Goal: Task Accomplishment & Management: Manage account settings

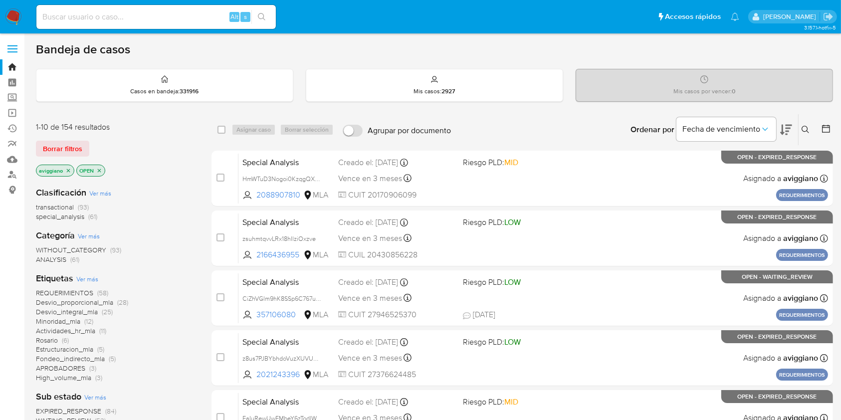
click at [66, 170] on icon "close-filter" at bounding box center [68, 171] width 6 height 6
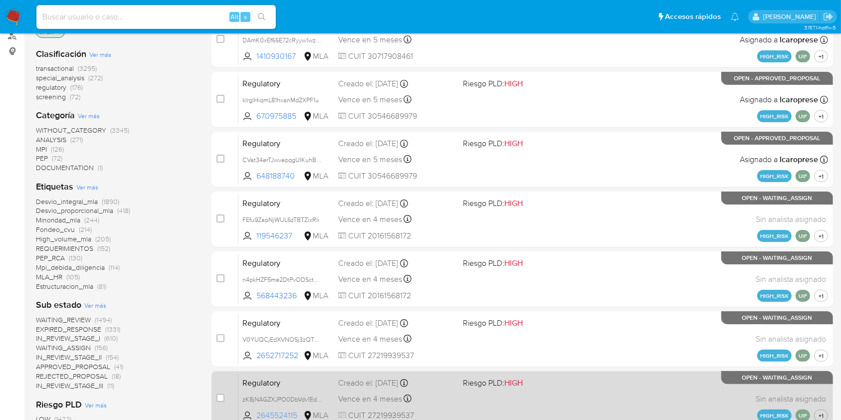
scroll to position [66, 0]
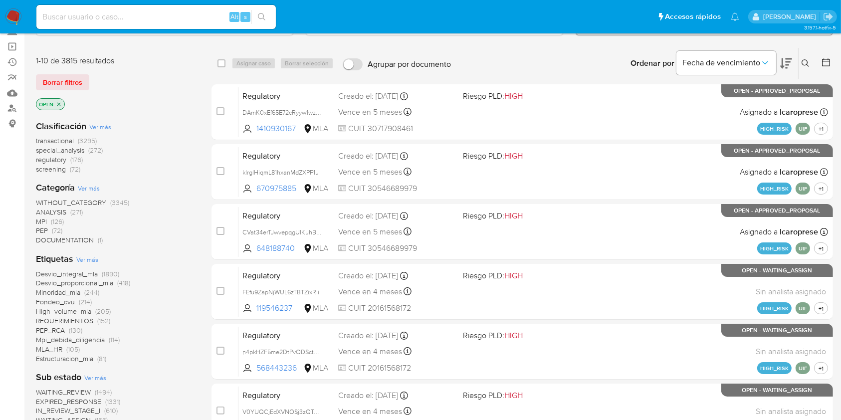
click at [160, 27] on div "Alt s" at bounding box center [155, 17] width 239 height 24
click at [163, 18] on input at bounding box center [155, 16] width 239 height 13
paste input "1KyXrcgTxZDJwVb5DjQz5Ray"
type input "1KyXrcgTxZDJwVb5DjQz5Ray"
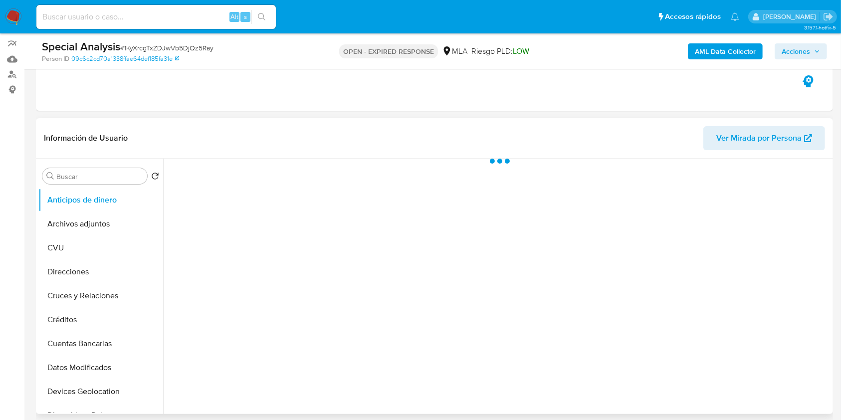
scroll to position [199, 0]
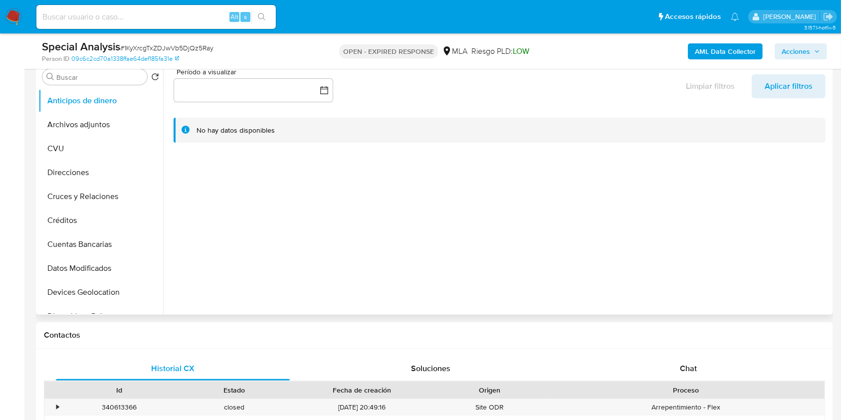
select select "10"
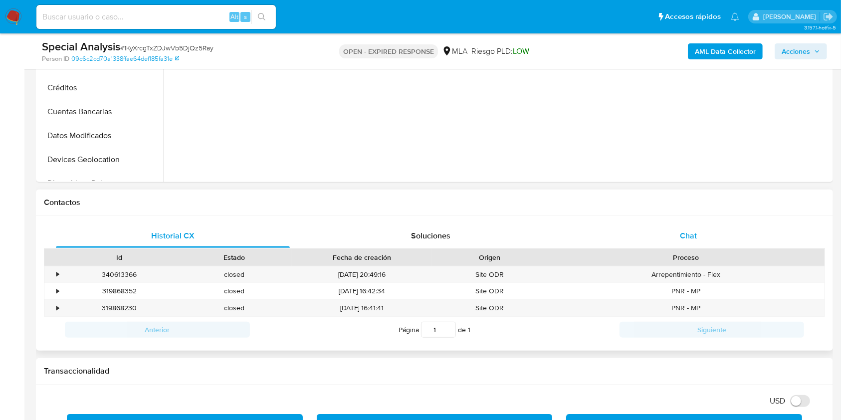
click at [638, 235] on span "Chat" at bounding box center [688, 235] width 17 height 11
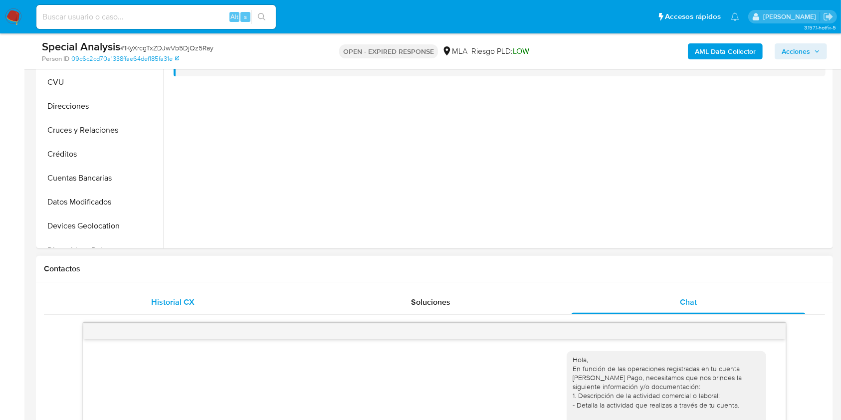
scroll to position [133, 0]
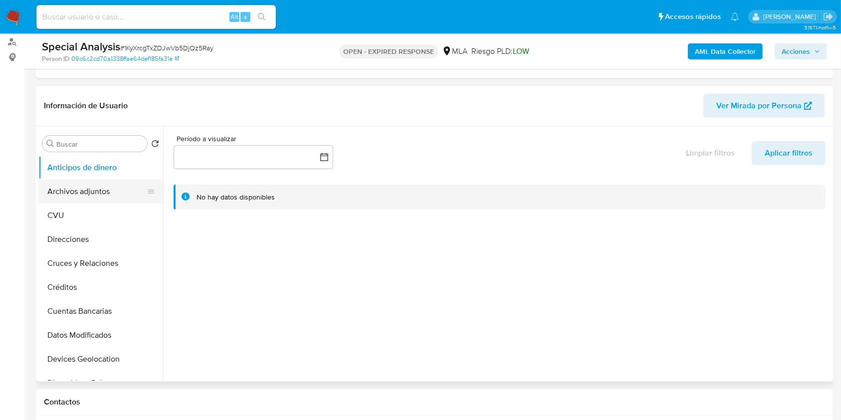
click at [96, 183] on button "Archivos adjuntos" at bounding box center [96, 192] width 117 height 24
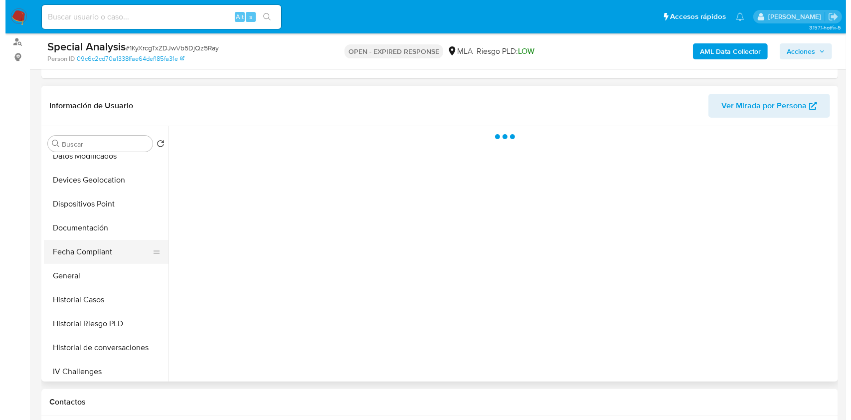
scroll to position [199, 0]
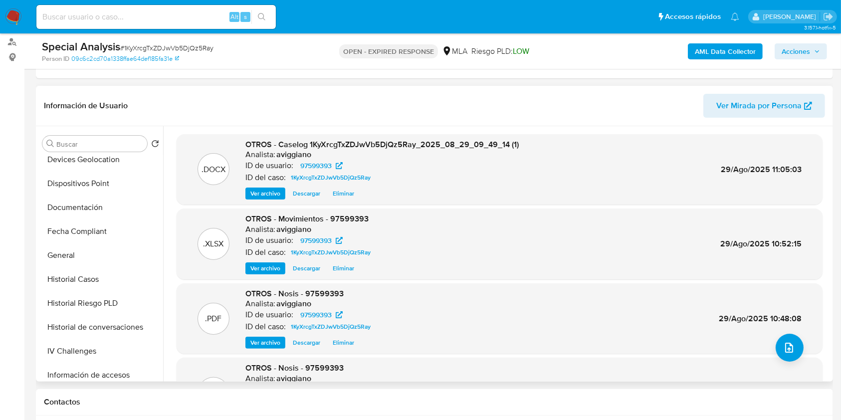
click at [273, 192] on span "Ver archivo" at bounding box center [265, 194] width 30 height 10
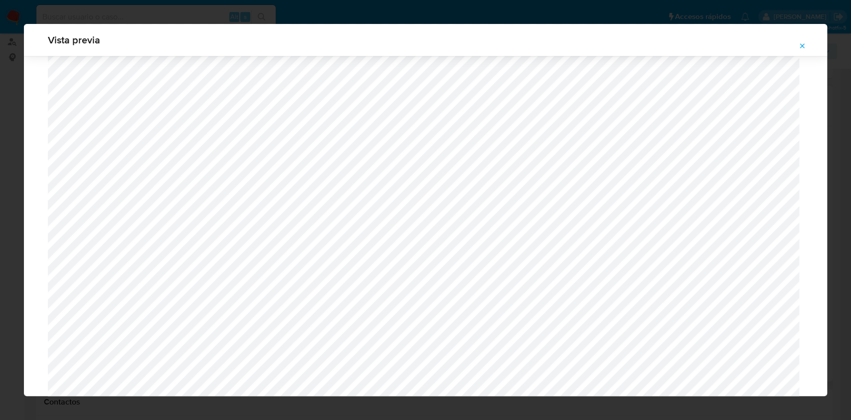
scroll to position [977, 0]
click at [638, 42] on icon "Attachment preview" at bounding box center [802, 46] width 8 height 8
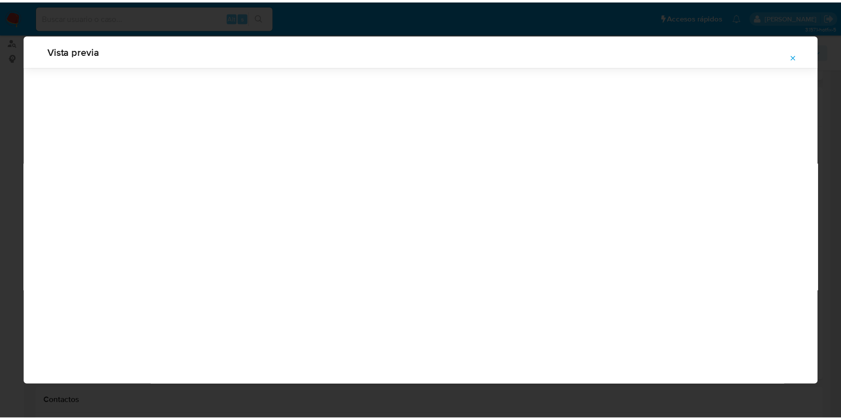
scroll to position [0, 0]
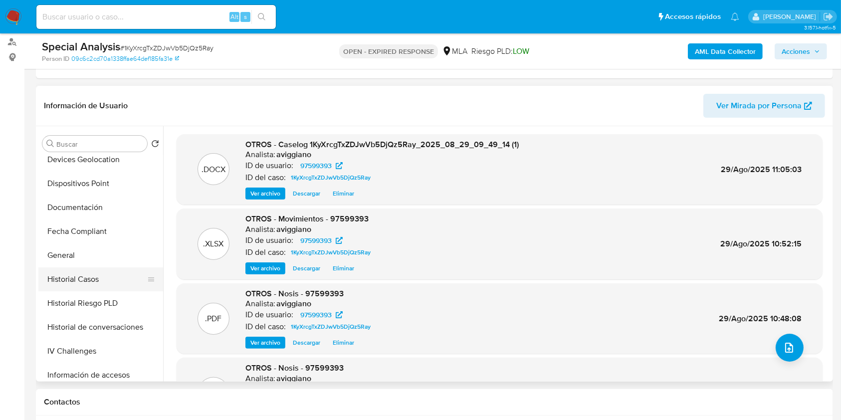
click at [68, 277] on button "Historial Casos" at bounding box center [96, 279] width 117 height 24
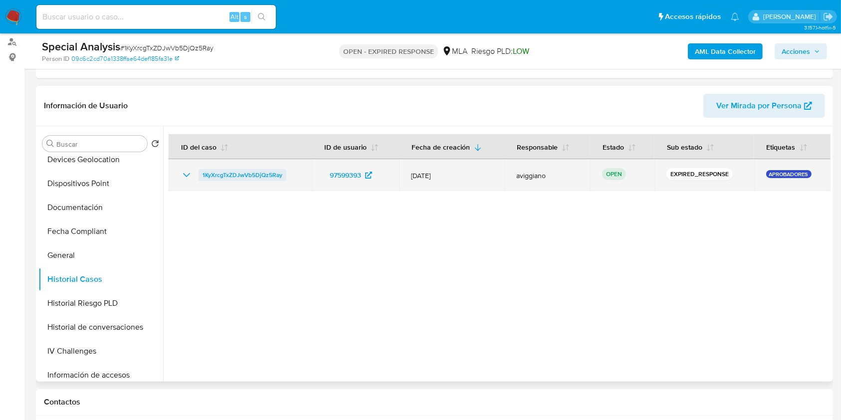
drag, startPoint x: 294, startPoint y: 171, endPoint x: 198, endPoint y: 176, distance: 95.9
click at [198, 176] on div "1KyXrcgTxZDJwVb5DjQz5Ray" at bounding box center [240, 175] width 119 height 12
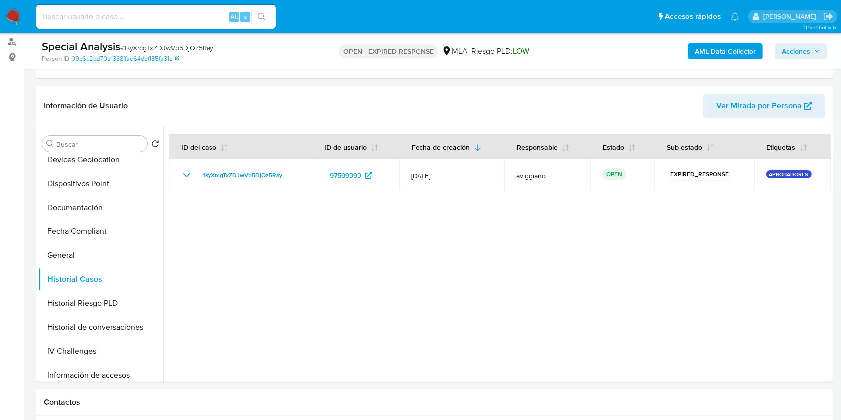
click at [638, 59] on div "AML Data Collector Acciones" at bounding box center [697, 50] width 259 height 23
click at [638, 52] on span "Acciones" at bounding box center [795, 51] width 28 height 16
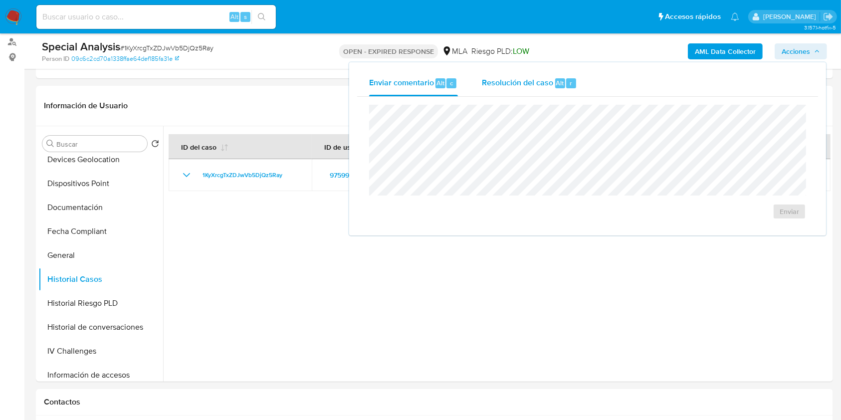
click at [548, 78] on span "Resolución del caso" at bounding box center [517, 82] width 71 height 11
drag, startPoint x: 257, startPoint y: 253, endPoint x: 259, endPoint y: 226, distance: 27.5
click at [258, 241] on div at bounding box center [496, 253] width 667 height 255
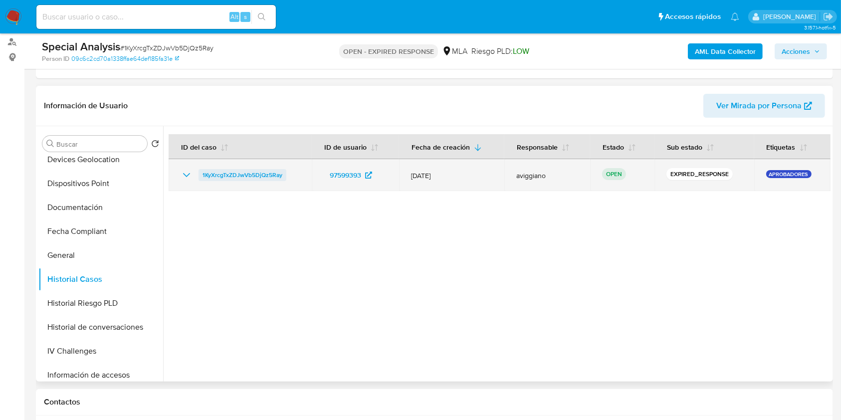
click at [275, 170] on span "1KyXrcgTxZDJwVb5DjQz5Ray" at bounding box center [242, 175] width 80 height 12
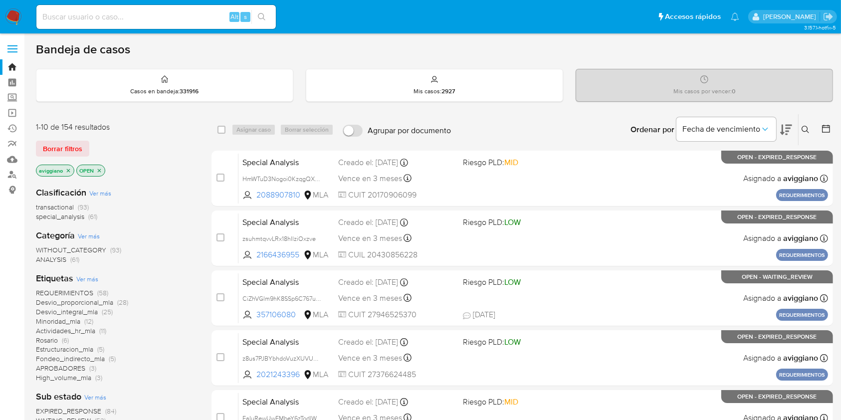
click at [804, 129] on icon at bounding box center [805, 130] width 8 height 8
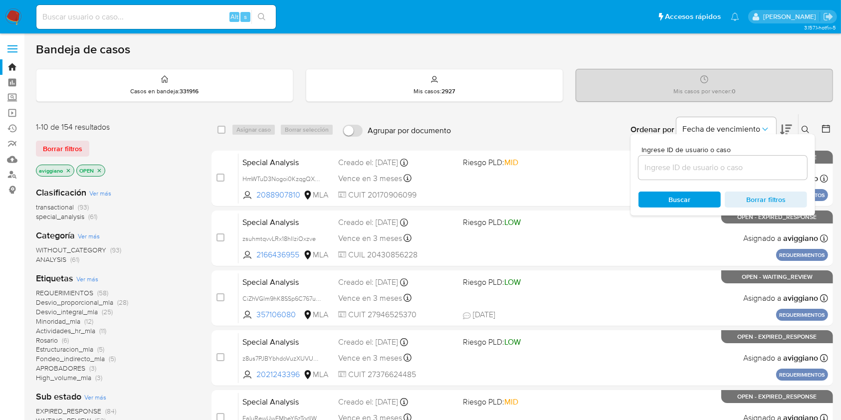
click at [740, 157] on div at bounding box center [722, 168] width 169 height 24
click at [737, 165] on input at bounding box center [722, 167] width 169 height 13
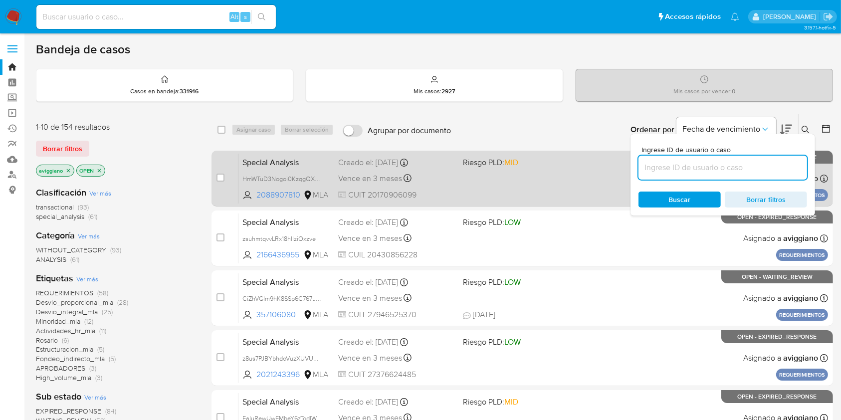
paste input "1KyXrcgTxZDJwVb5DjQz5Ray"
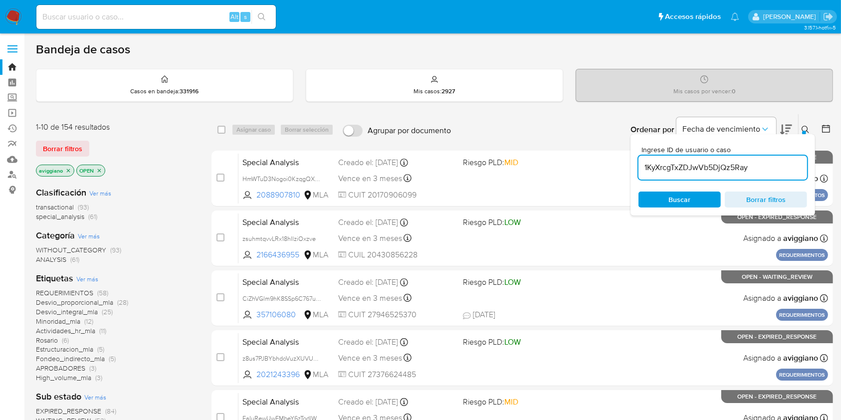
type input "1KyXrcgTxZDJwVb5DjQz5Ray"
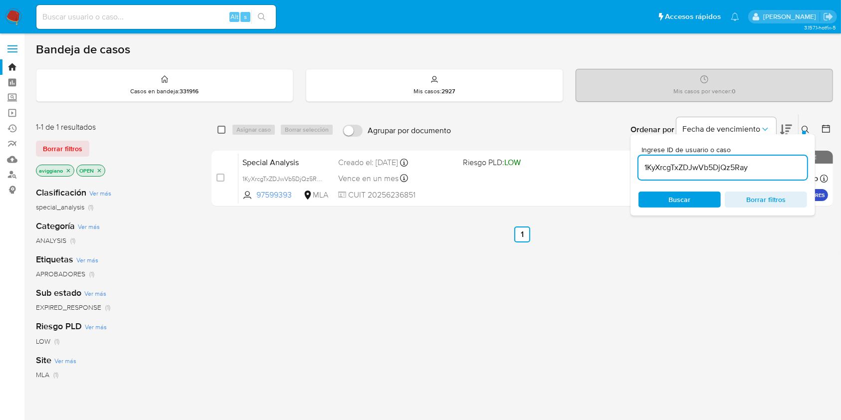
click at [222, 133] on input "checkbox" at bounding box center [221, 130] width 8 height 8
checkbox input "true"
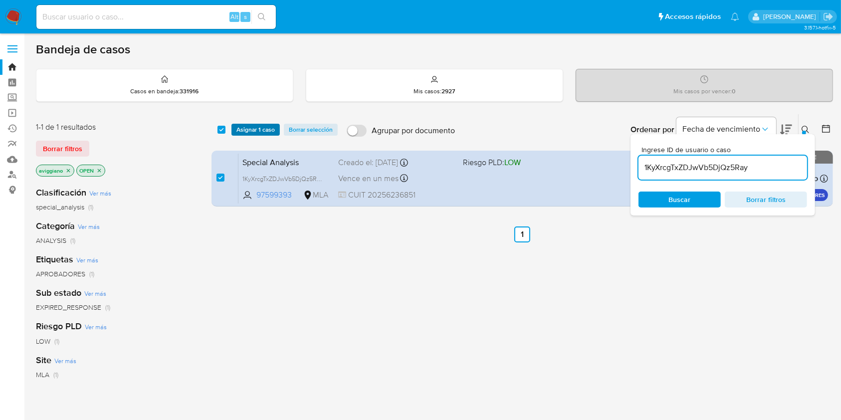
click at [254, 126] on span "Asignar 1 caso" at bounding box center [255, 130] width 38 height 10
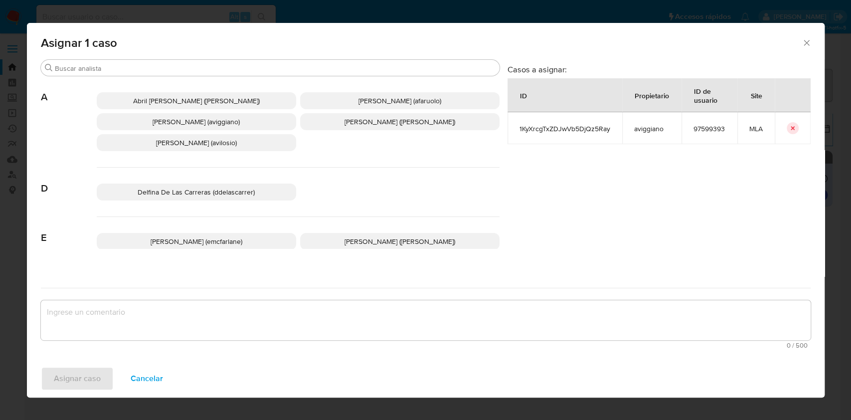
click at [216, 126] on span "Agustina Belen Viggiano (aviggiano)" at bounding box center [196, 122] width 87 height 10
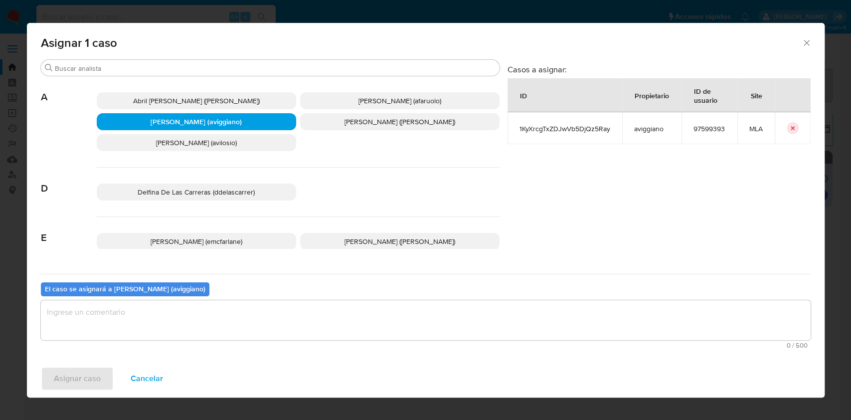
drag, startPoint x: 177, startPoint y: 328, endPoint x: 164, endPoint y: 337, distance: 16.1
click at [177, 328] on textarea "assign-modal" at bounding box center [426, 320] width 770 height 40
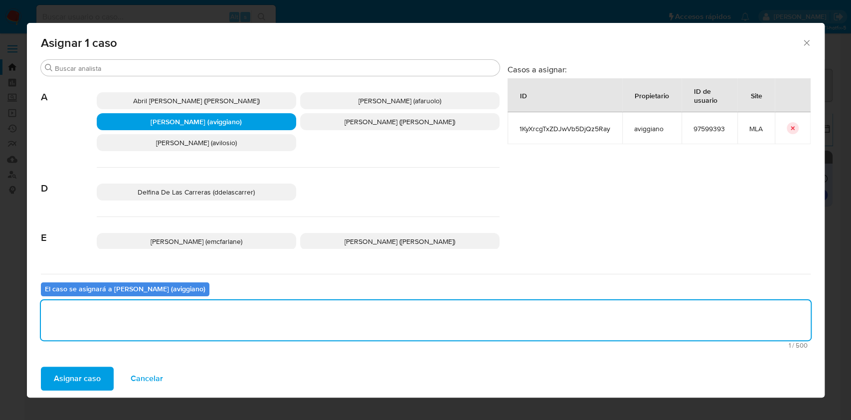
click at [98, 375] on span "Asignar caso" at bounding box center [77, 379] width 47 height 22
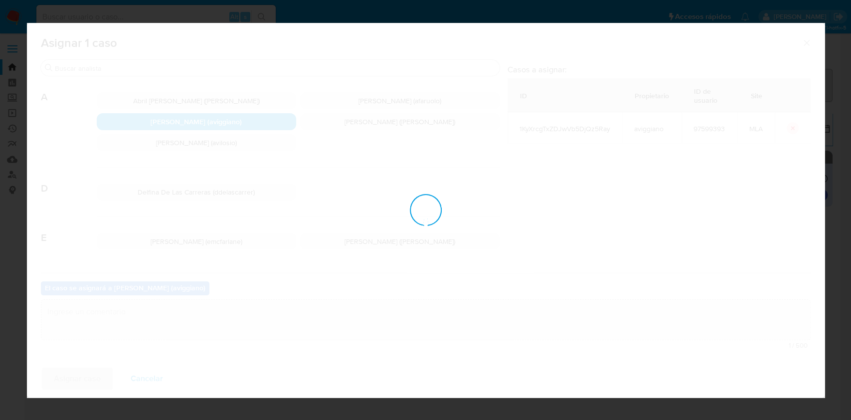
checkbox input "false"
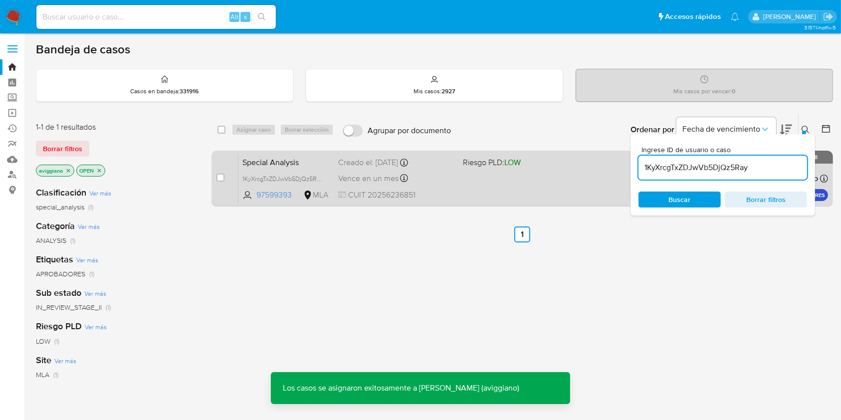
click at [420, 190] on span "CUIT 20256236851" at bounding box center [396, 195] width 116 height 11
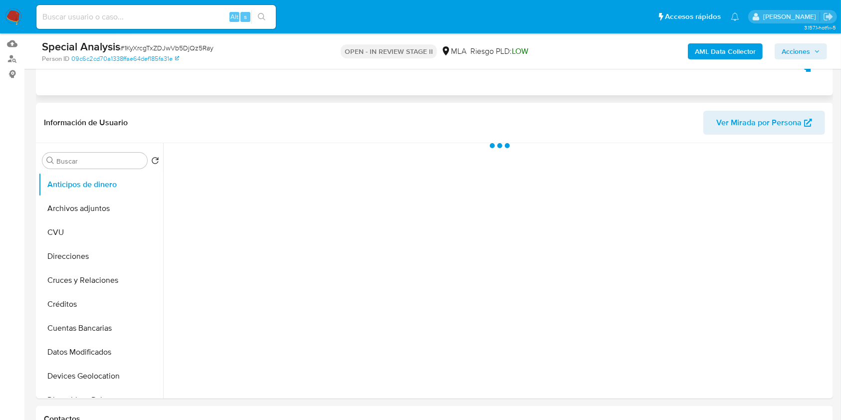
scroll to position [133, 0]
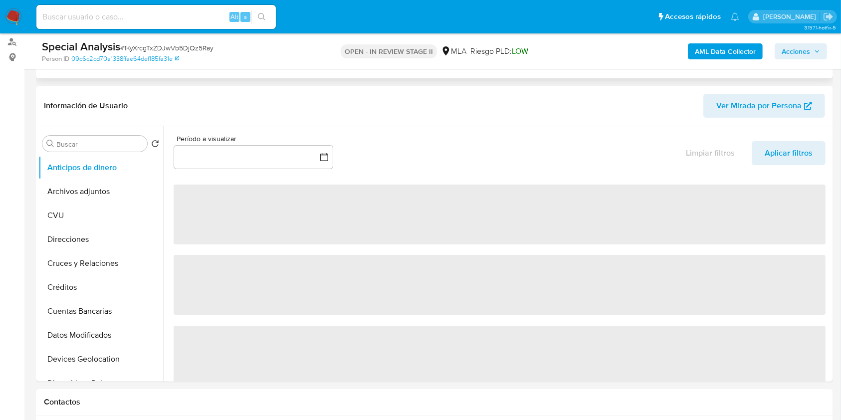
select select "10"
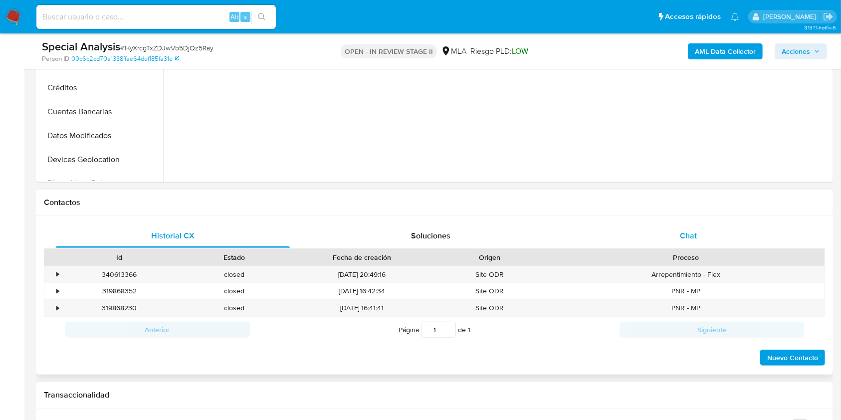
click at [692, 236] on span "Chat" at bounding box center [688, 235] width 17 height 11
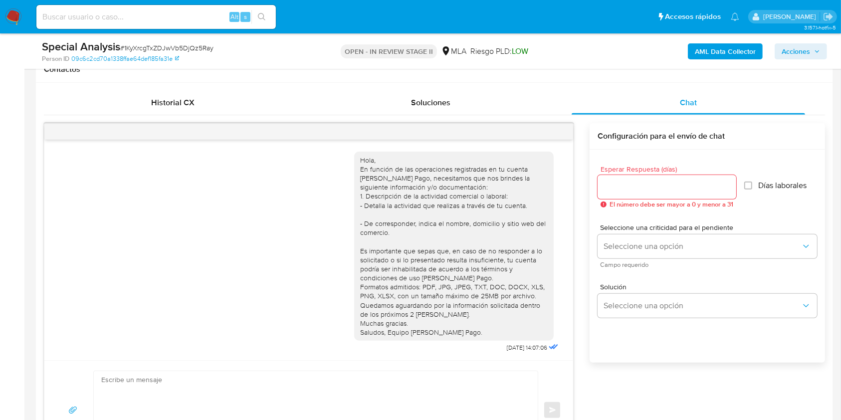
scroll to position [18, 0]
click at [544, 130] on icon "menu-action" at bounding box center [548, 131] width 9 height 9
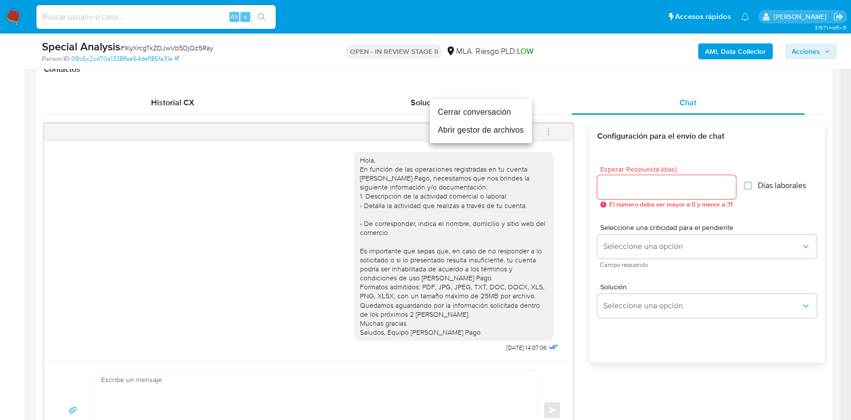
click at [470, 115] on li "Cerrar conversación" at bounding box center [481, 112] width 102 height 18
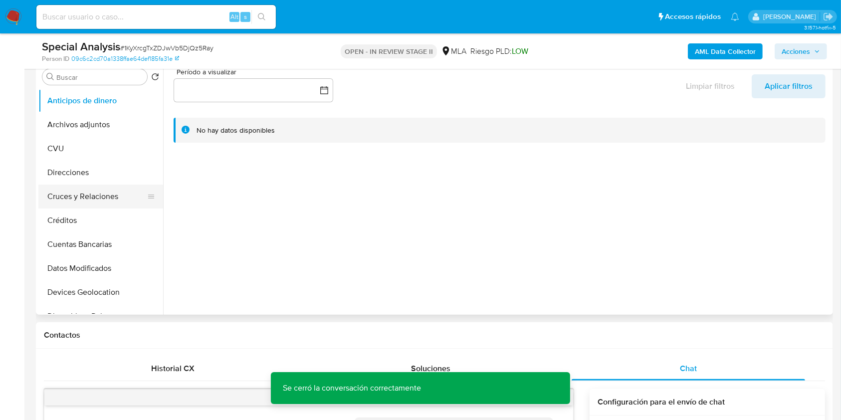
scroll to position [133, 0]
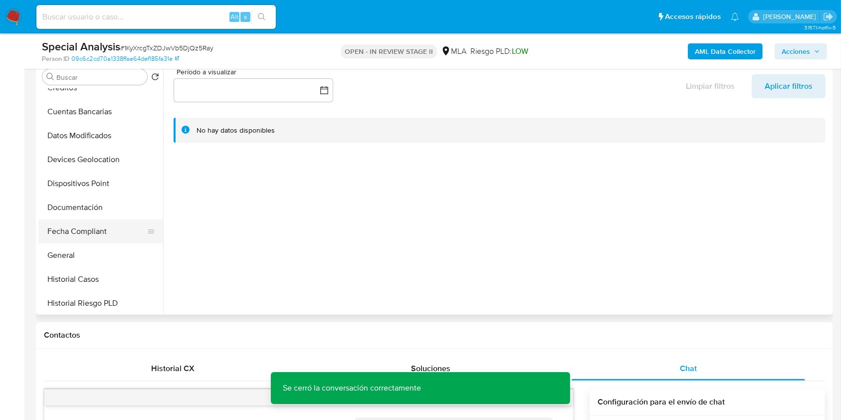
click at [88, 220] on button "Fecha Compliant" at bounding box center [96, 231] width 117 height 24
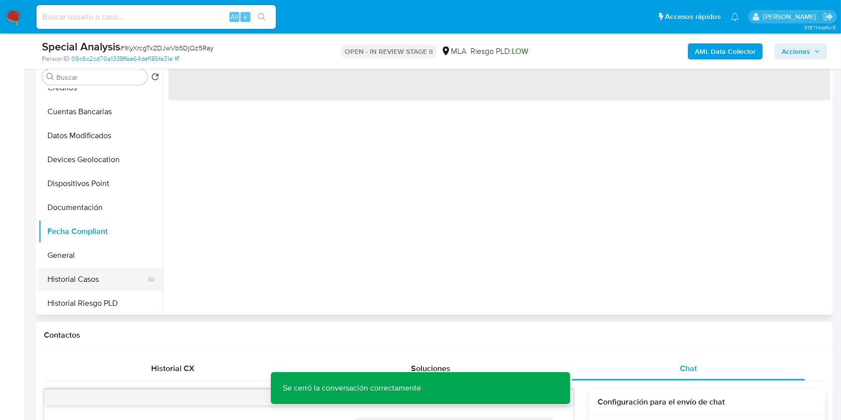
click at [88, 271] on button "Historial Casos" at bounding box center [96, 279] width 117 height 24
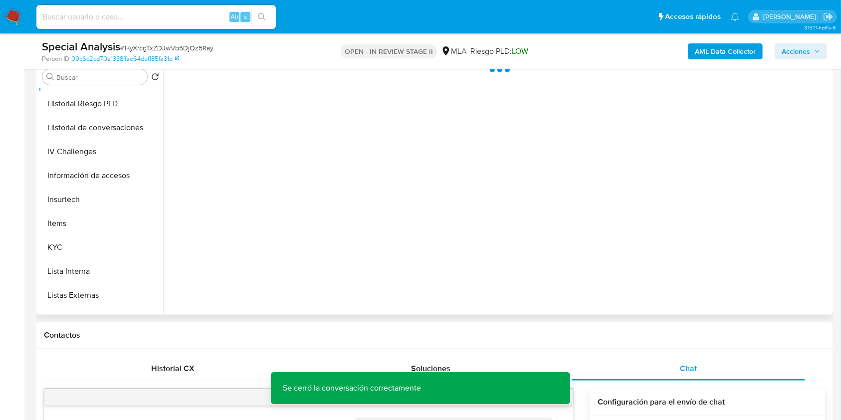
scroll to position [465, 0]
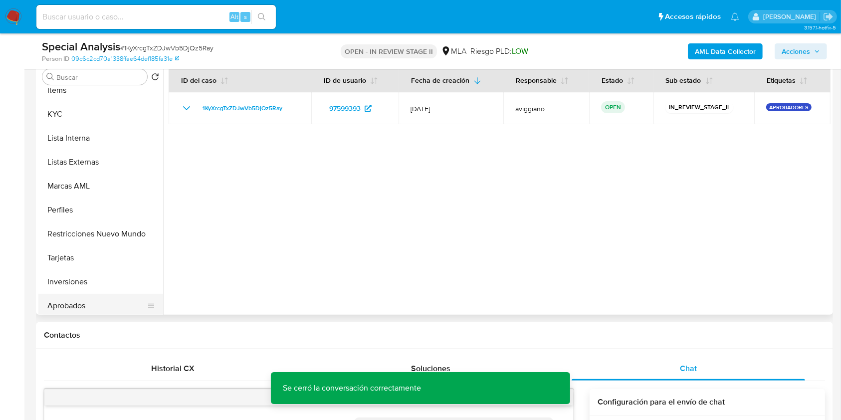
click at [85, 299] on button "Aprobados" at bounding box center [96, 306] width 117 height 24
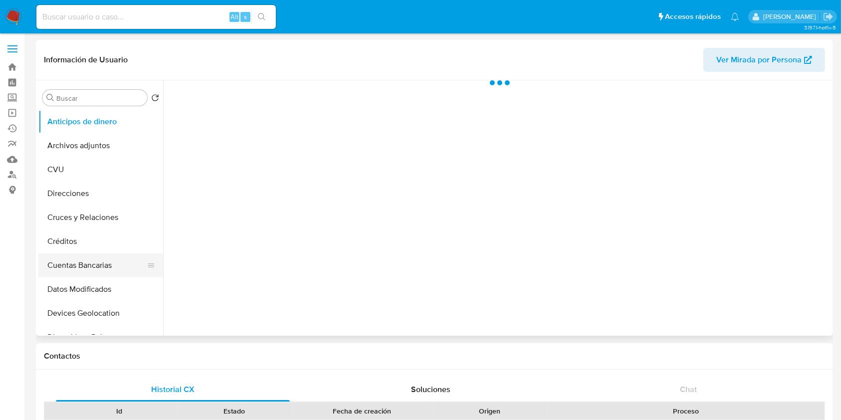
scroll to position [199, 0]
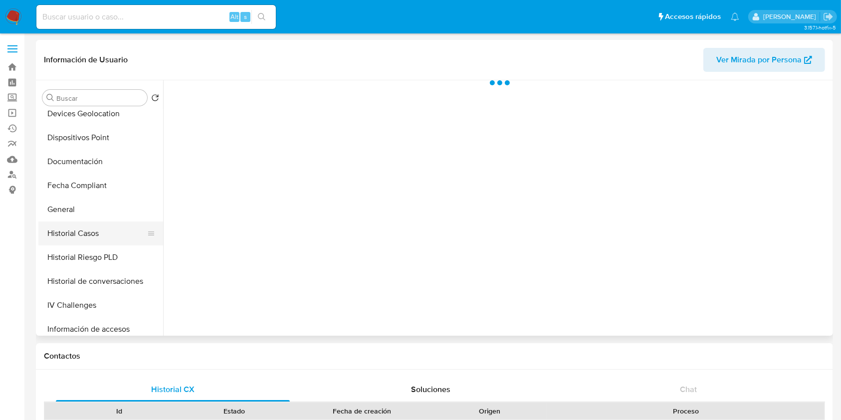
click at [88, 223] on button "Historial Casos" at bounding box center [96, 233] width 117 height 24
select select "10"
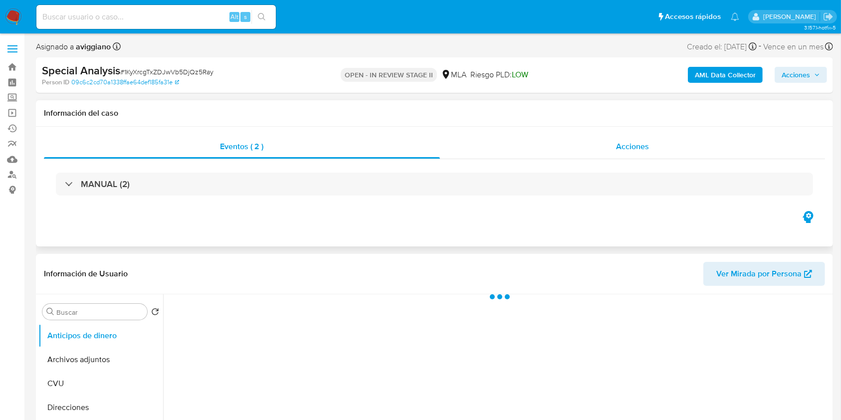
select select "10"
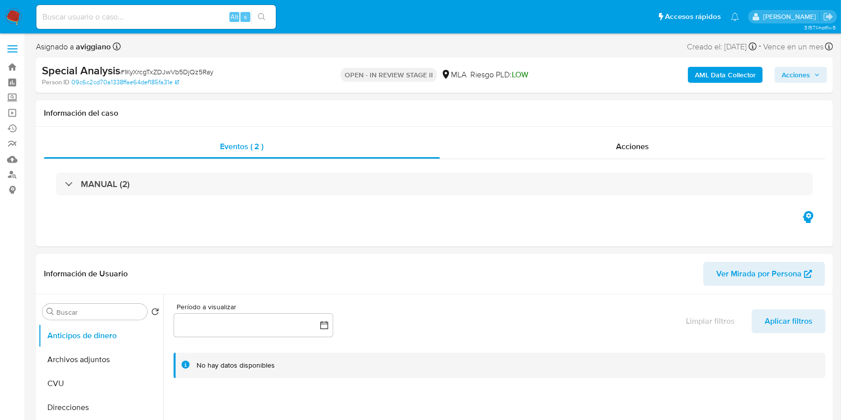
click at [792, 77] on span "Acciones" at bounding box center [795, 75] width 28 height 16
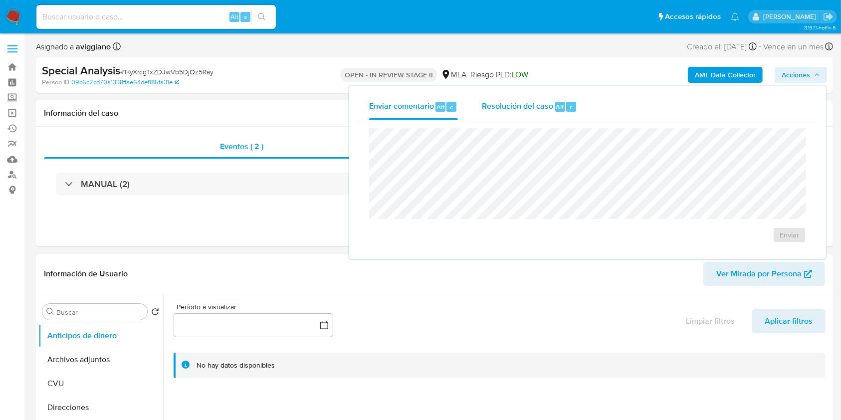
click at [498, 112] on div "Resolución del caso Alt r" at bounding box center [529, 107] width 95 height 26
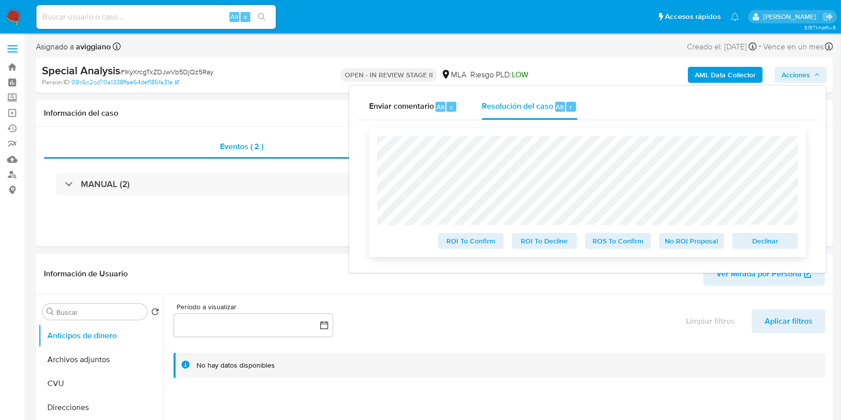
click at [750, 248] on span "Declinar" at bounding box center [765, 241] width 52 height 14
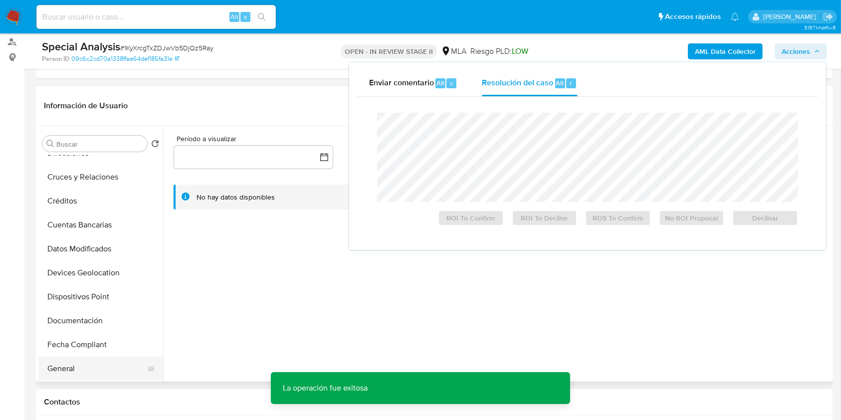
scroll to position [133, 0]
click at [92, 351] on button "Historial Casos" at bounding box center [96, 346] width 117 height 24
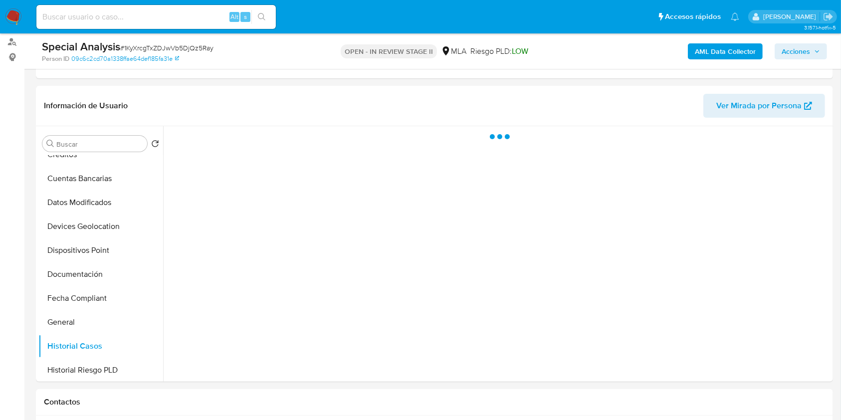
click at [809, 48] on span "Acciones" at bounding box center [795, 51] width 28 height 16
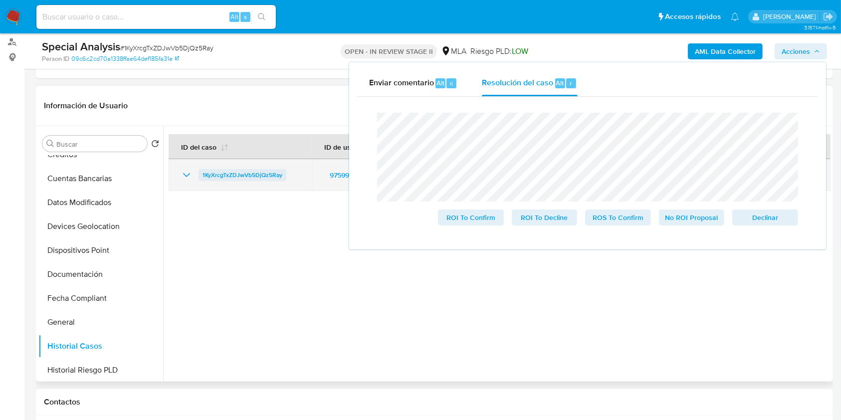
click at [241, 171] on span "1KyXrcgTxZDJwVb5DjQz5Ray" at bounding box center [242, 175] width 80 height 12
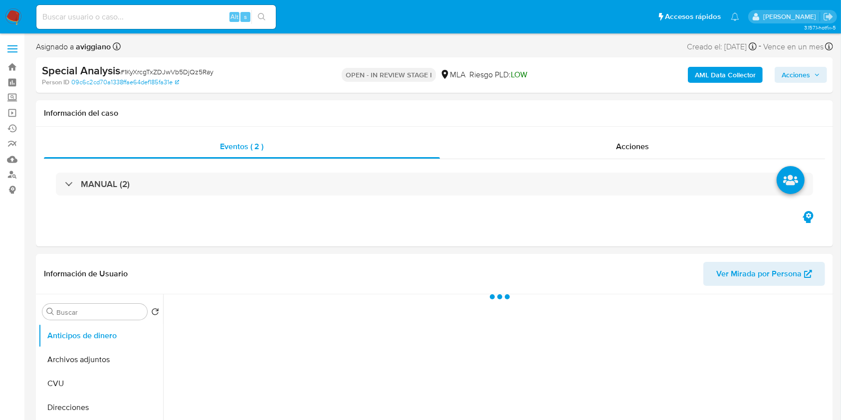
click at [787, 70] on span "Acciones" at bounding box center [795, 75] width 28 height 16
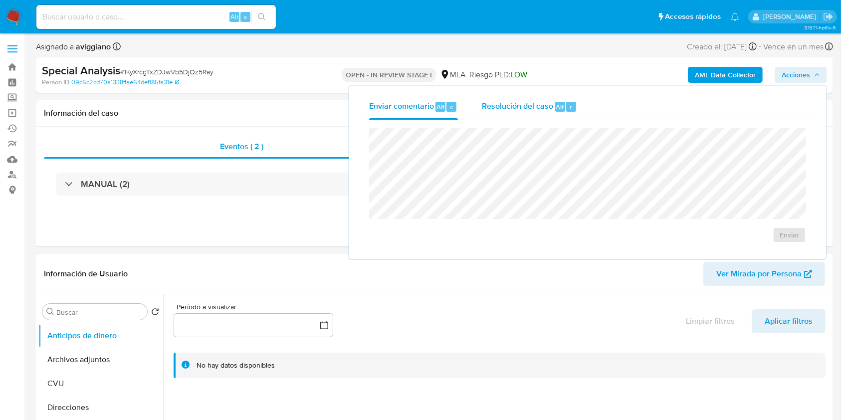
click at [557, 102] on div "Alt" at bounding box center [560, 107] width 10 height 10
select select "10"
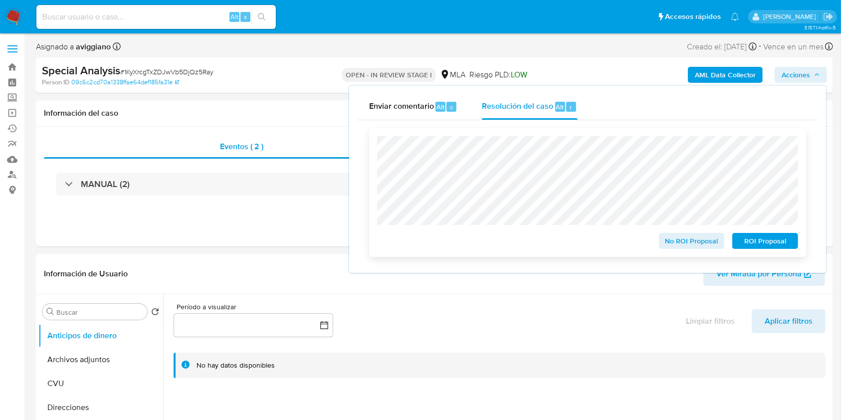
drag, startPoint x: 706, startPoint y: 244, endPoint x: 689, endPoint y: 246, distance: 16.6
click at [689, 246] on span "No ROI Proposal" at bounding box center [692, 241] width 52 height 14
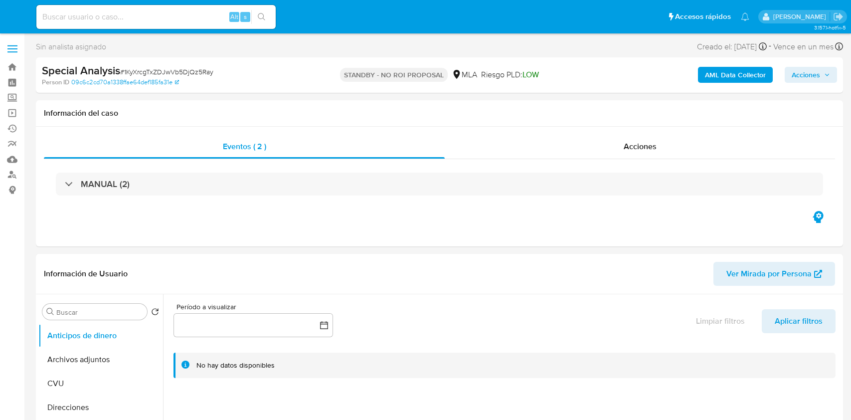
select select "10"
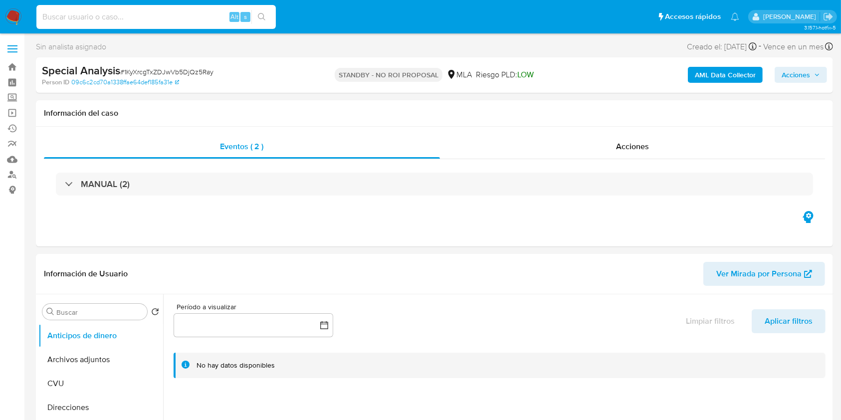
click at [133, 10] on input at bounding box center [155, 16] width 239 height 13
paste input "clPk43InUBlKAoalTrLmCiBj"
type input "clPk43InUBlKAoalTrLmCiBj"
click at [259, 15] on icon "search-icon" at bounding box center [262, 17] width 8 height 8
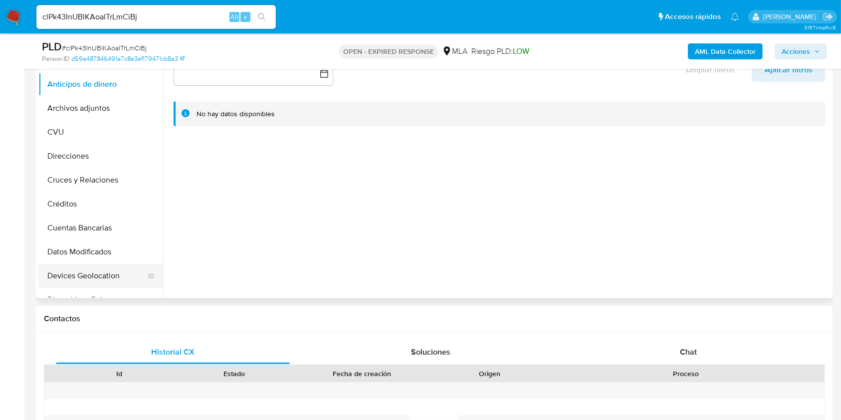
select select "10"
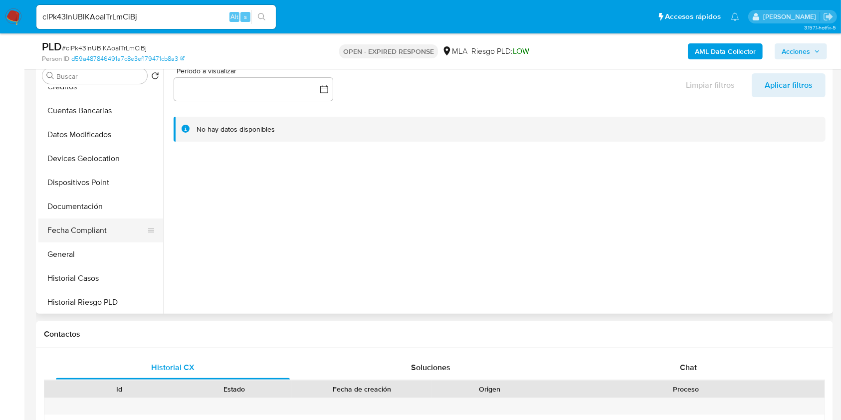
scroll to position [199, 0]
click at [78, 257] on button "General" at bounding box center [96, 255] width 117 height 24
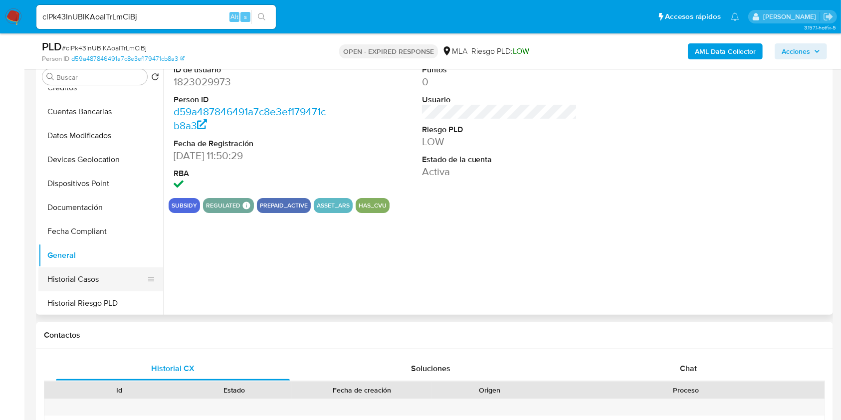
click at [73, 278] on button "Historial Casos" at bounding box center [96, 279] width 117 height 24
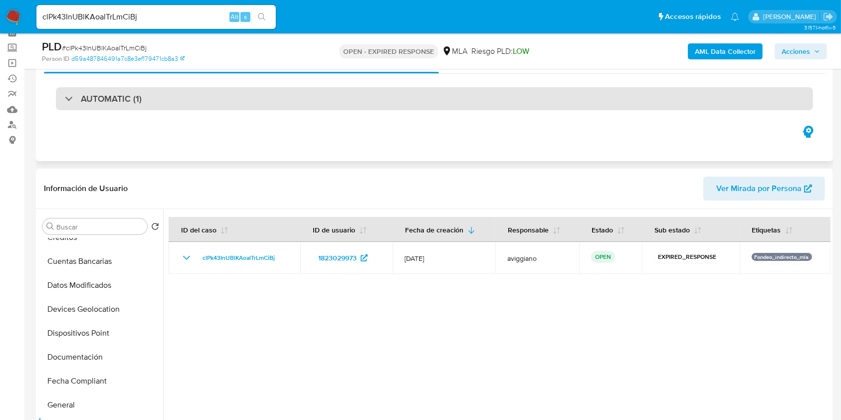
scroll to position [0, 0]
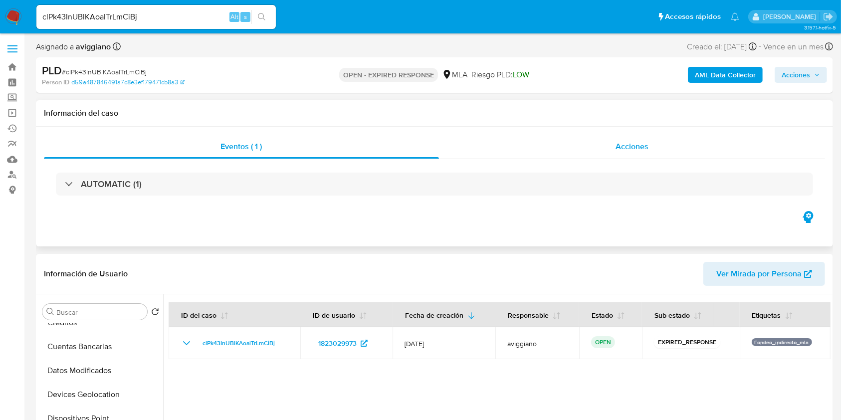
click at [694, 154] on div "Acciones" at bounding box center [632, 147] width 386 height 24
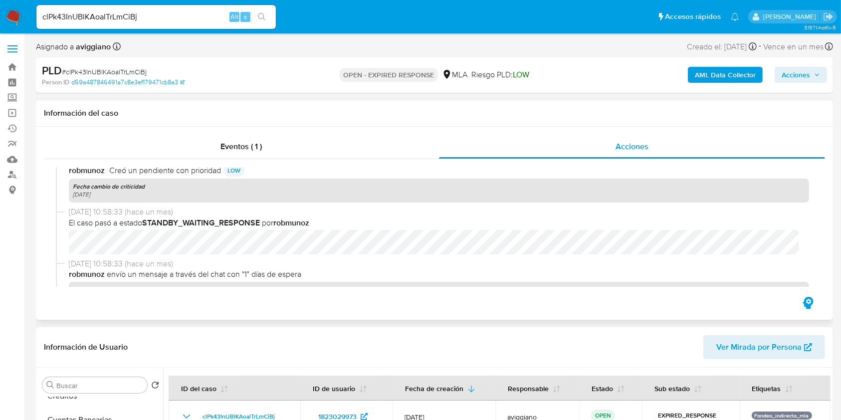
scroll to position [332, 0]
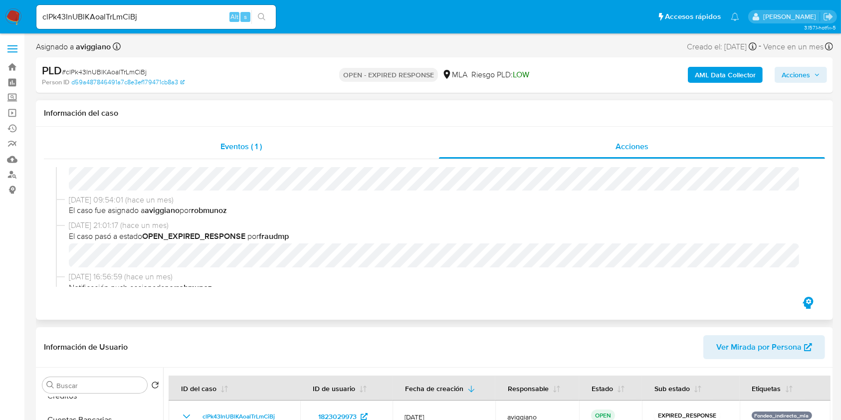
click at [275, 148] on div "Eventos ( 1 )" at bounding box center [241, 147] width 395 height 24
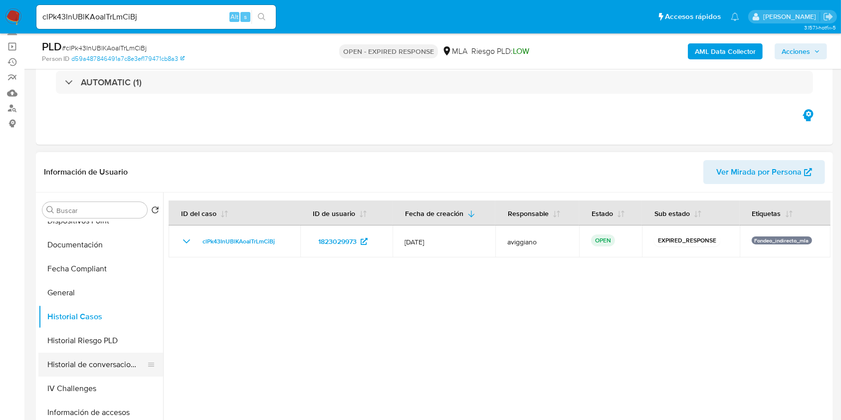
scroll to position [266, 0]
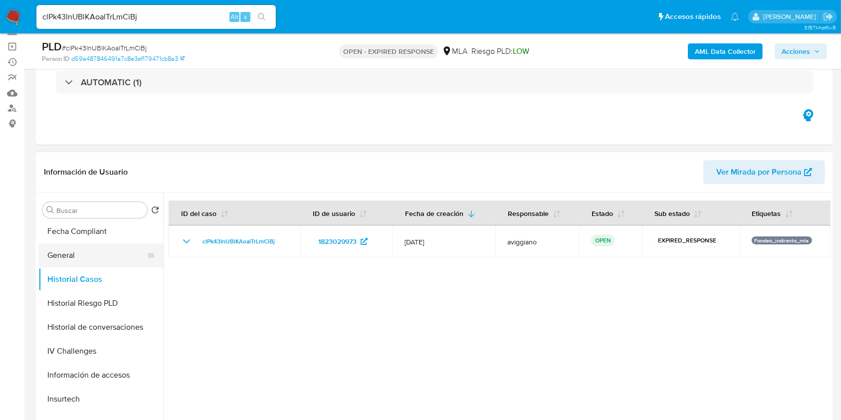
click at [89, 252] on button "General" at bounding box center [96, 255] width 117 height 24
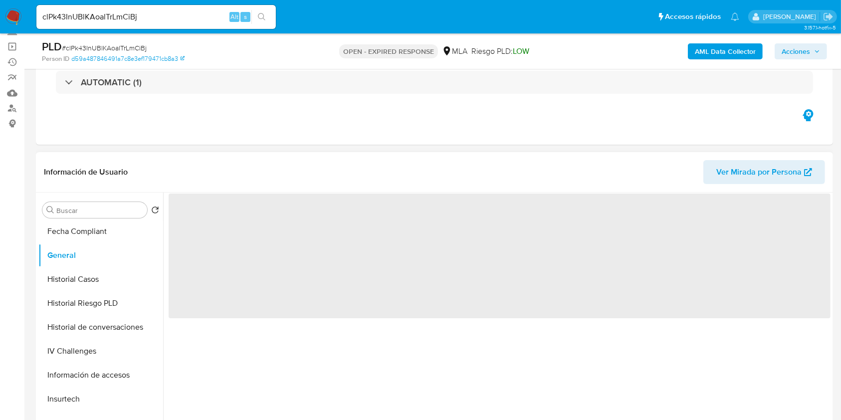
scroll to position [0, 0]
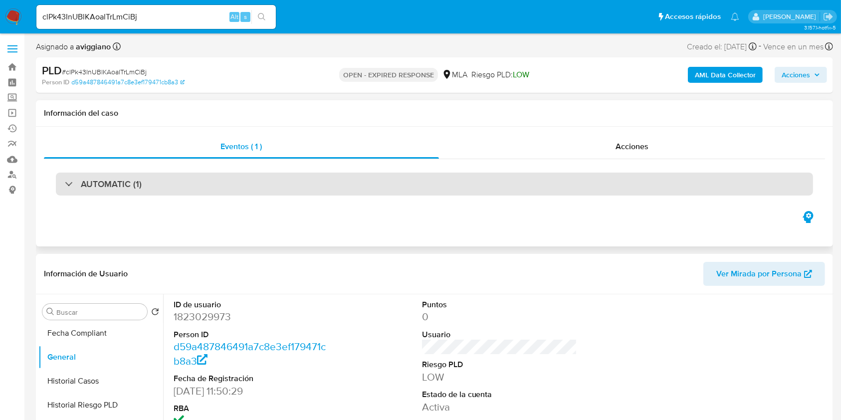
click at [576, 190] on div "AUTOMATIC (1)" at bounding box center [434, 184] width 757 height 23
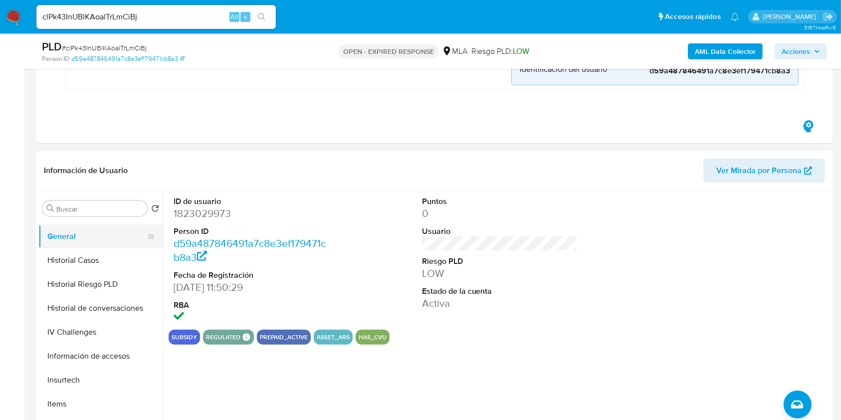
scroll to position [266, 0]
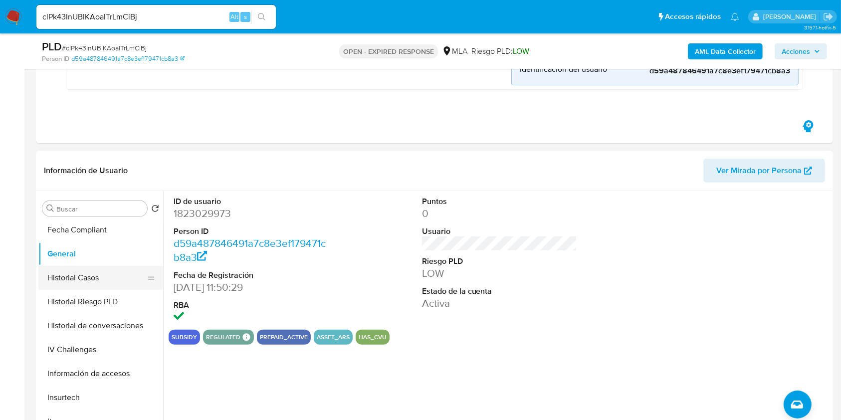
click at [102, 272] on button "Historial Casos" at bounding box center [96, 278] width 117 height 24
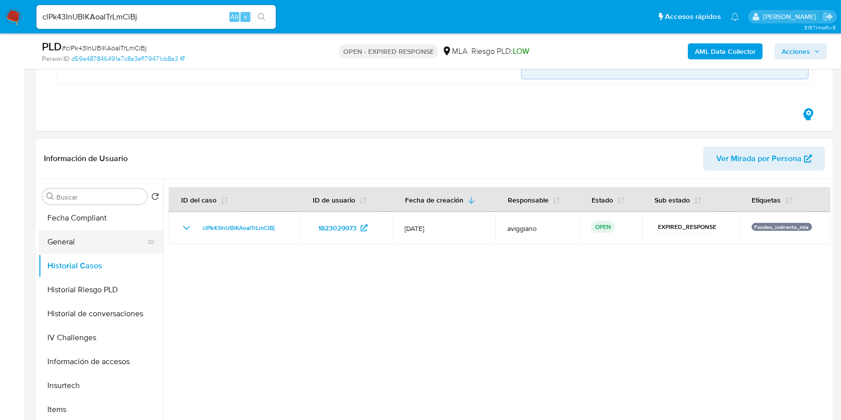
click at [120, 239] on button "General" at bounding box center [96, 242] width 117 height 24
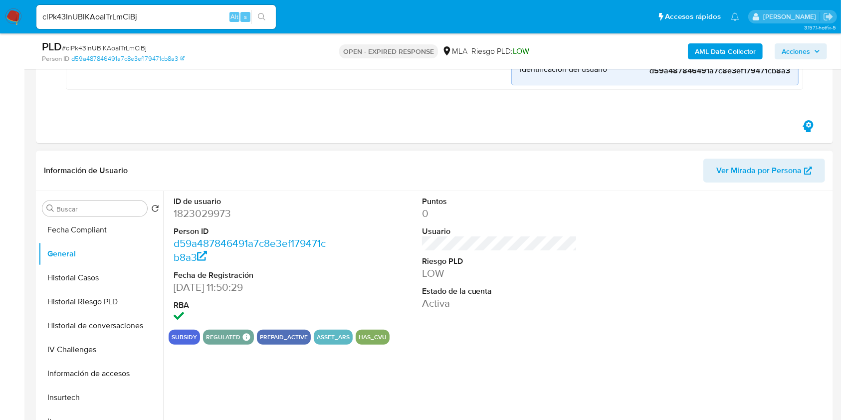
click at [197, 207] on dd "1823029973" at bounding box center [252, 213] width 156 height 14
copy dd "1823029973"
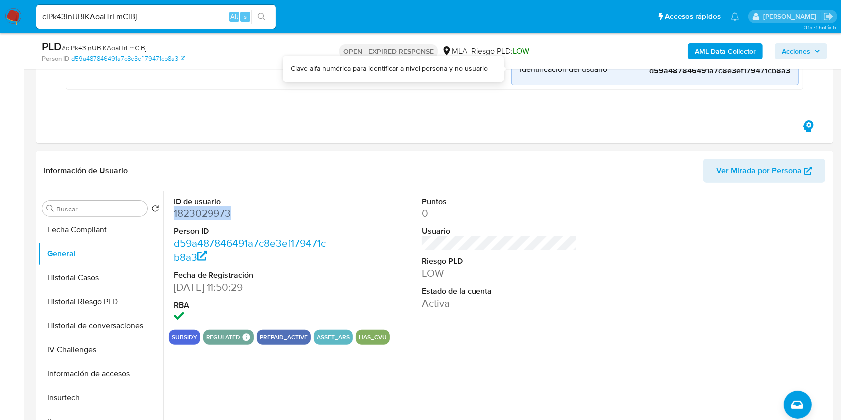
click at [713, 52] on b "AML Data Collector" at bounding box center [725, 51] width 61 height 16
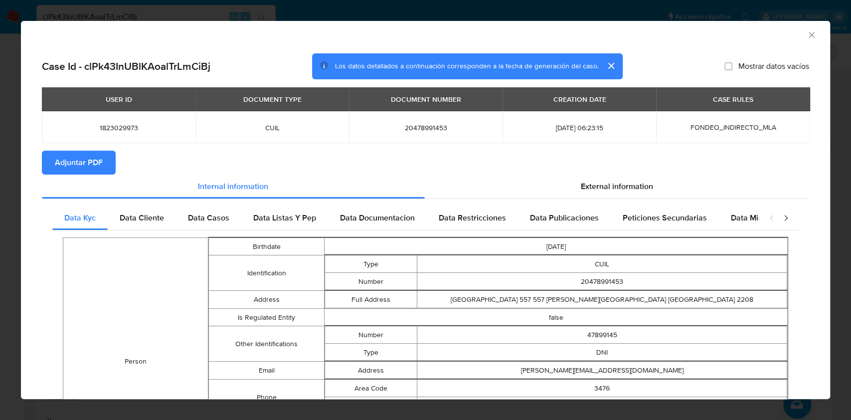
click at [114, 155] on button "Adjuntar PDF" at bounding box center [79, 163] width 74 height 24
click at [807, 32] on icon "Cerrar ventana" at bounding box center [812, 35] width 10 height 10
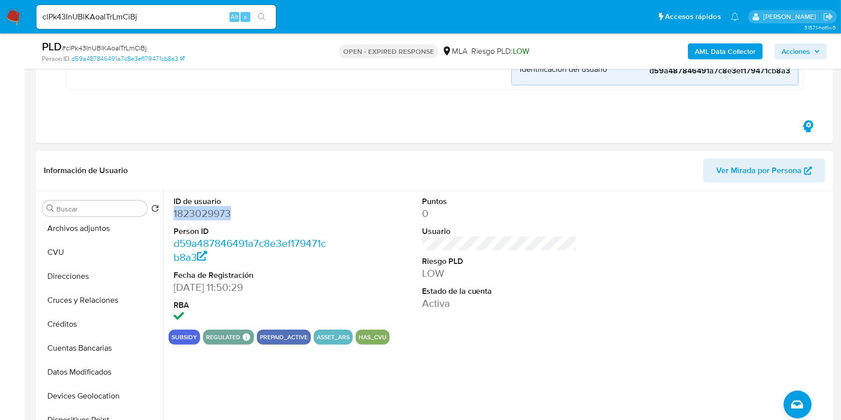
scroll to position [0, 0]
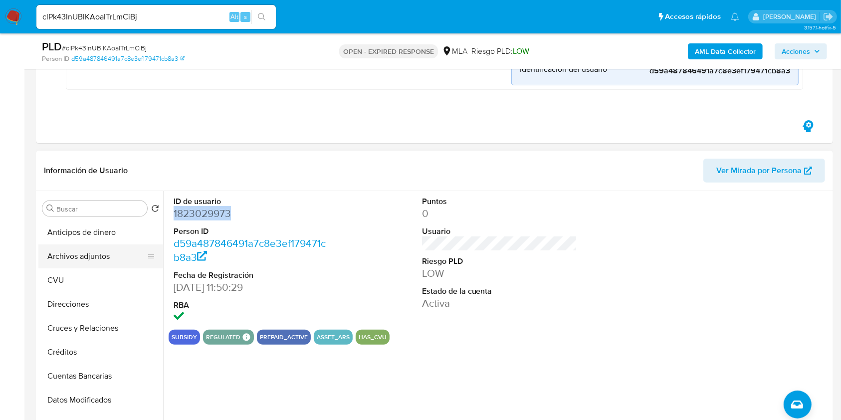
click at [106, 259] on button "Archivos adjuntos" at bounding box center [96, 256] width 117 height 24
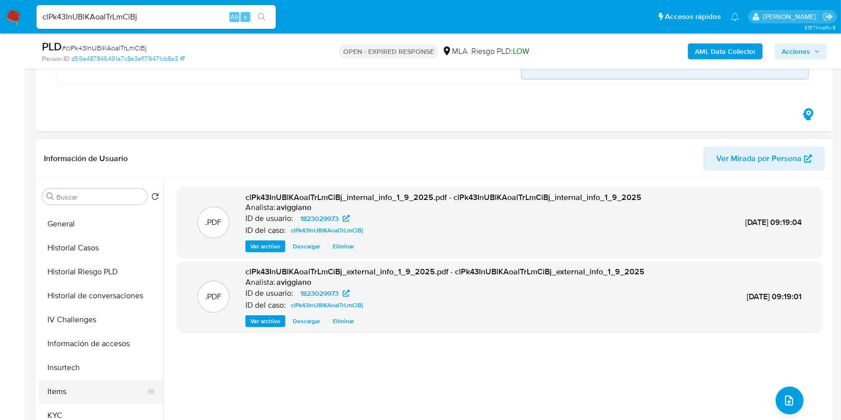
scroll to position [332, 0]
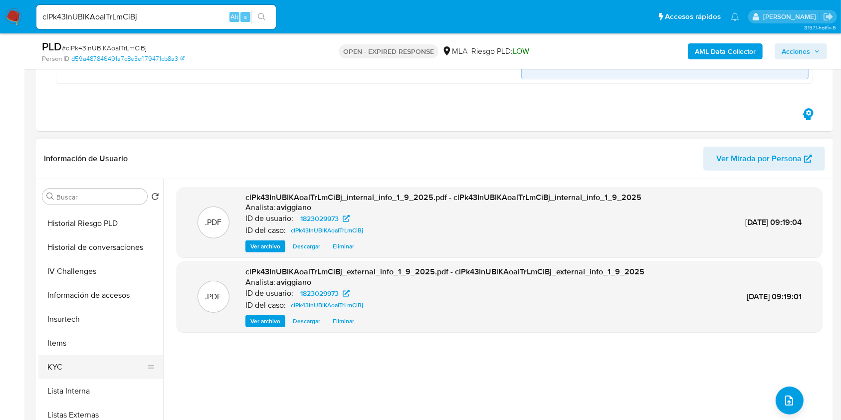
click at [104, 369] on button "KYC" at bounding box center [96, 367] width 117 height 24
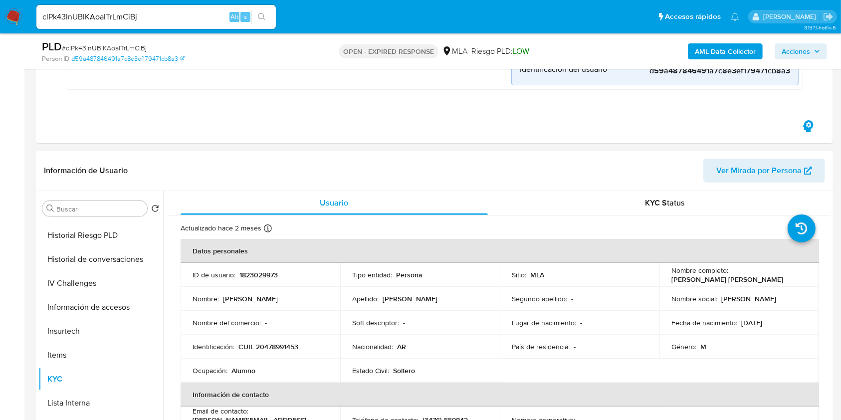
click at [266, 342] on p "CUIL 20478991453" at bounding box center [268, 346] width 60 height 9
copy p "20478991453"
click at [310, 278] on div "ID de usuario : 1823029973" at bounding box center [260, 274] width 136 height 9
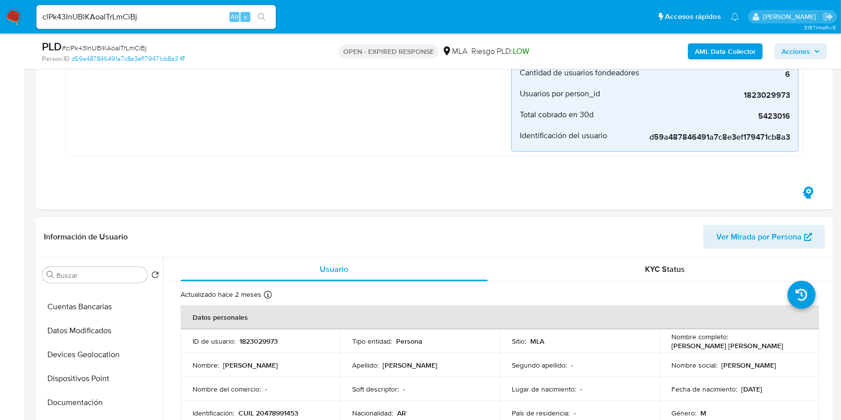
scroll to position [0, 0]
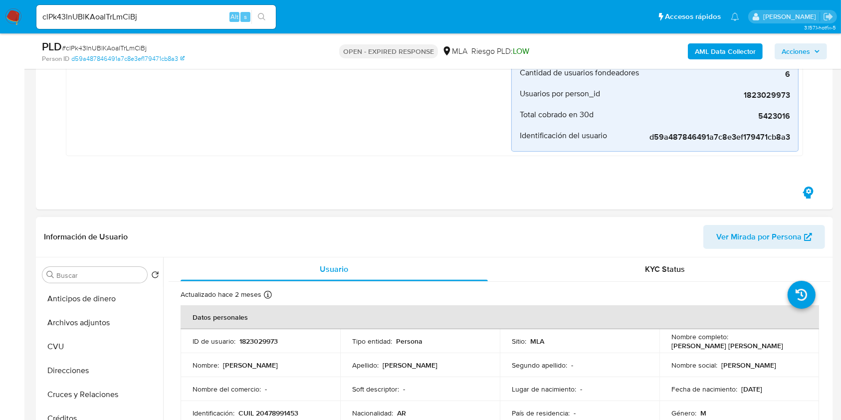
click at [247, 337] on p "1823029973" at bounding box center [258, 341] width 38 height 9
copy p "1823029973"
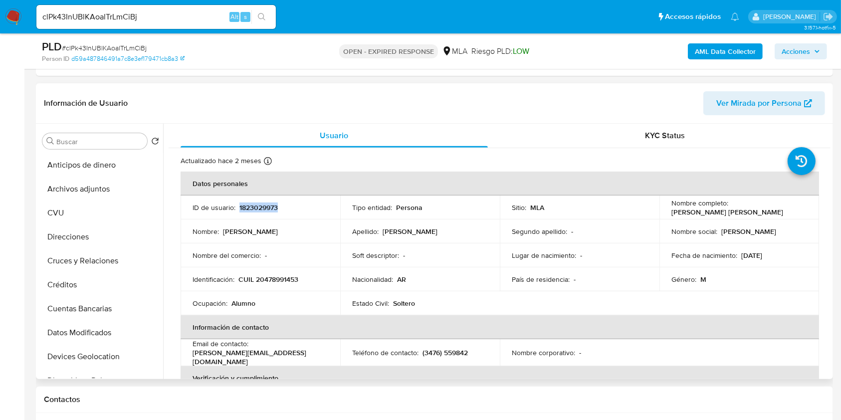
scroll to position [399, 0]
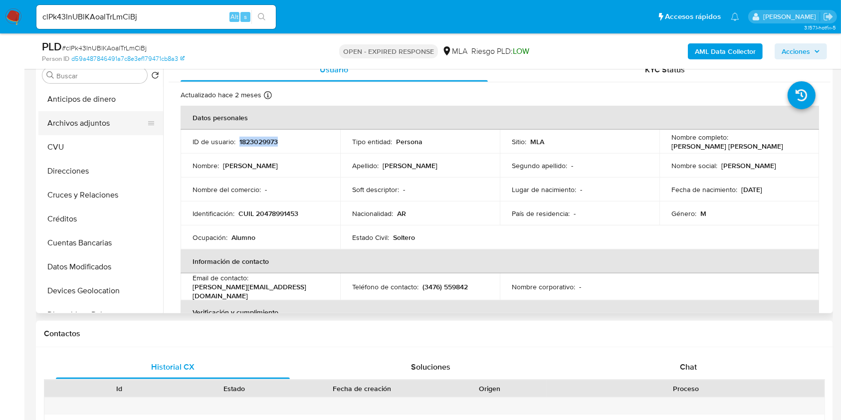
click at [118, 124] on button "Archivos adjuntos" at bounding box center [96, 123] width 117 height 24
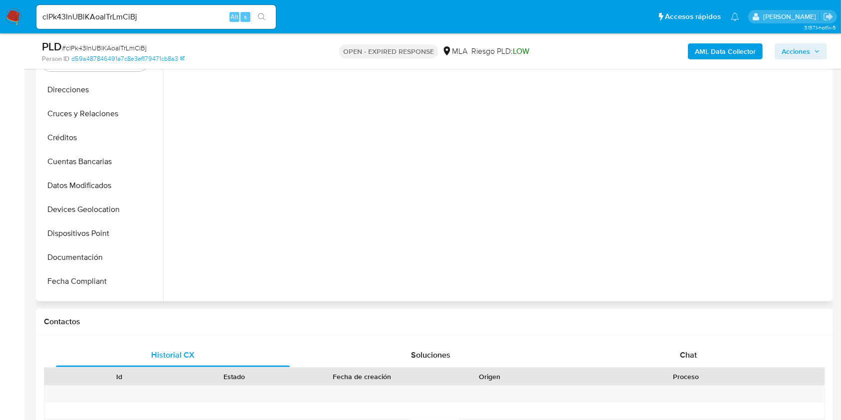
scroll to position [133, 0]
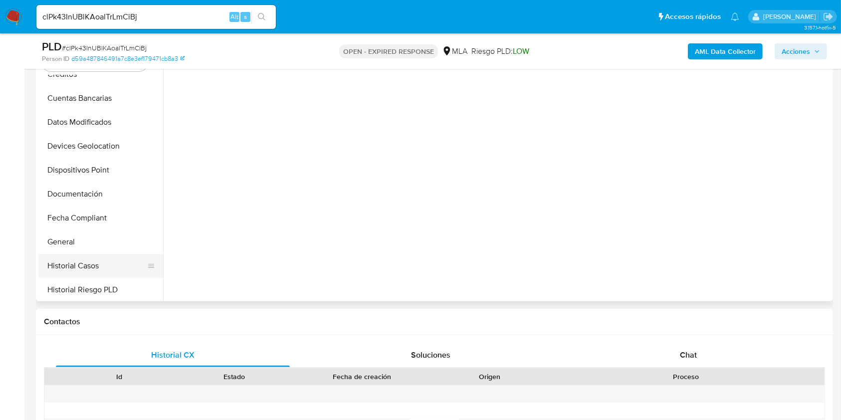
click at [92, 254] on button "Historial Casos" at bounding box center [96, 266] width 117 height 24
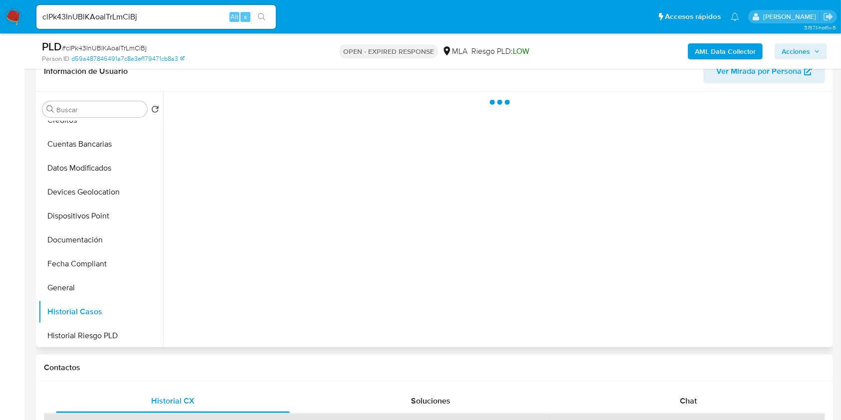
scroll to position [332, 0]
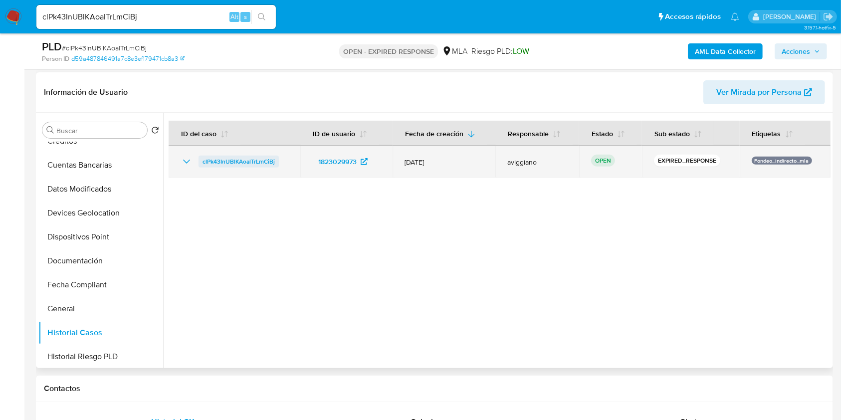
click at [216, 158] on span "clPk43InUBlKAoalTrLmCiBj" at bounding box center [238, 162] width 72 height 12
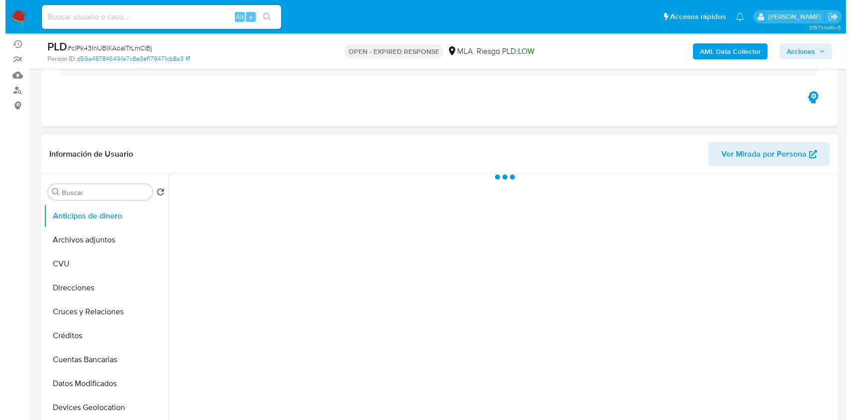
scroll to position [133, 0]
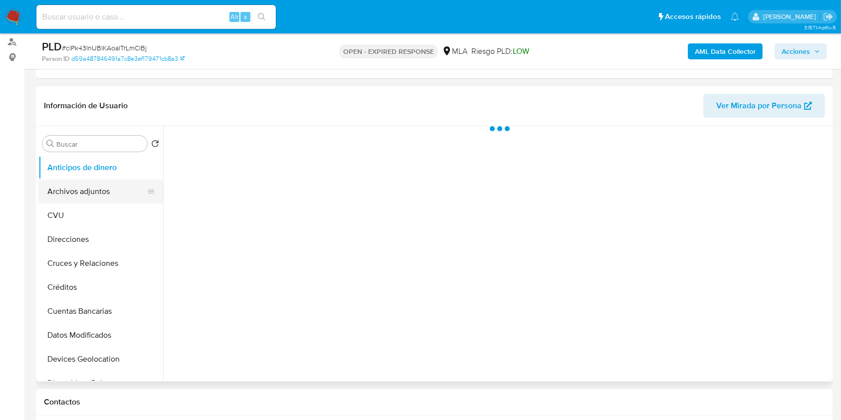
click at [84, 199] on button "Archivos adjuntos" at bounding box center [96, 192] width 117 height 24
select select "10"
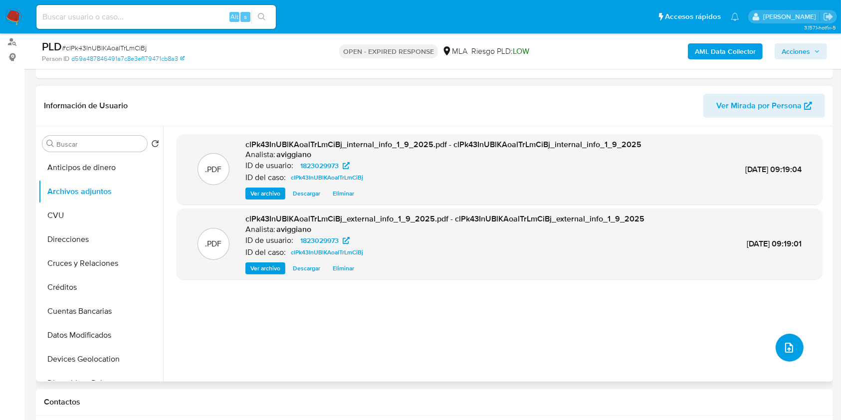
click at [783, 344] on icon "upload-file" at bounding box center [789, 348] width 12 height 12
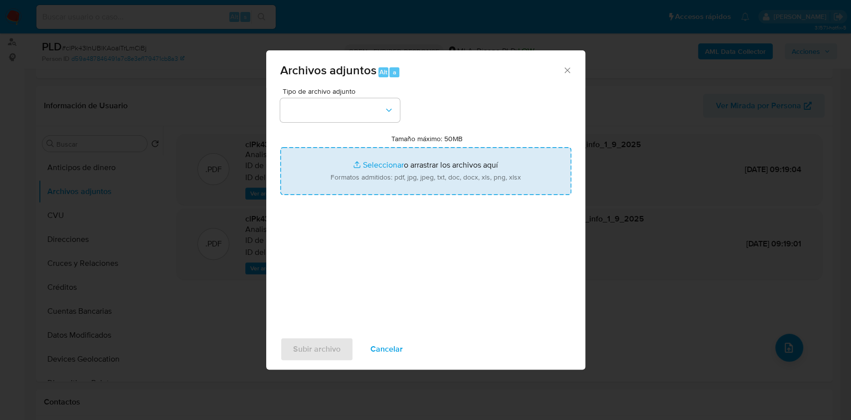
click at [411, 167] on input "Tamaño máximo: 50MB Seleccionar archivos" at bounding box center [425, 171] width 291 height 48
type input "C:\fakepath\Nosis - 1823029973.pdf"
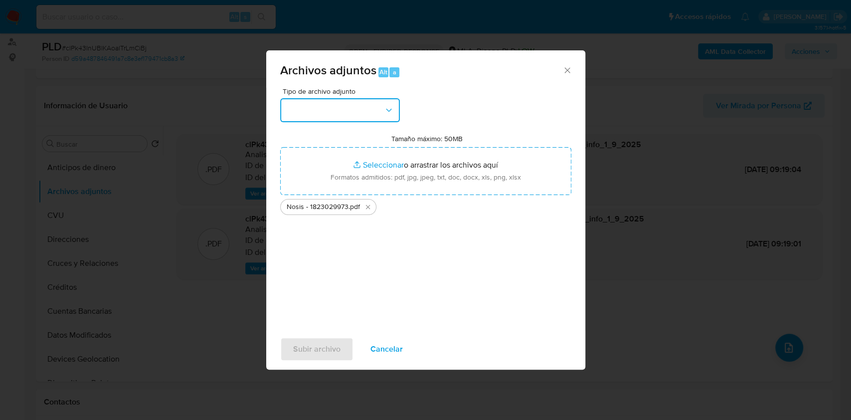
click at [299, 98] on button "button" at bounding box center [340, 110] width 120 height 24
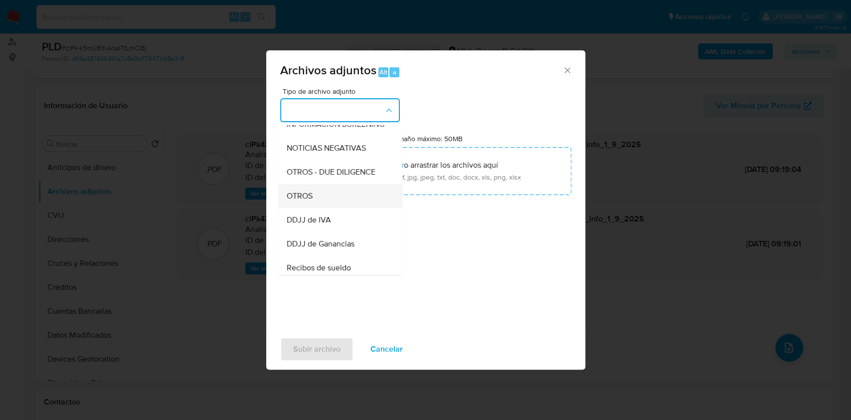
click at [303, 208] on div "OTROS" at bounding box center [337, 196] width 102 height 24
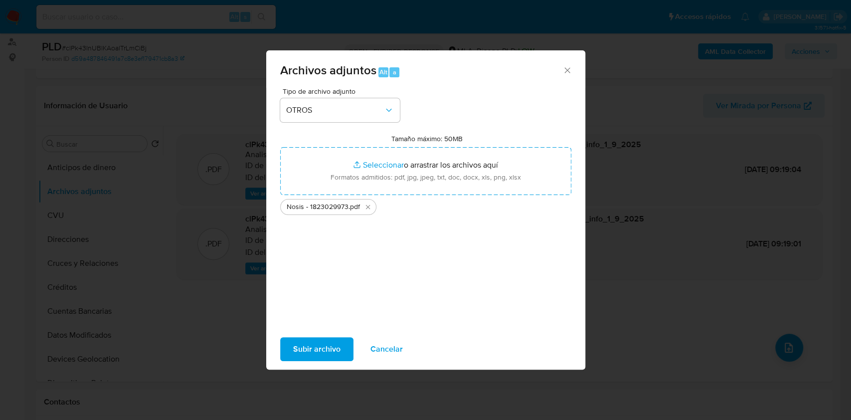
click at [289, 345] on button "Subir archivo" at bounding box center [316, 349] width 73 height 24
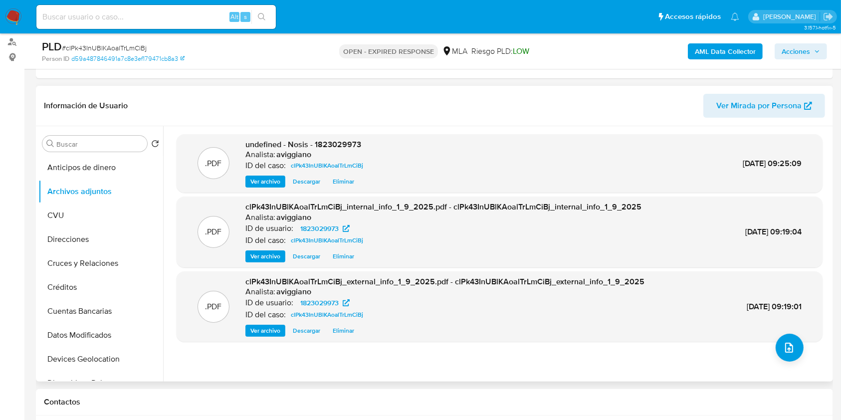
click at [343, 146] on span "undefined - Nosis - 1823029973" at bounding box center [303, 144] width 116 height 11
copy span "1823029973"
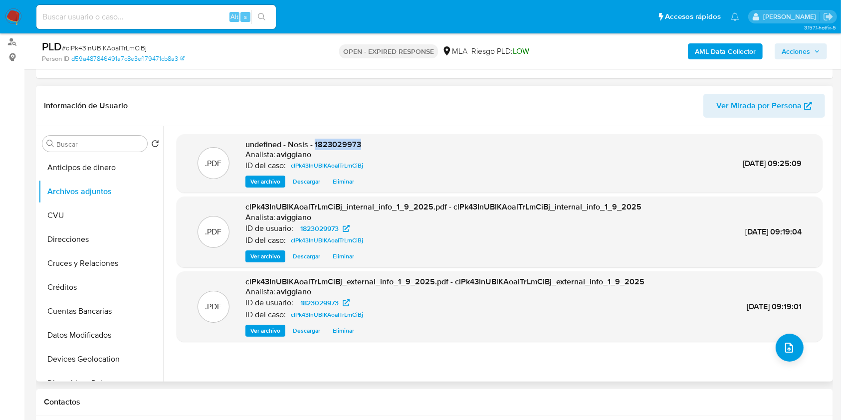
copy span "1823029973"
click at [780, 355] on button "upload-file" at bounding box center [789, 348] width 28 height 28
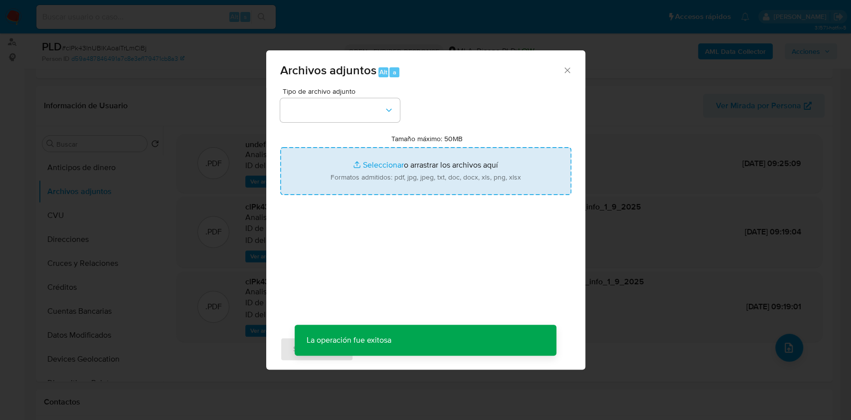
click at [440, 172] on input "Tamaño máximo: 50MB Seleccionar archivos" at bounding box center [425, 171] width 291 height 48
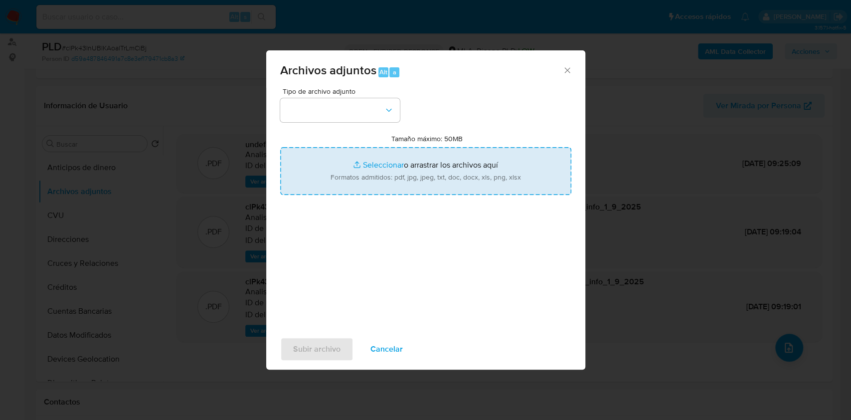
type input "C:\fakepath\Movimientos - 1823029973.xlsx"
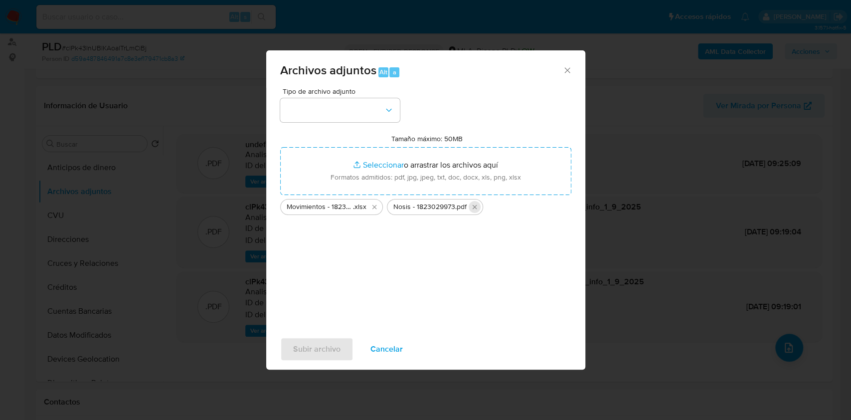
click at [471, 205] on icon "Eliminar Nosis - 1823029973.pdf" at bounding box center [475, 207] width 8 height 8
click at [358, 237] on div "Tipo de archivo adjunto Tamaño máximo: 50MB Seleccionar archivos Seleccionar o …" at bounding box center [425, 205] width 291 height 235
drag, startPoint x: 343, startPoint y: 134, endPoint x: 356, endPoint y: 105, distance: 31.0
click at [344, 132] on div "Tipo de archivo adjunto Tamaño máximo: 50MB Seleccionar archivos Seleccionar o …" at bounding box center [425, 205] width 291 height 235
click at [356, 105] on button "button" at bounding box center [340, 110] width 120 height 24
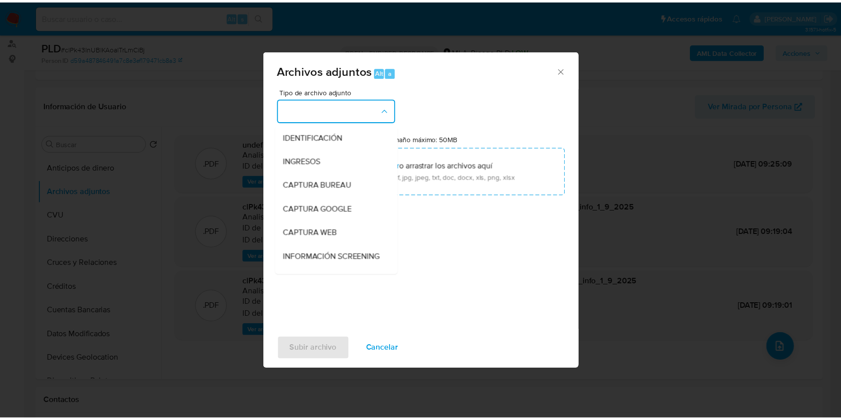
scroll to position [199, 0]
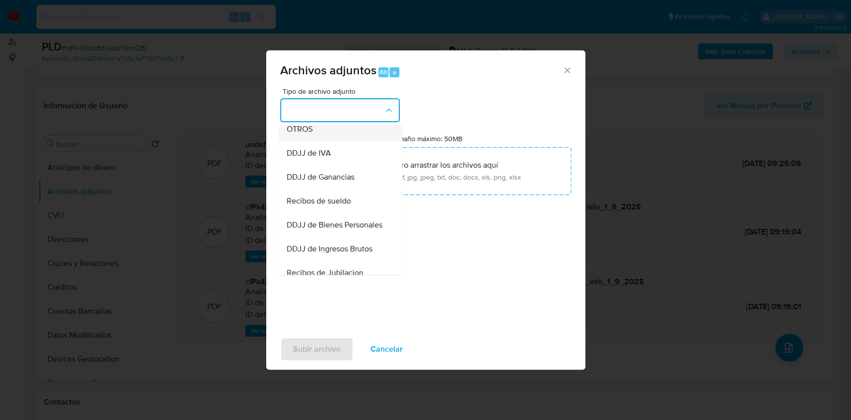
click at [319, 141] on div "OTROS" at bounding box center [337, 129] width 102 height 24
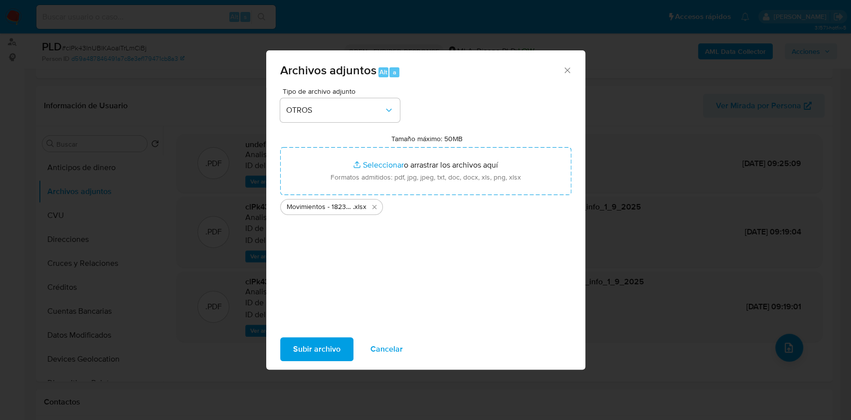
click at [319, 338] on span "Subir archivo" at bounding box center [316, 349] width 47 height 22
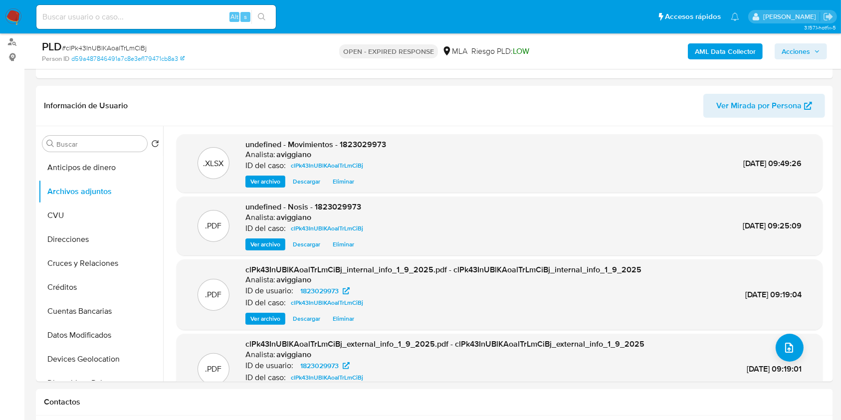
click at [310, 337] on div ".PDF clPk43InUBlKAoalTrLmCiBj_external_info_1_9_2025.pdf - clPk43InUBlKAoalTrLm…" at bounding box center [500, 369] width 646 height 71
click at [371, 151] on div "Analista: aviggiano" at bounding box center [315, 155] width 141 height 10
click at [371, 149] on span "undefined - Movimientos - 1823029973" at bounding box center [315, 144] width 141 height 11
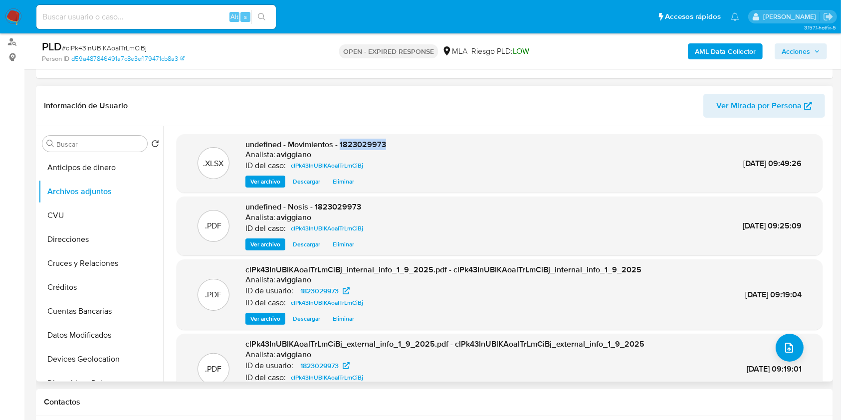
copy span "1823029973"
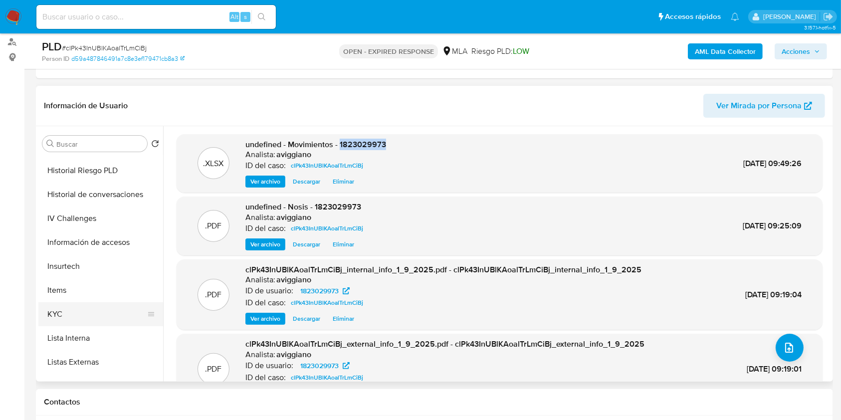
click at [57, 317] on button "KYC" at bounding box center [96, 314] width 117 height 24
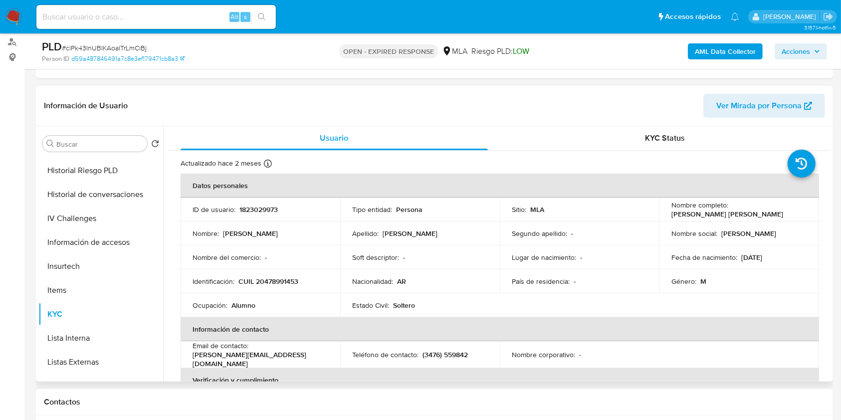
click at [269, 281] on p "CUIL 20478991453" at bounding box center [268, 281] width 60 height 9
copy p "20478991453"
drag, startPoint x: 730, startPoint y: 210, endPoint x: 802, endPoint y: 211, distance: 72.3
click at [802, 211] on div "Nombre completo : Franco Raul Gomez" at bounding box center [739, 209] width 136 height 18
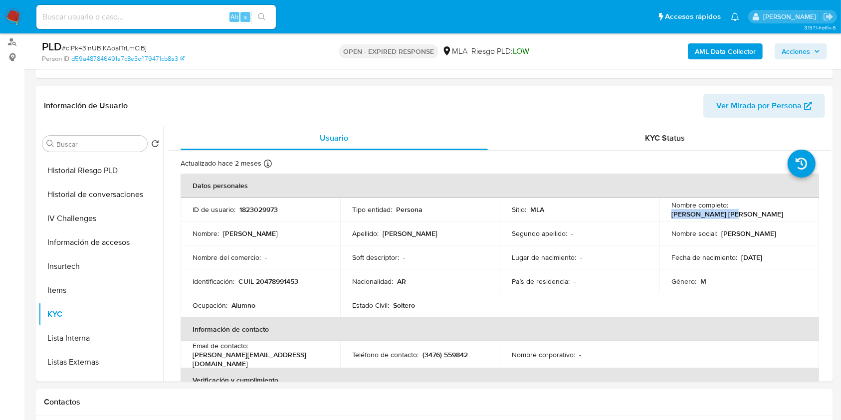
copy p "[PERSON_NAME]"
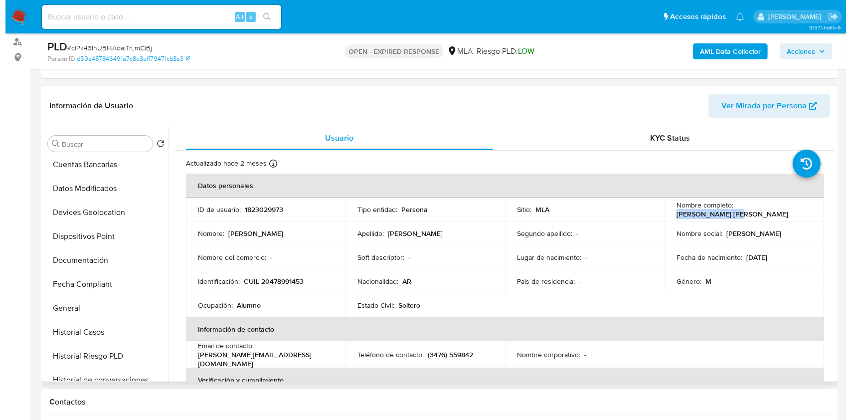
scroll to position [0, 0]
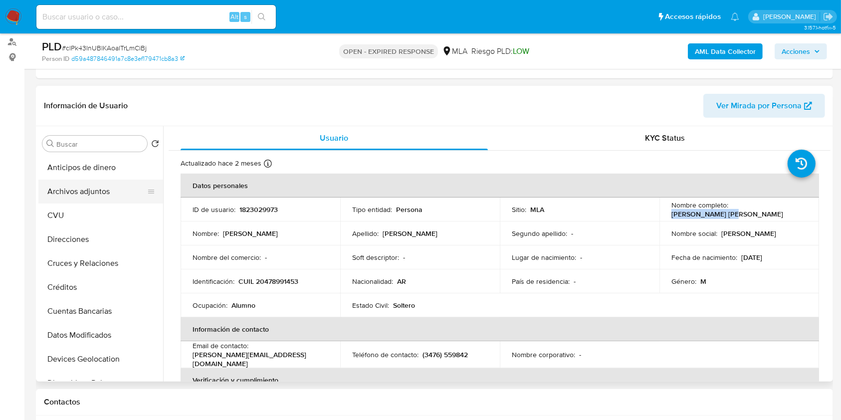
click at [93, 195] on button "Archivos adjuntos" at bounding box center [96, 192] width 117 height 24
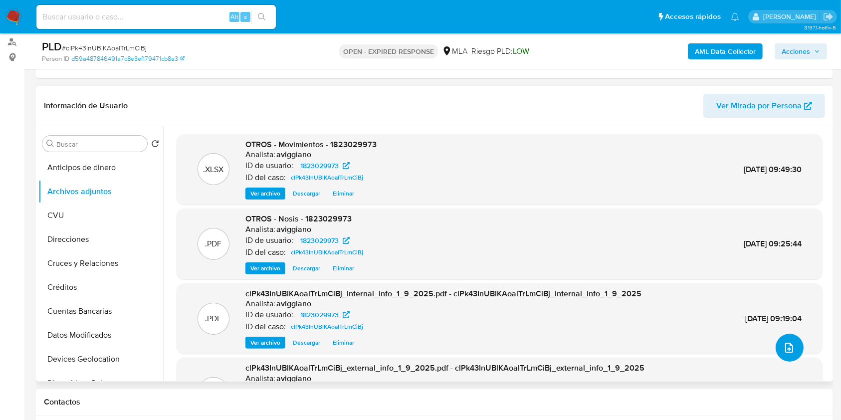
click at [775, 341] on button "upload-file" at bounding box center [789, 348] width 28 height 28
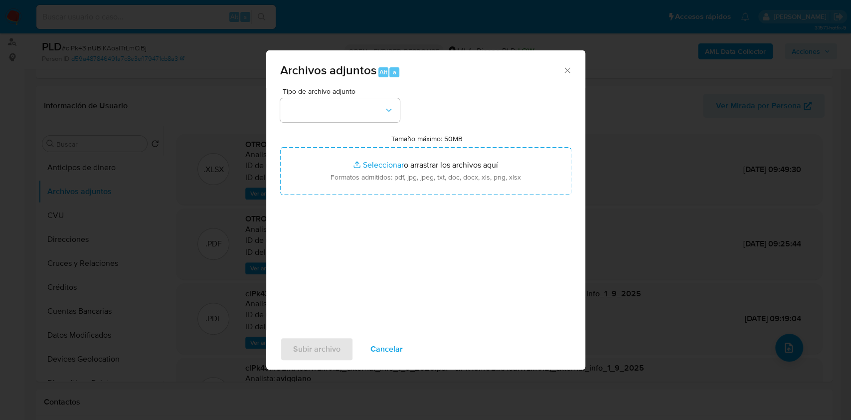
click at [415, 142] on label "Tamaño máximo: 50MB Seleccionar archivos" at bounding box center [426, 138] width 71 height 9
click at [415, 147] on input "Tamaño máximo: 50MB Seleccionar archivos" at bounding box center [425, 171] width 291 height 48
type input "C:\fakepath\Caselog clPk43InUBlKAoalTrLmCiBj_2025_07_18_00_32_41.docx"
click at [397, 113] on button "button" at bounding box center [340, 110] width 120 height 24
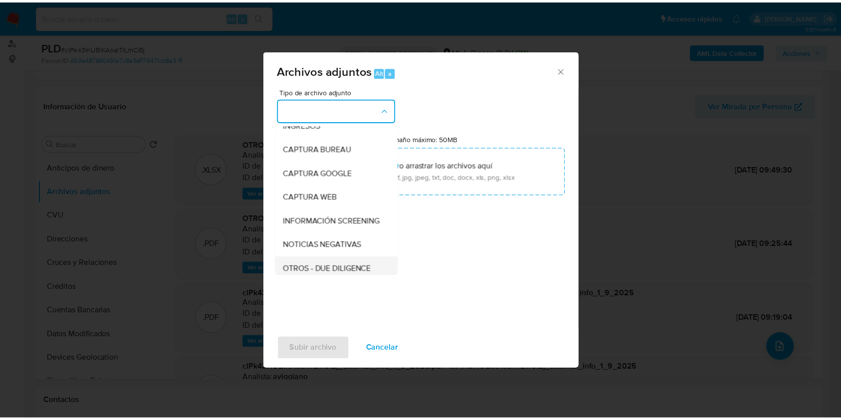
scroll to position [66, 0]
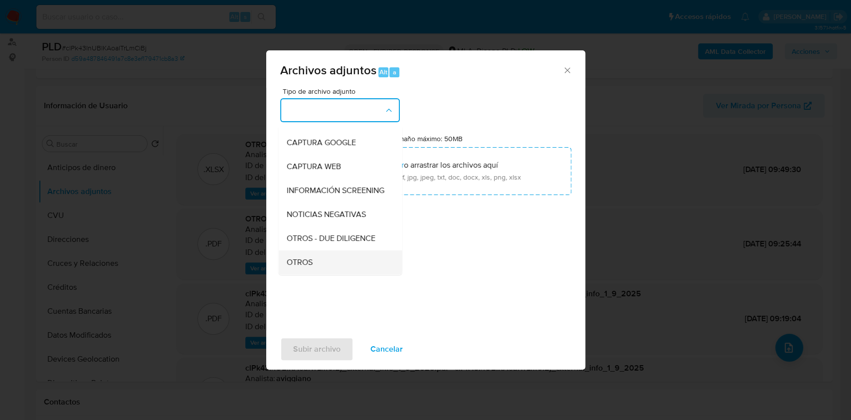
click at [310, 265] on div "OTROS" at bounding box center [337, 262] width 102 height 24
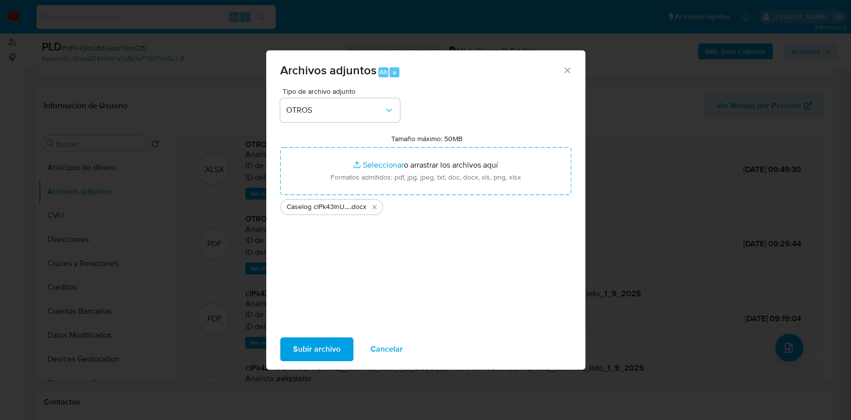
click at [323, 343] on span "Subir archivo" at bounding box center [316, 349] width 47 height 22
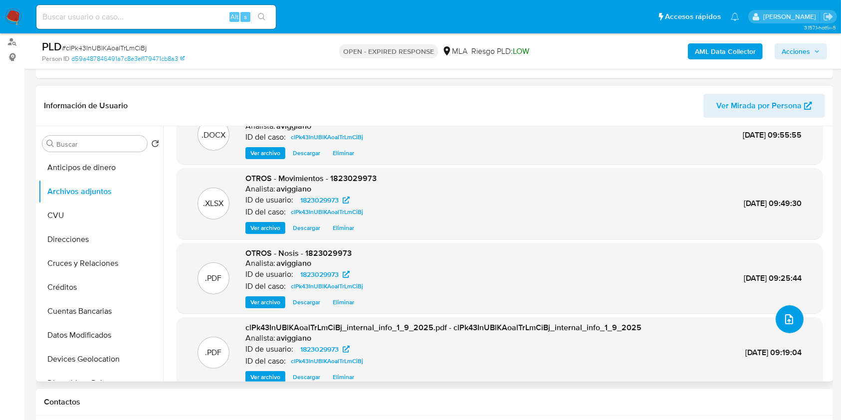
scroll to position [44, 0]
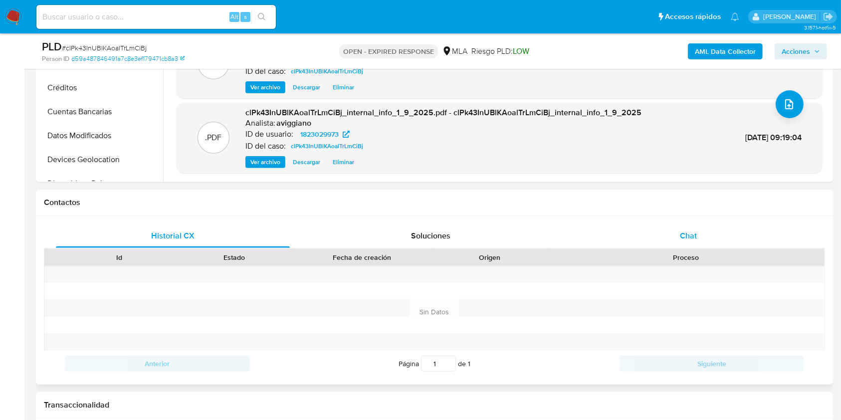
click at [678, 224] on div "Chat" at bounding box center [689, 236] width 234 height 24
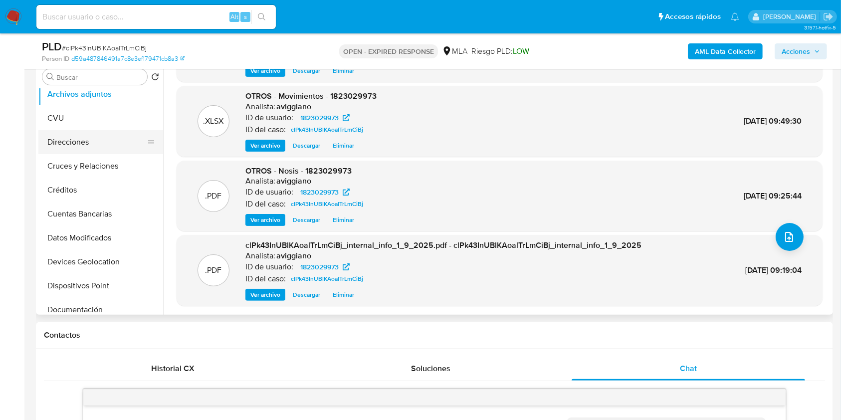
scroll to position [133, 0]
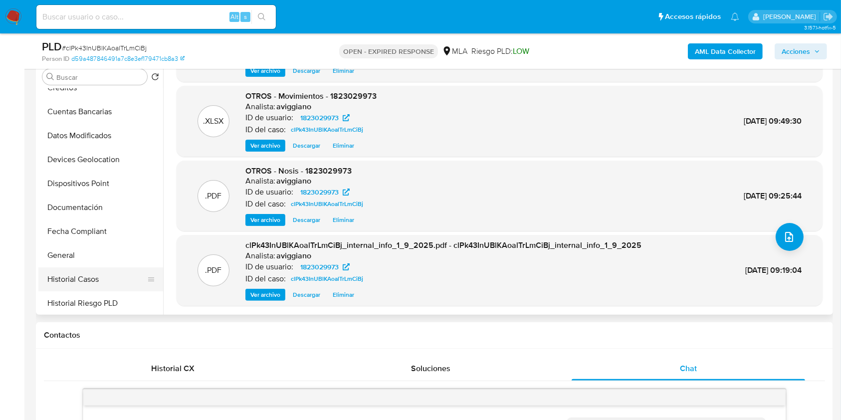
click at [90, 276] on button "Historial Casos" at bounding box center [96, 279] width 117 height 24
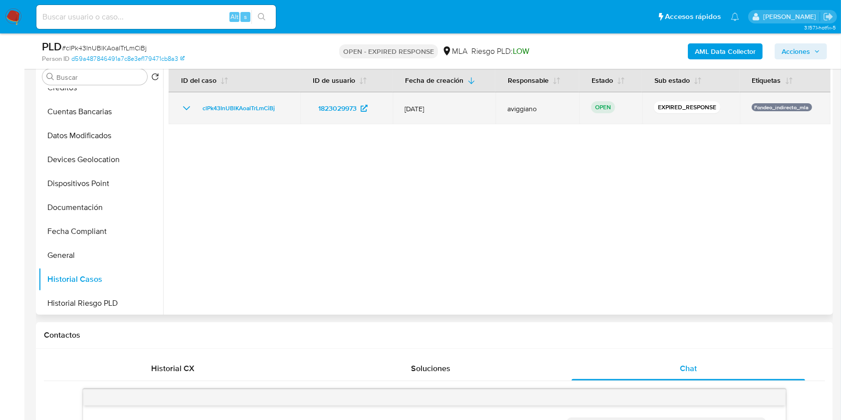
drag, startPoint x: 284, startPoint y: 106, endPoint x: 169, endPoint y: 114, distance: 116.0
click at [169, 114] on td "clPk43InUBlKAoalTrLmCiBj" at bounding box center [235, 108] width 132 height 32
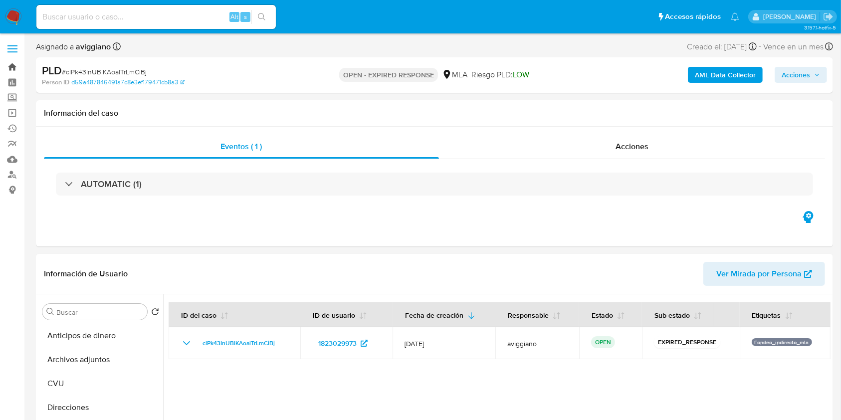
click at [7, 65] on link "Bandeja" at bounding box center [59, 66] width 119 height 15
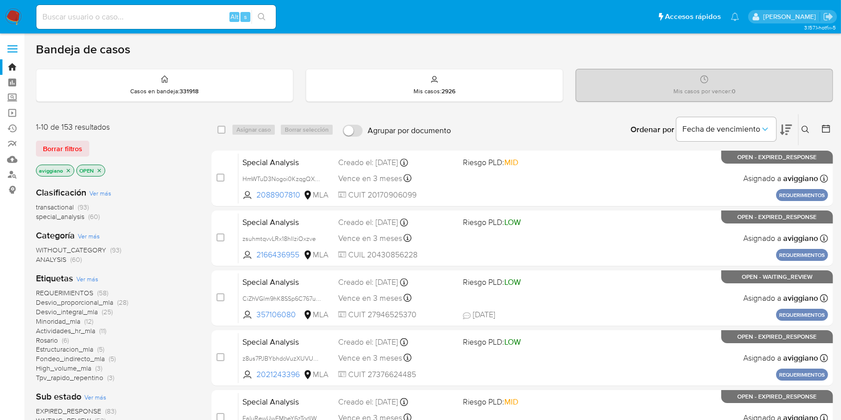
click at [138, 16] on input at bounding box center [155, 16] width 239 height 13
paste input "1546689284"
type input "1546689284"
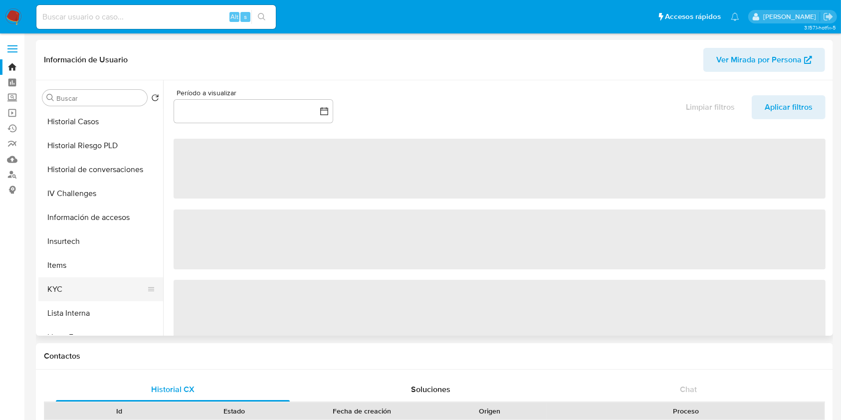
scroll to position [332, 0]
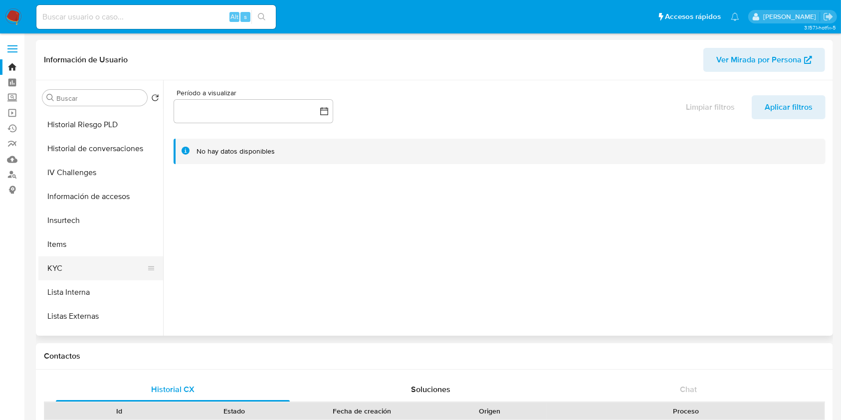
click at [57, 264] on button "KYC" at bounding box center [96, 268] width 117 height 24
select select "10"
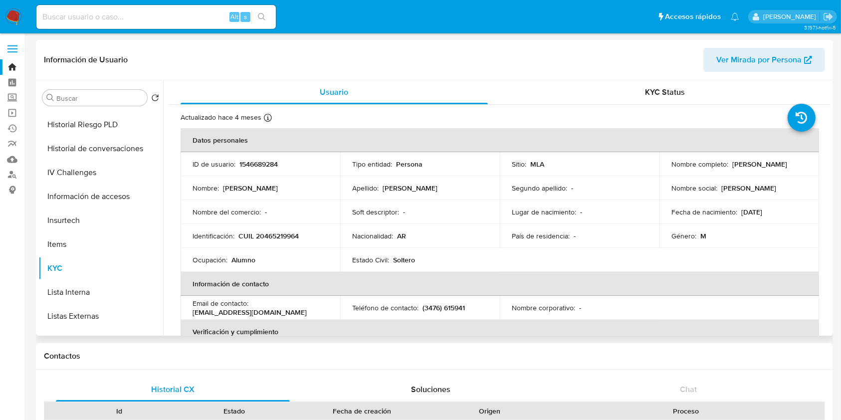
click at [289, 236] on p "CUIL 20465219964" at bounding box center [268, 235] width 60 height 9
click at [291, 236] on p "CUIL 20465219964" at bounding box center [268, 235] width 60 height 9
click at [292, 236] on p "CUIL 20465219964" at bounding box center [268, 235] width 60 height 9
copy p "20465219964"
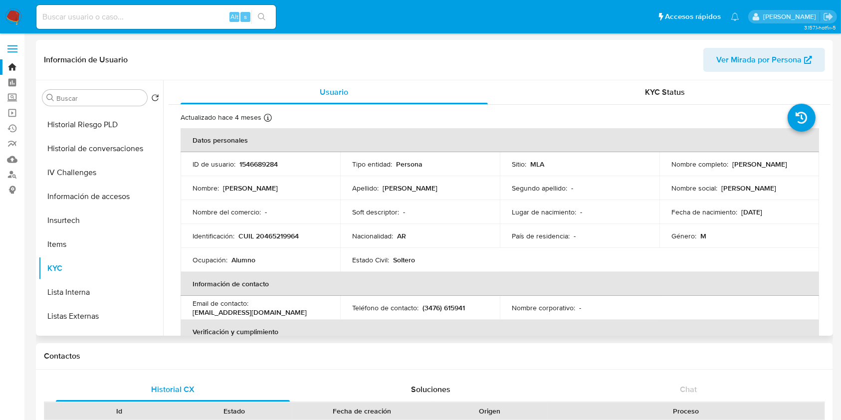
click at [224, 207] on p "Nombre del comercio :" at bounding box center [226, 211] width 68 height 9
drag, startPoint x: 666, startPoint y: 169, endPoint x: 755, endPoint y: 169, distance: 88.8
click at [755, 169] on td "Nombre completo : [PERSON_NAME]" at bounding box center [739, 164] width 160 height 24
copy p "[PERSON_NAME]"
drag, startPoint x: 704, startPoint y: 201, endPoint x: 688, endPoint y: 192, distance: 18.6
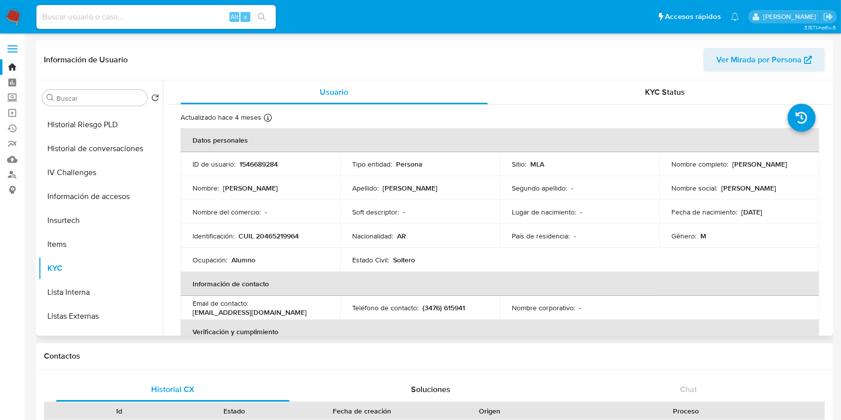
click at [703, 200] on td "Fecha de nacimiento : [DEMOGRAPHIC_DATA]" at bounding box center [739, 212] width 160 height 24
click at [157, 16] on input at bounding box center [155, 16] width 239 height 13
paste input "713823558"
type input "713823558"
click at [256, 12] on button "search-icon" at bounding box center [261, 17] width 20 height 14
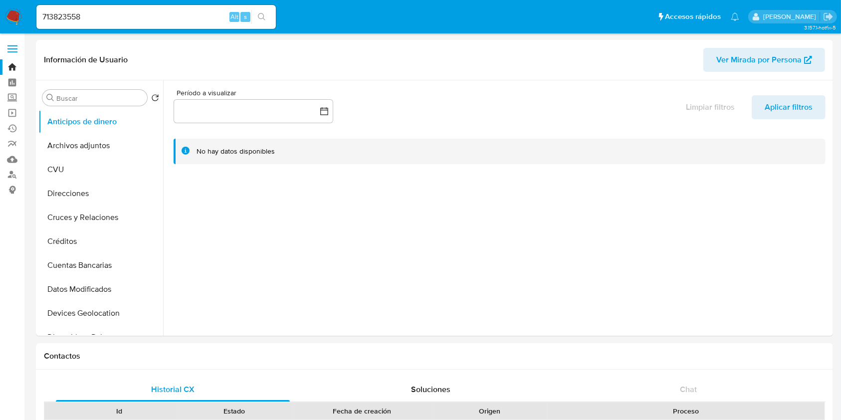
select select "10"
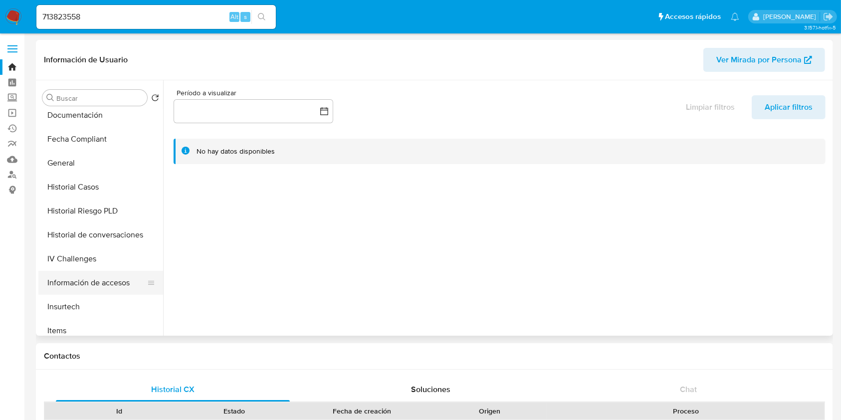
scroll to position [266, 0]
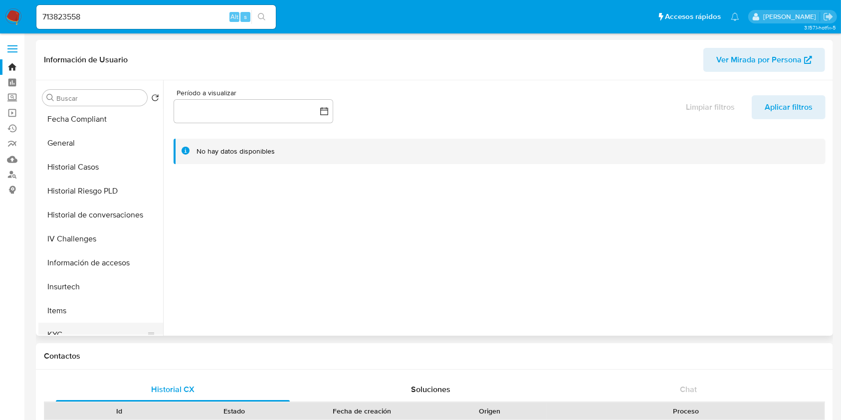
click at [70, 333] on button "KYC" at bounding box center [96, 335] width 117 height 24
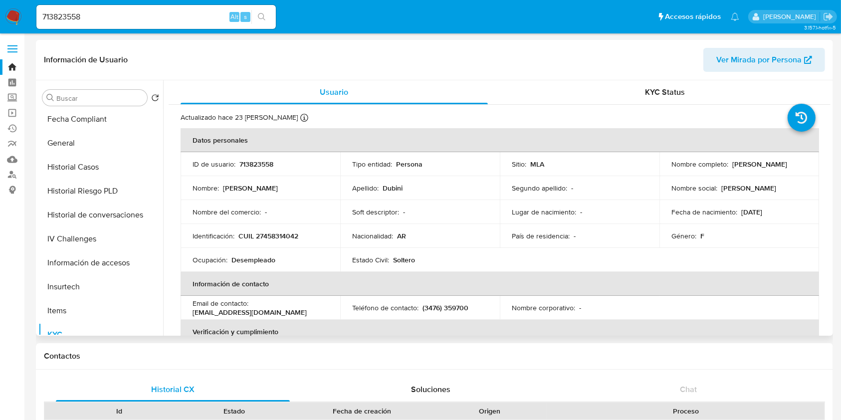
drag, startPoint x: 728, startPoint y: 164, endPoint x: 799, endPoint y: 165, distance: 71.3
click at [799, 165] on div "Nombre completo : [PERSON_NAME]" at bounding box center [739, 164] width 136 height 9
copy p "[PERSON_NAME]"
click at [680, 222] on td "Fecha de nacimiento : [DEMOGRAPHIC_DATA]" at bounding box center [739, 212] width 160 height 24
click at [251, 162] on p "713823558" at bounding box center [256, 164] width 34 height 9
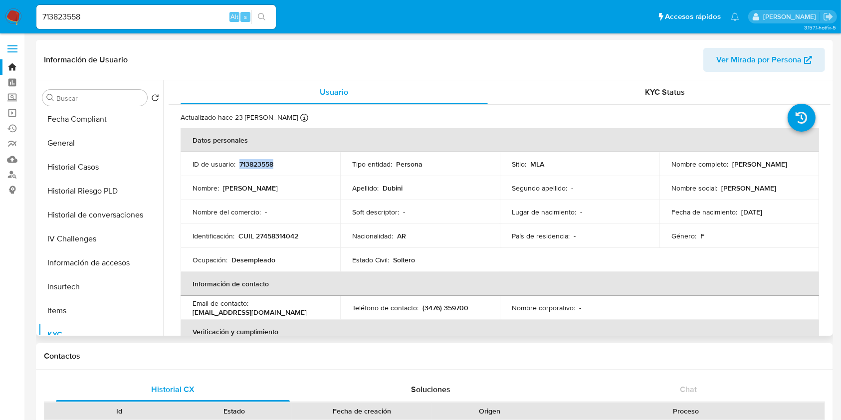
click at [251, 162] on p "713823558" at bounding box center [256, 164] width 34 height 9
copy p "713823558"
click at [64, 7] on div "713823558 Alt s" at bounding box center [155, 17] width 239 height 24
click at [59, 15] on input "713823558" at bounding box center [155, 16] width 239 height 13
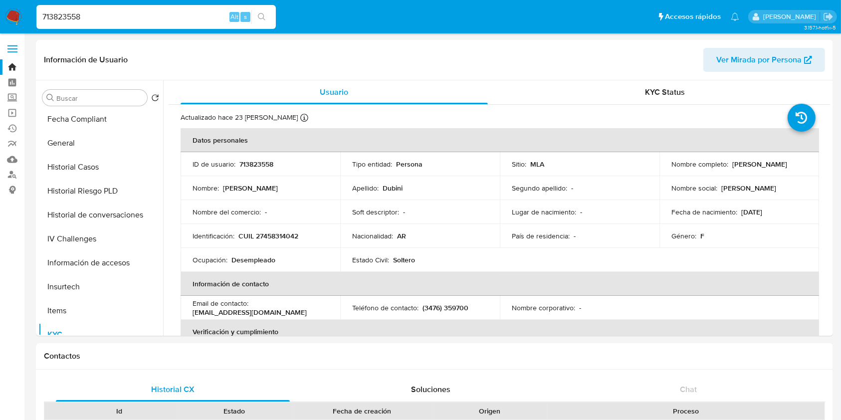
click at [59, 15] on input "713823558" at bounding box center [155, 16] width 239 height 13
paste input "1457005324"
type input "1457005324"
click at [267, 11] on button "search-icon" at bounding box center [261, 17] width 20 height 14
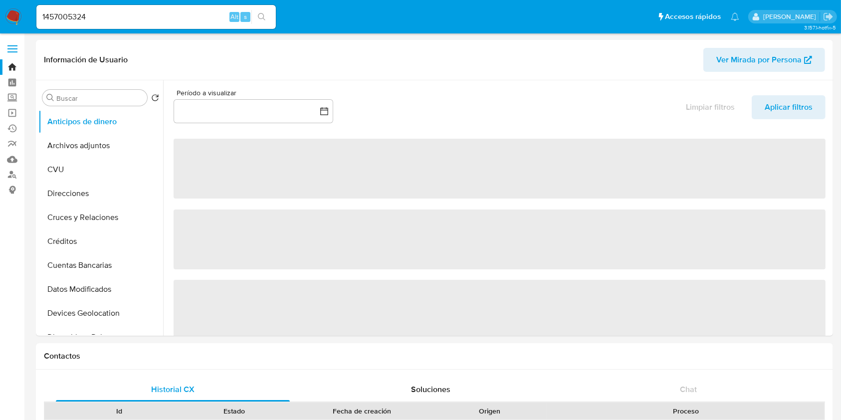
select select "10"
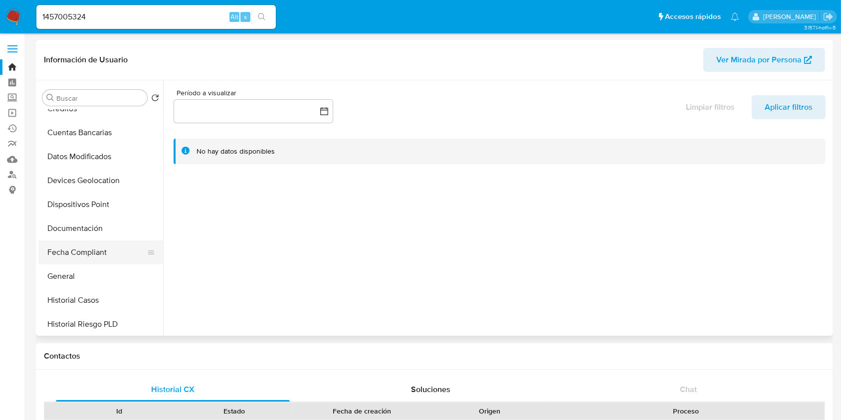
scroll to position [266, 0]
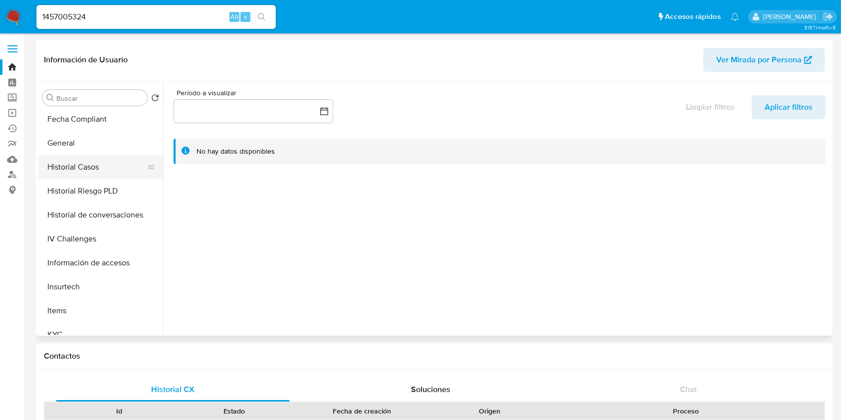
click at [89, 174] on button "Historial Casos" at bounding box center [96, 167] width 117 height 24
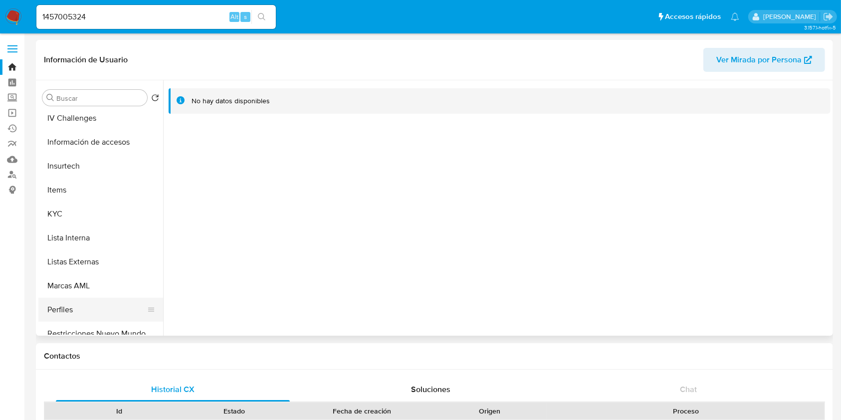
scroll to position [465, 0]
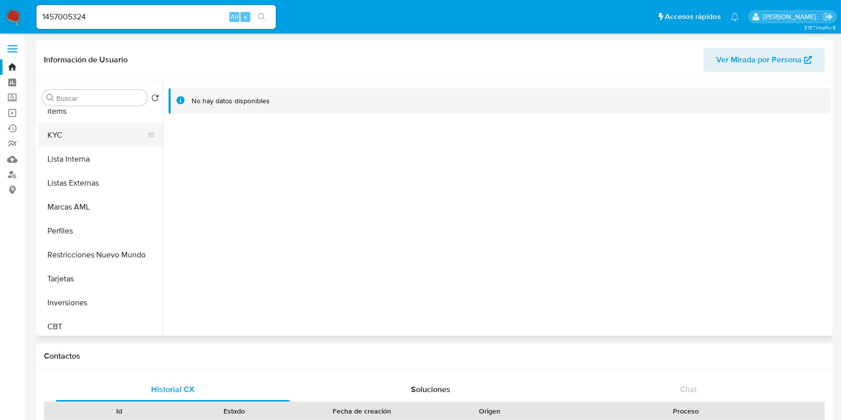
click at [115, 138] on button "KYC" at bounding box center [96, 135] width 117 height 24
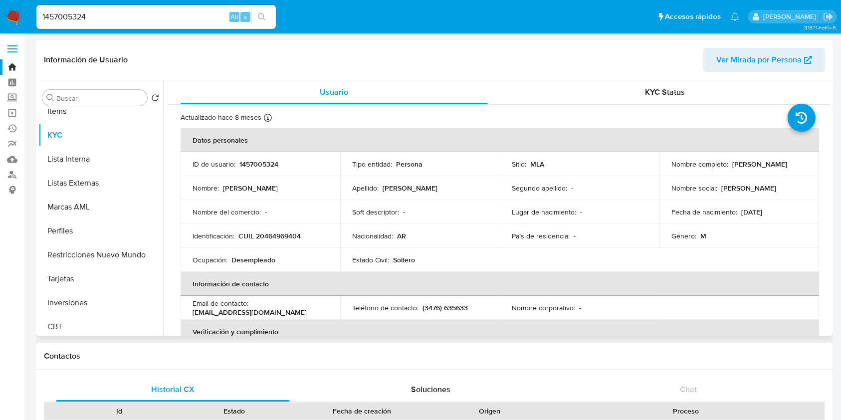
drag, startPoint x: 669, startPoint y: 168, endPoint x: 737, endPoint y: 166, distance: 68.3
click at [737, 166] on p "[PERSON_NAME]" at bounding box center [759, 164] width 55 height 9
drag, startPoint x: 738, startPoint y: 166, endPoint x: 676, endPoint y: 171, distance: 61.5
click at [738, 166] on p "[PERSON_NAME]" at bounding box center [759, 164] width 55 height 9
click at [666, 171] on td "Nombre completo : [PERSON_NAME]" at bounding box center [739, 164] width 160 height 24
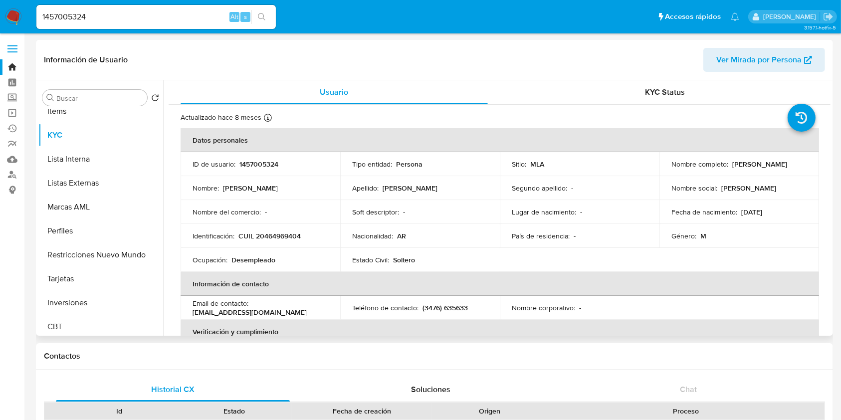
drag, startPoint x: 668, startPoint y: 170, endPoint x: 751, endPoint y: 170, distance: 82.8
click at [751, 169] on div "Nombre completo : [PERSON_NAME]" at bounding box center [739, 164] width 136 height 9
copy p "[PERSON_NAME]"
click at [691, 197] on td "Nombre social : [PERSON_NAME]" at bounding box center [739, 188] width 160 height 24
click at [275, 160] on p "1457005324" at bounding box center [258, 164] width 39 height 9
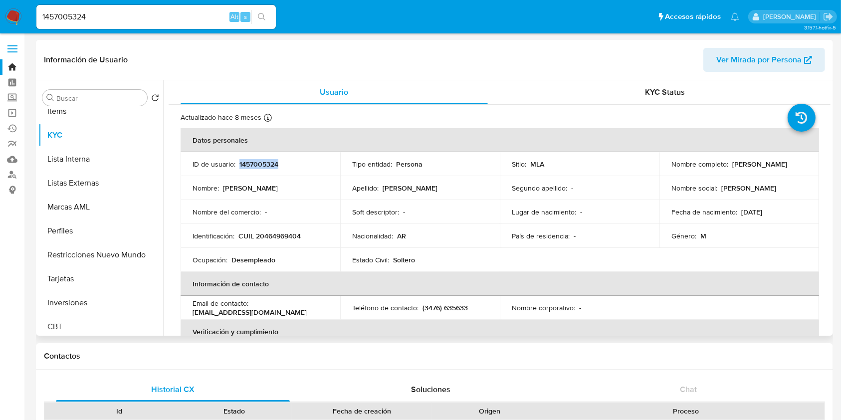
click at [275, 160] on p "1457005324" at bounding box center [258, 164] width 39 height 9
copy p "1457005324"
click at [138, 6] on div "1457005324 Alt s" at bounding box center [155, 17] width 239 height 24
click at [133, 16] on input "1457005324" at bounding box center [155, 16] width 239 height 13
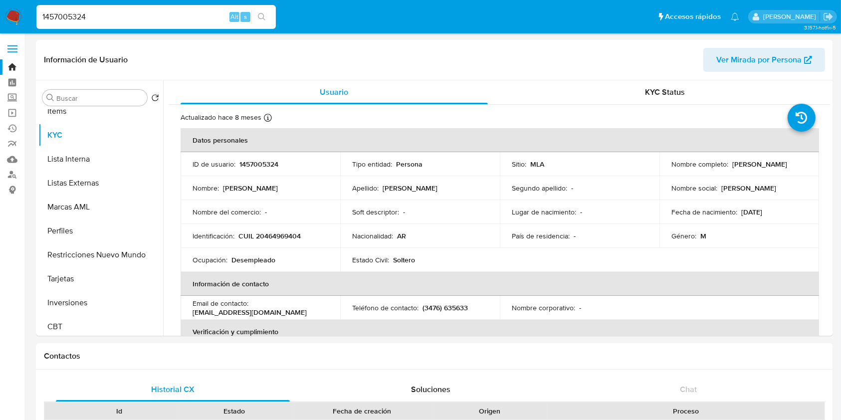
click at [133, 16] on input "1457005324" at bounding box center [155, 16] width 239 height 13
paste input "729231458"
type input "1729231458"
click at [268, 20] on button "search-icon" at bounding box center [261, 17] width 20 height 14
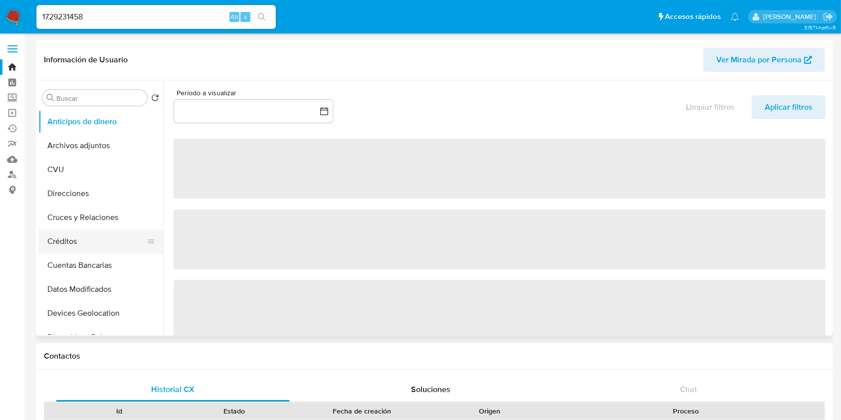
scroll to position [266, 0]
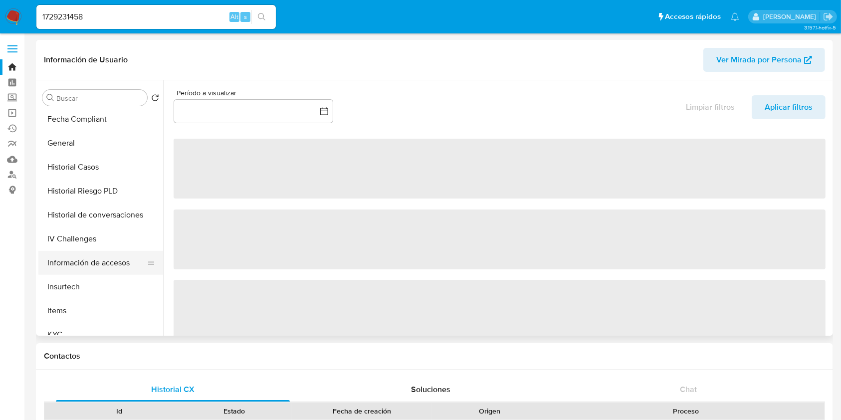
select select "10"
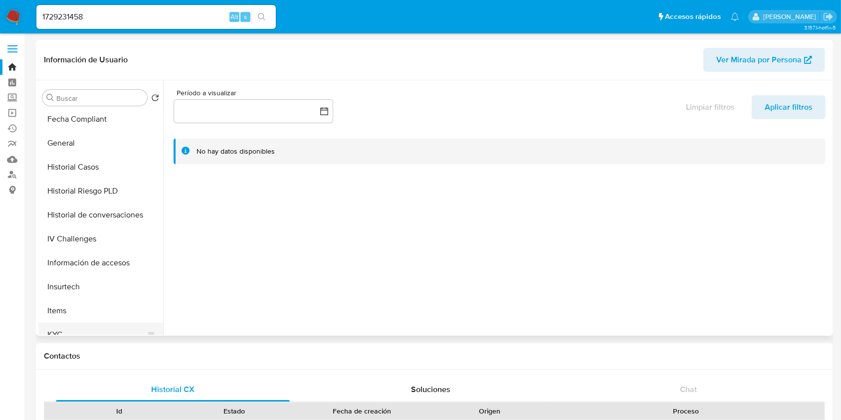
click at [64, 325] on button "KYC" at bounding box center [96, 335] width 117 height 24
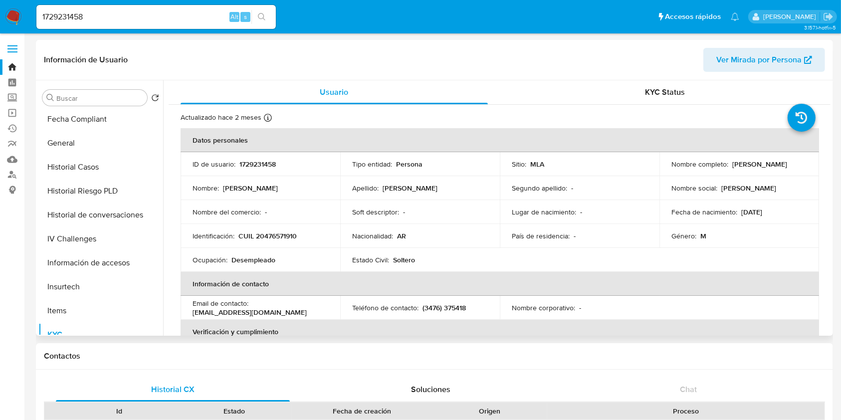
drag, startPoint x: 743, startPoint y: 165, endPoint x: 668, endPoint y: 166, distance: 74.3
click at [671, 166] on div "Nombre completo : Rodrigo Andres Ynfante" at bounding box center [739, 164] width 136 height 9
copy p "Rodrigo Andres Ynfante"
click at [258, 162] on p "1729231458" at bounding box center [257, 164] width 36 height 9
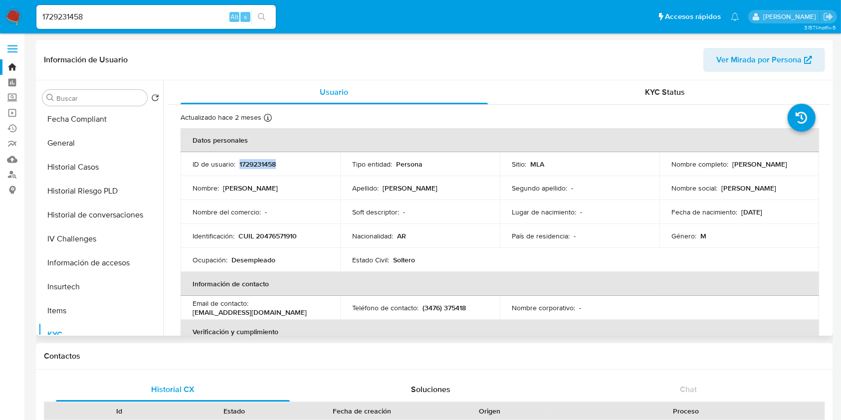
copy p "1729231458"
click at [99, 16] on input "1729231458" at bounding box center [155, 16] width 239 height 13
paste input "01686061"
type input "1701686061"
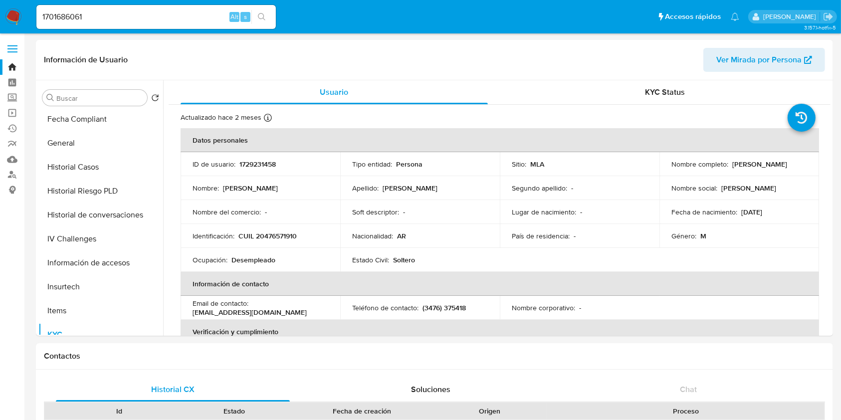
click at [258, 20] on icon "search-icon" at bounding box center [262, 17] width 8 height 8
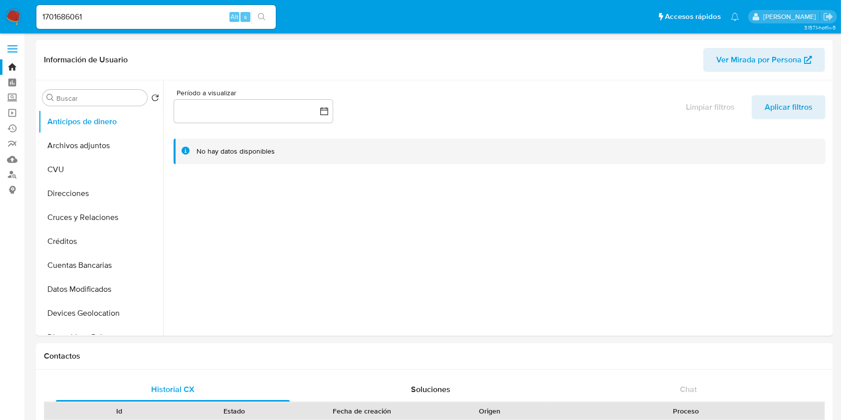
select select "10"
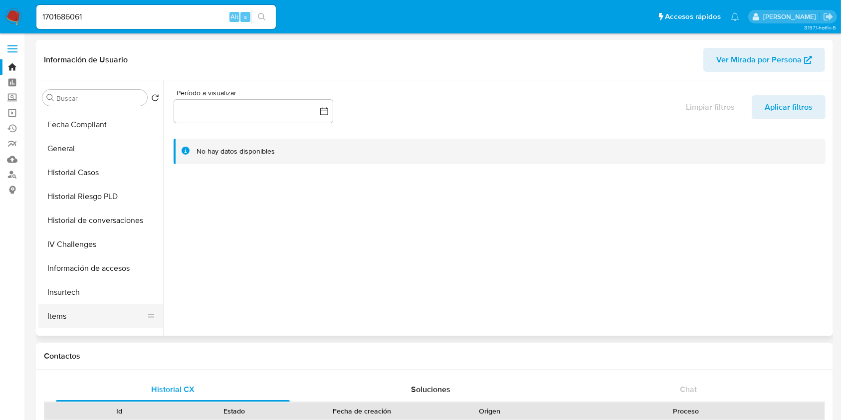
scroll to position [332, 0]
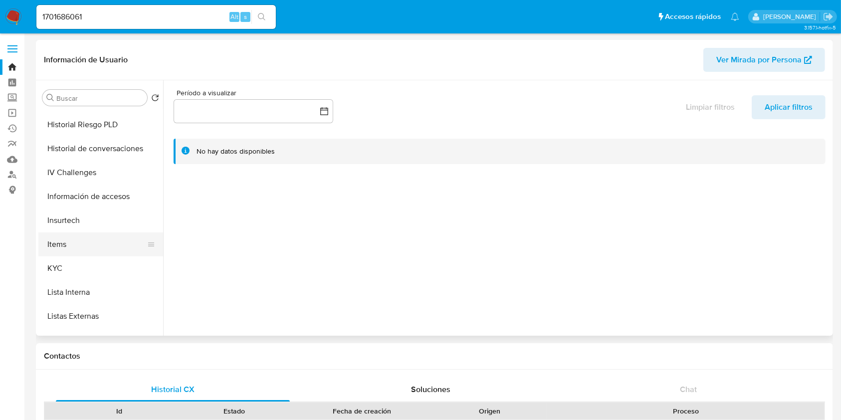
click at [64, 255] on button "Items" at bounding box center [96, 244] width 117 height 24
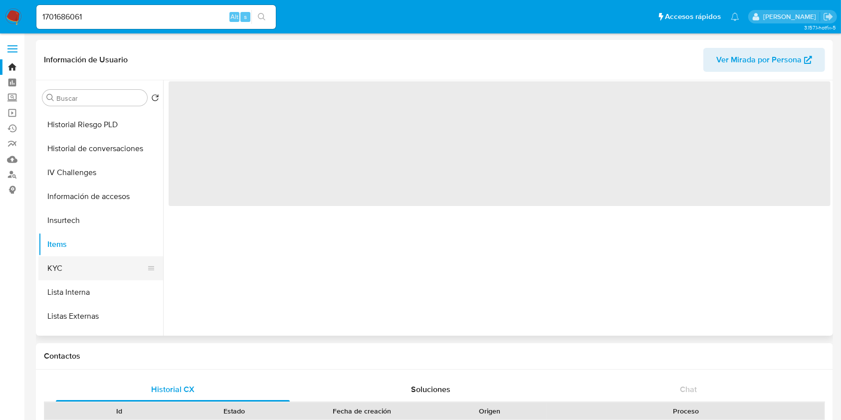
click at [67, 265] on button "KYC" at bounding box center [96, 268] width 117 height 24
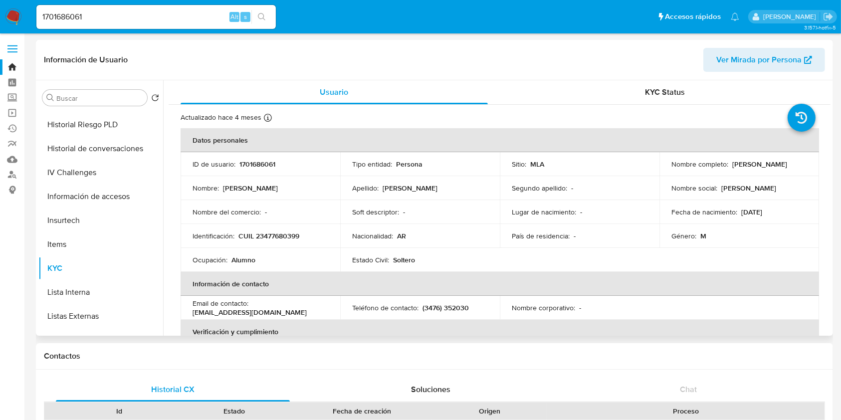
drag, startPoint x: 662, startPoint y: 168, endPoint x: 750, endPoint y: 170, distance: 87.8
click at [750, 170] on td "Nombre completo : Rodrigo Benjamin Pereyra" at bounding box center [739, 164] width 160 height 24
copy p "Rodrigo Benjamin Pereyra"
click at [283, 238] on p "CUIL 23477680399" at bounding box center [268, 235] width 61 height 9
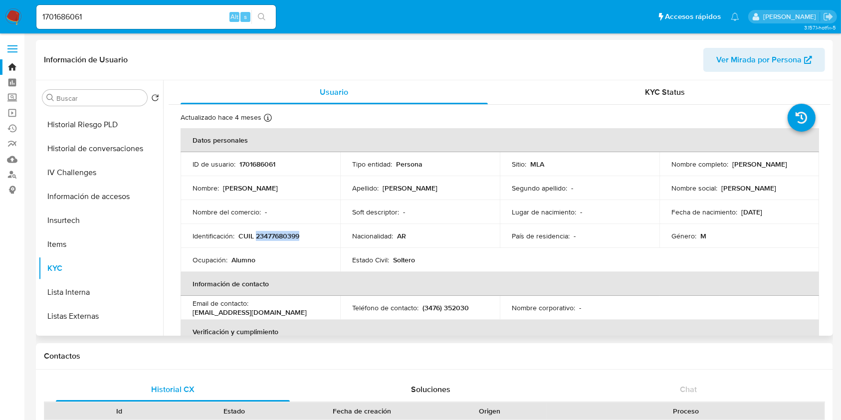
copy p "23477680399"
drag, startPoint x: 207, startPoint y: 72, endPoint x: 195, endPoint y: 54, distance: 20.9
click at [207, 71] on div "Información de Usuario Ver Mirada por Persona" at bounding box center [434, 60] width 797 height 40
click at [148, 18] on input "1701686061" at bounding box center [155, 16] width 239 height 13
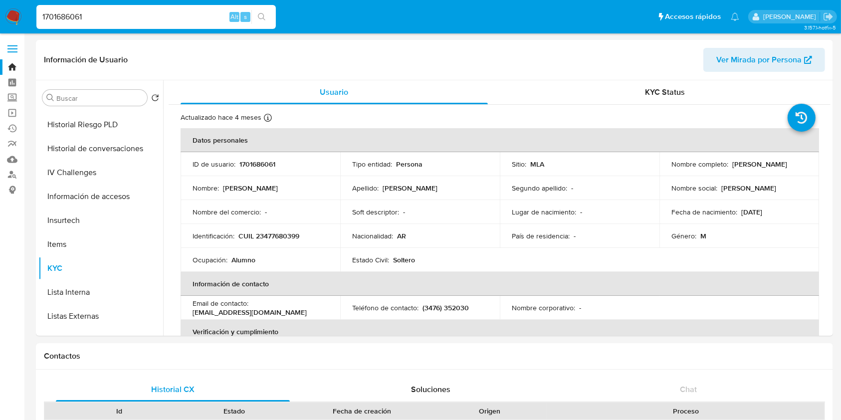
paste input "713823558"
type input "713823558"
click at [259, 16] on icon "search-icon" at bounding box center [262, 17] width 8 height 8
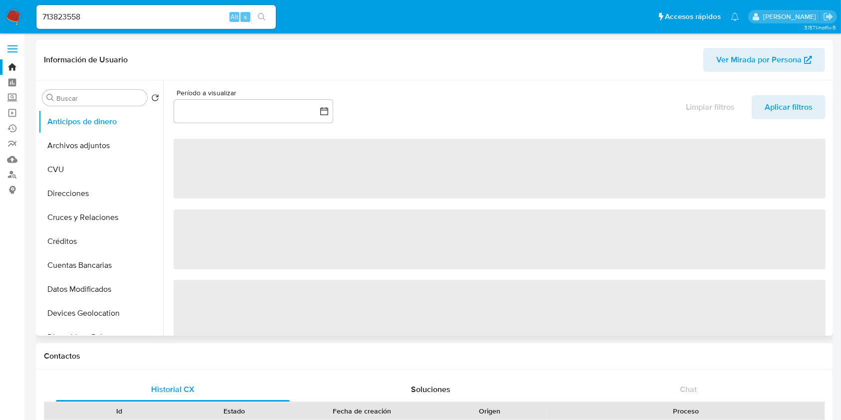
select select "10"
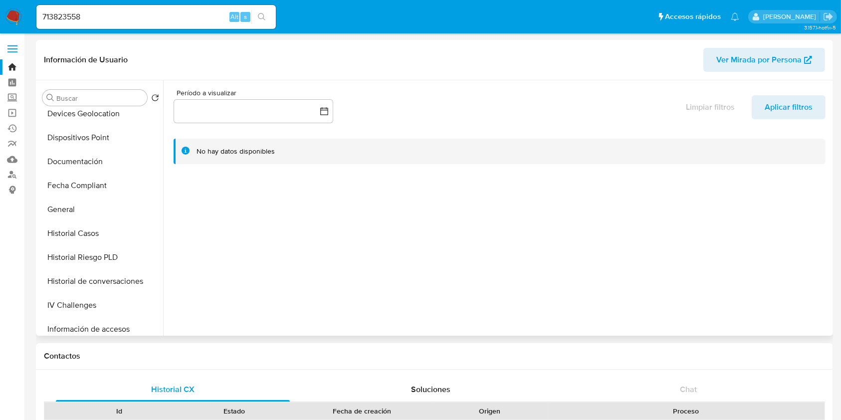
scroll to position [332, 0]
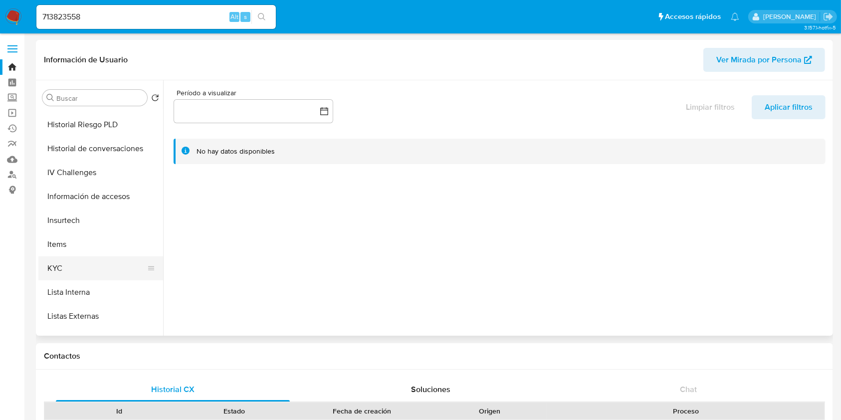
click at [70, 271] on button "KYC" at bounding box center [96, 268] width 117 height 24
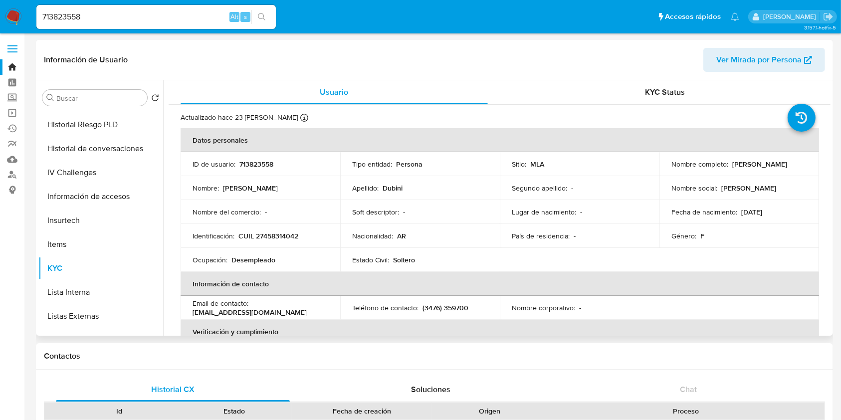
click at [261, 243] on td "Identificación : CUIL 27458314042" at bounding box center [261, 236] width 160 height 24
click at [264, 235] on p "CUIL 27458314042" at bounding box center [268, 235] width 60 height 9
drag, startPoint x: 160, startPoint y: 5, endPoint x: 160, endPoint y: 13, distance: 8.0
click at [160, 5] on div "713823558 Alt s" at bounding box center [155, 17] width 239 height 24
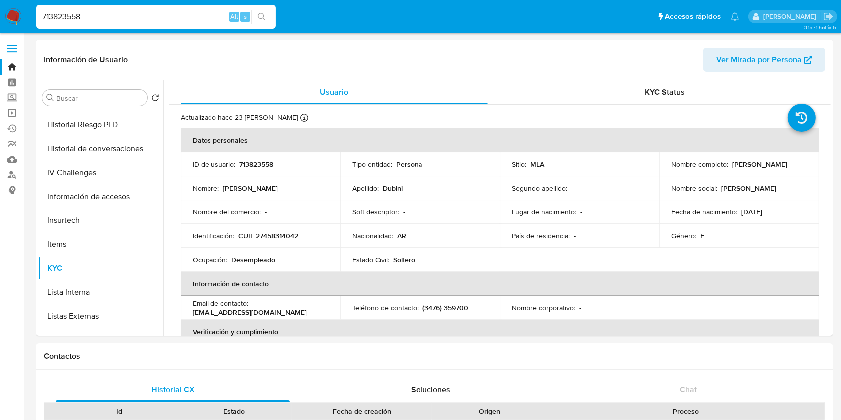
click at [160, 13] on input "713823558" at bounding box center [155, 16] width 239 height 13
paste input "1457005324"
type input "1457005324"
click at [269, 10] on button "search-icon" at bounding box center [261, 17] width 20 height 14
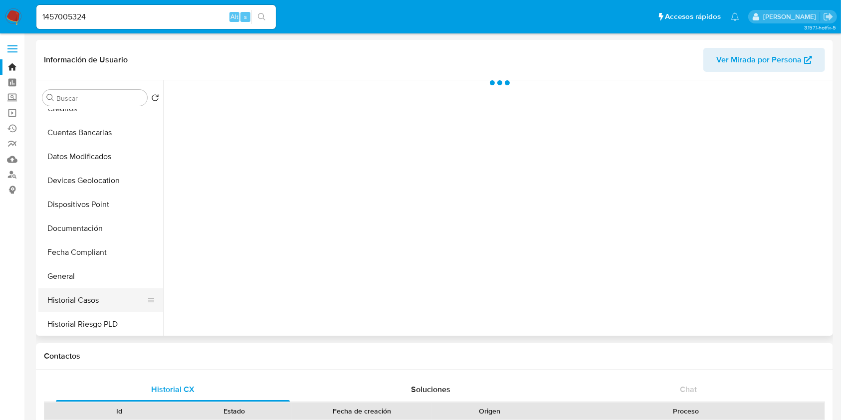
scroll to position [332, 0]
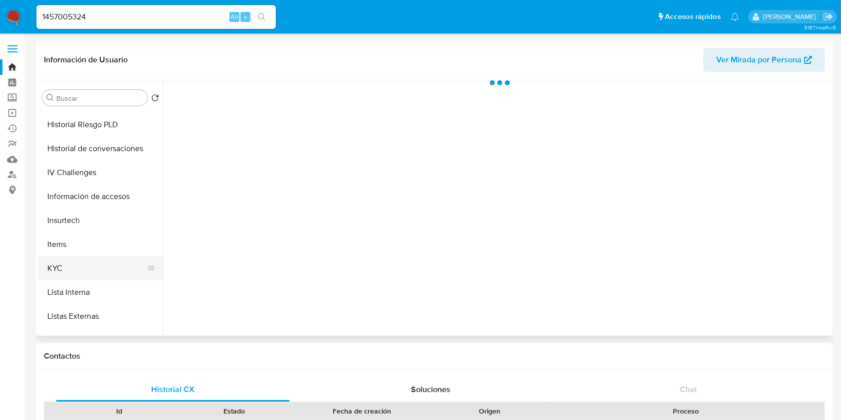
click at [77, 267] on button "KYC" at bounding box center [96, 268] width 117 height 24
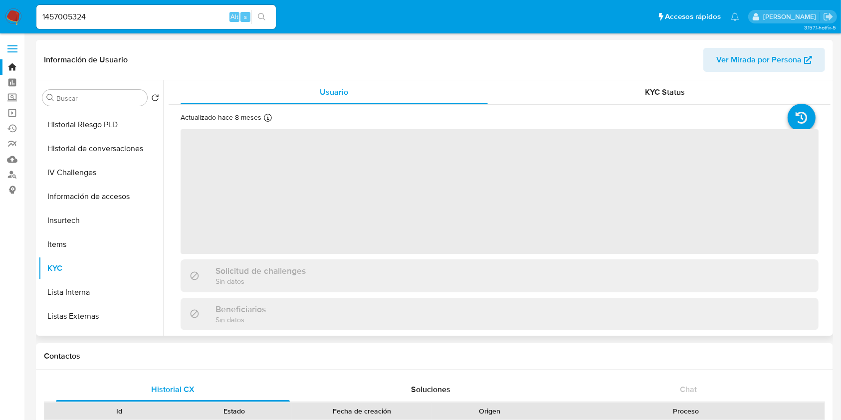
select select "10"
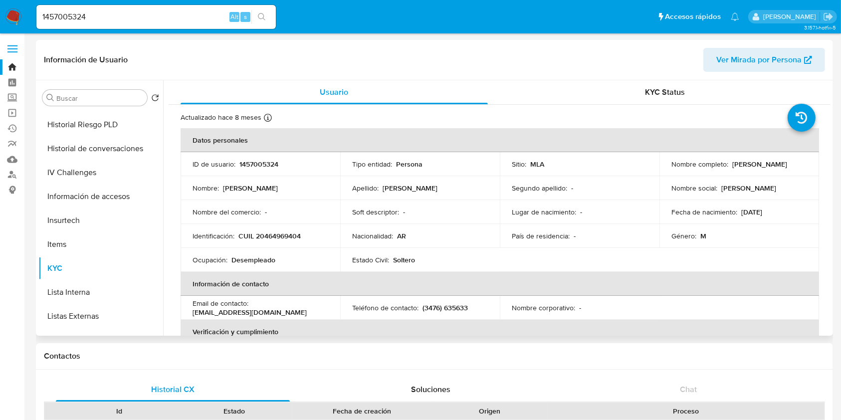
click at [267, 233] on p "CUIL 20464969404" at bounding box center [269, 235] width 62 height 9
click at [128, 20] on input "1457005324" at bounding box center [155, 16] width 239 height 13
paste input "729231458"
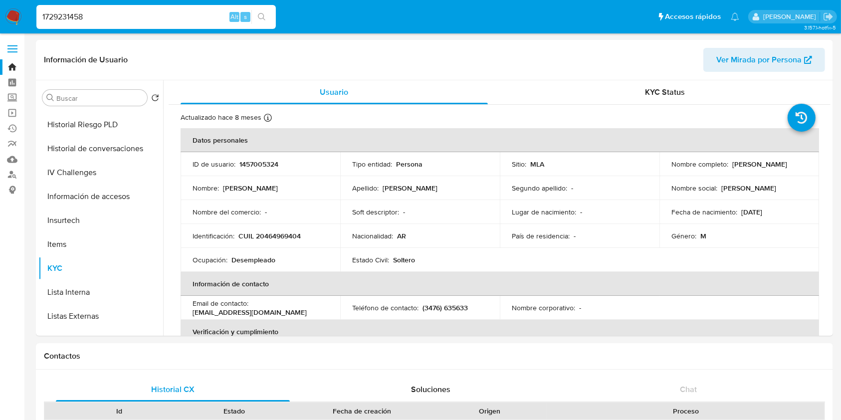
type input "1729231458"
click at [265, 10] on button "search-icon" at bounding box center [261, 17] width 20 height 14
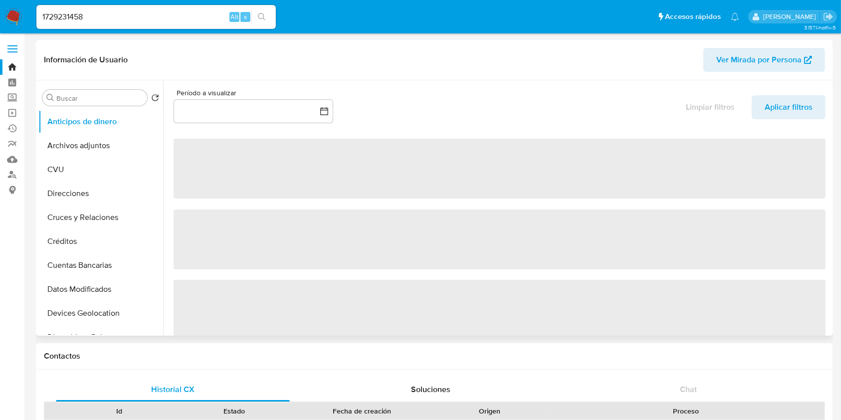
select select "10"
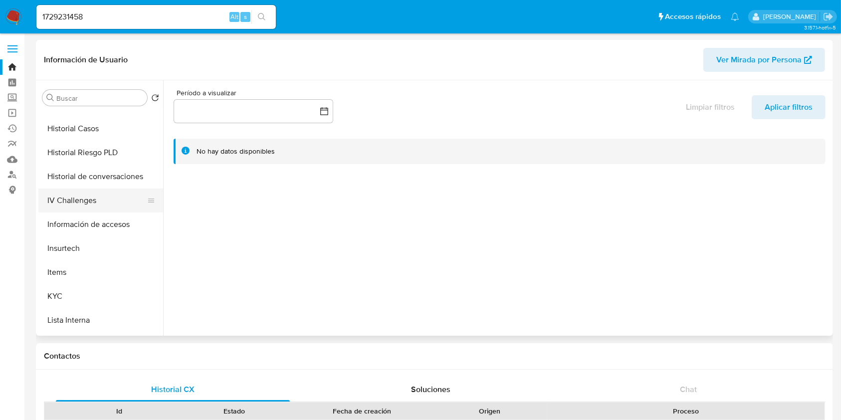
scroll to position [465, 0]
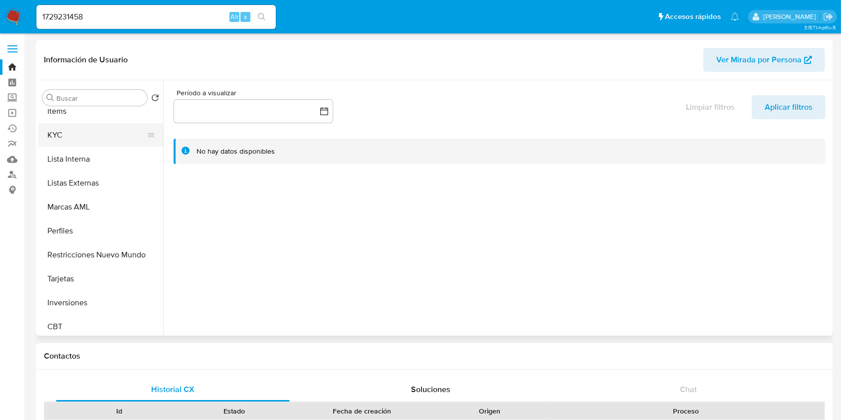
click at [81, 135] on button "KYC" at bounding box center [96, 135] width 117 height 24
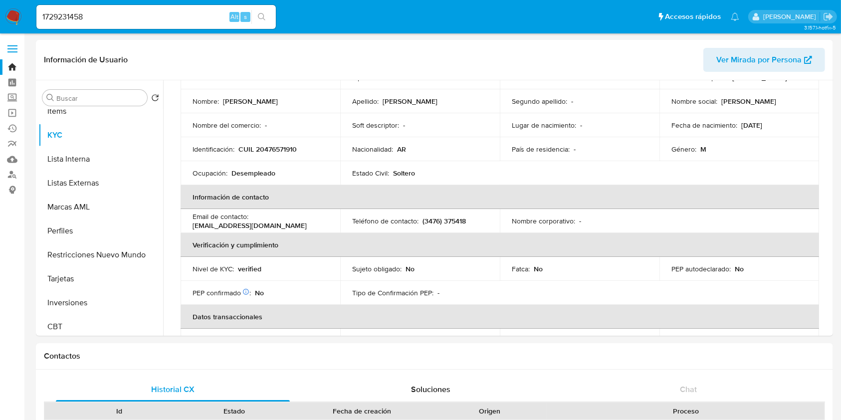
scroll to position [66, 0]
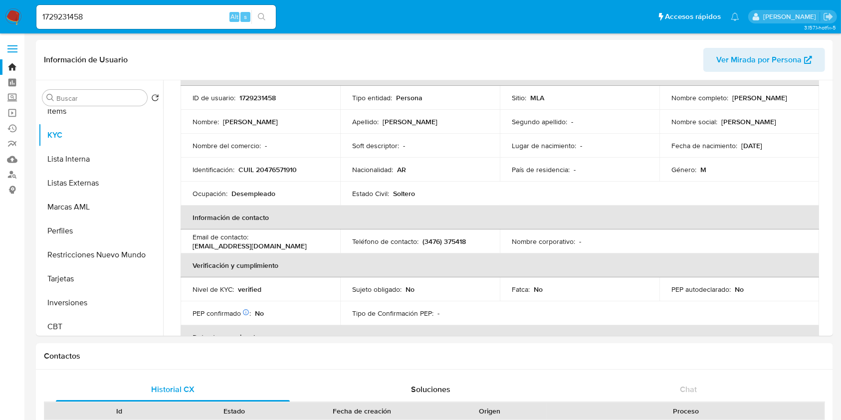
click at [275, 169] on p "CUIL 20476571910" at bounding box center [267, 169] width 58 height 9
click at [164, 19] on input "1729231458" at bounding box center [155, 16] width 239 height 13
paste input "769459333"
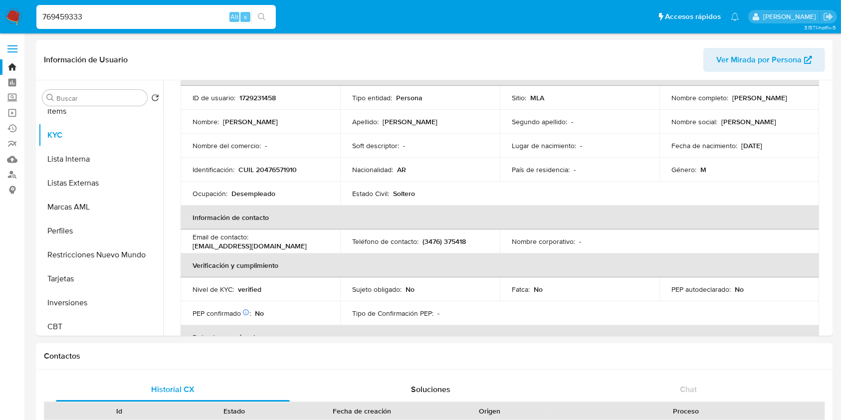
type input "769459333"
click at [267, 15] on button "search-icon" at bounding box center [261, 17] width 20 height 14
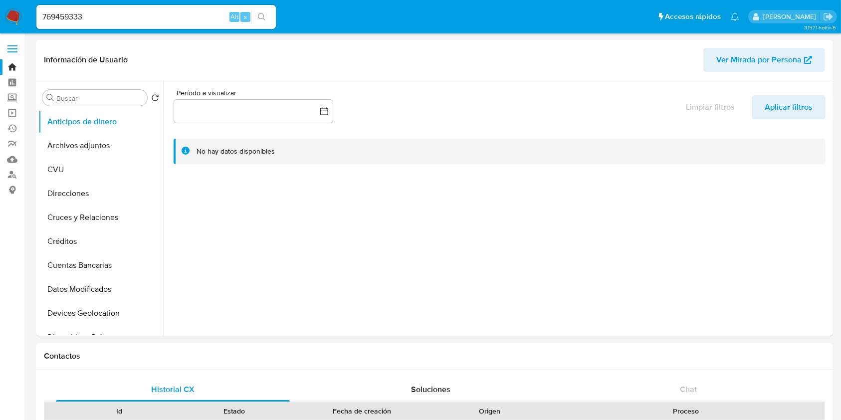
select select "10"
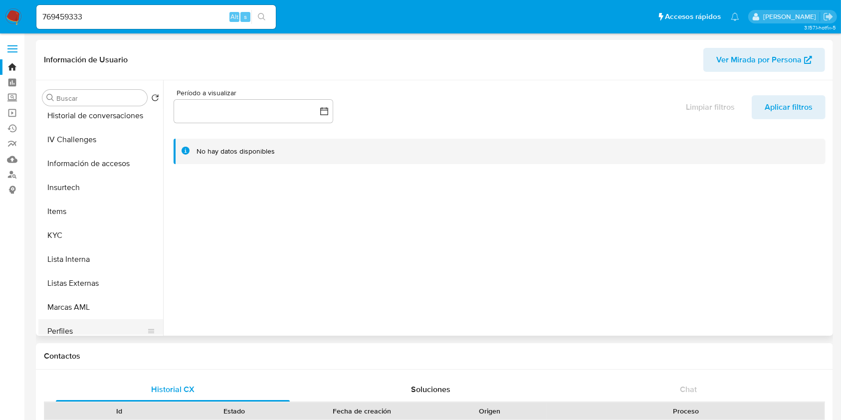
scroll to position [465, 0]
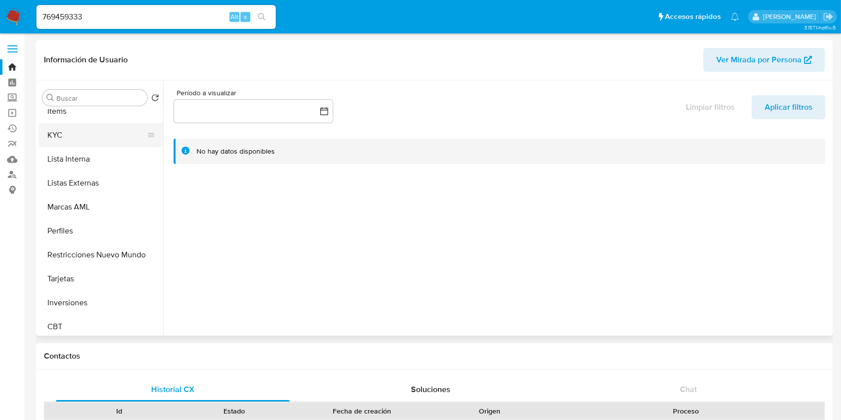
click at [77, 130] on button "KYC" at bounding box center [96, 135] width 117 height 24
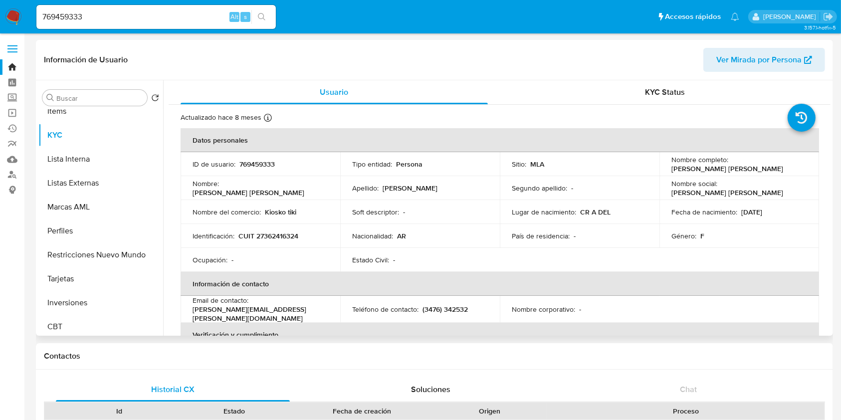
click at [274, 238] on p "CUIT 27362416324" at bounding box center [268, 235] width 60 height 9
click at [726, 205] on td "Fecha de nacimiento : 14/06/1991" at bounding box center [739, 212] width 160 height 24
drag, startPoint x: 729, startPoint y: 165, endPoint x: 786, endPoint y: 170, distance: 58.0
click at [786, 170] on td "Nombre completo : Jesica Lorena Rios" at bounding box center [739, 164] width 160 height 24
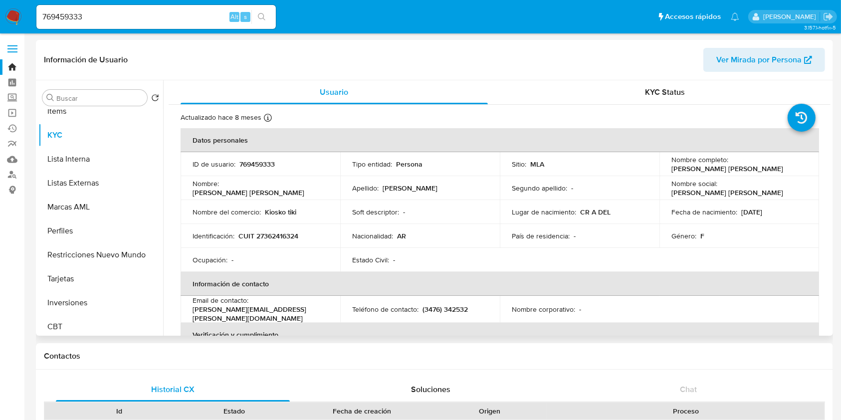
click at [255, 166] on p "769459333" at bounding box center [256, 164] width 35 height 9
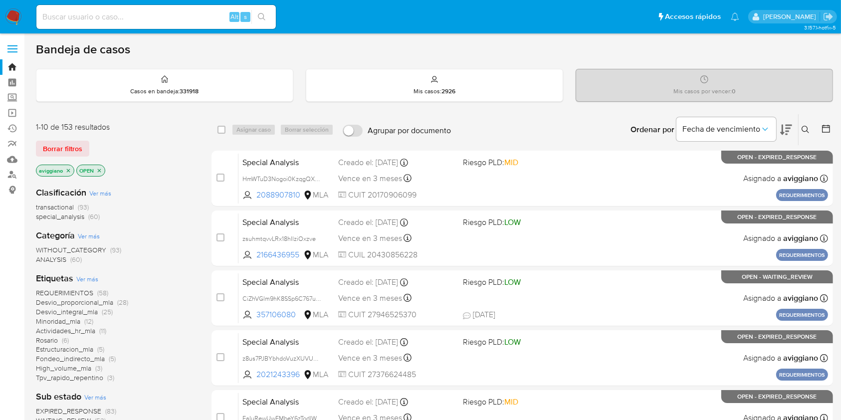
click at [808, 129] on icon at bounding box center [805, 130] width 8 height 8
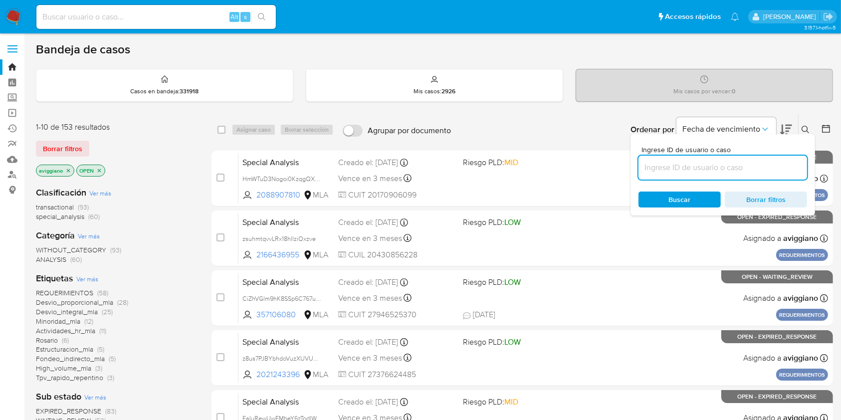
click at [736, 172] on input at bounding box center [722, 167] width 169 height 13
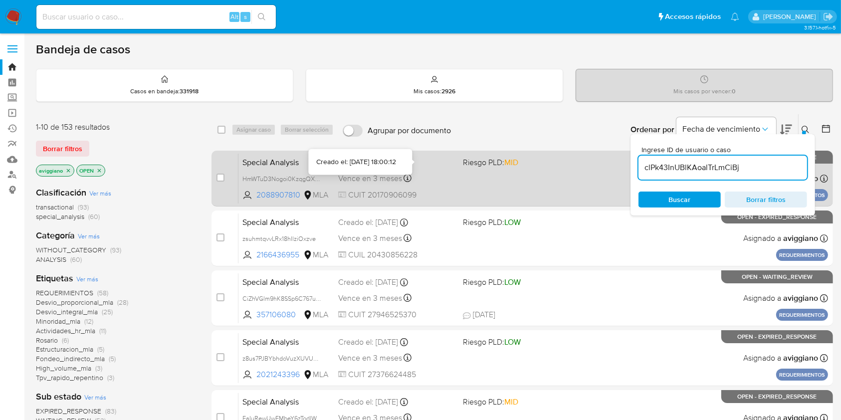
type input "clPk43InUBlKAoalTrLmCiBj"
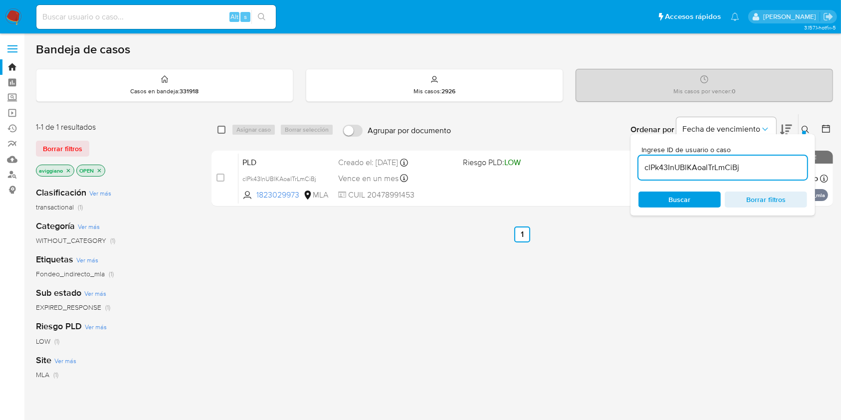
click at [220, 129] on input "checkbox" at bounding box center [221, 130] width 8 height 8
checkbox input "true"
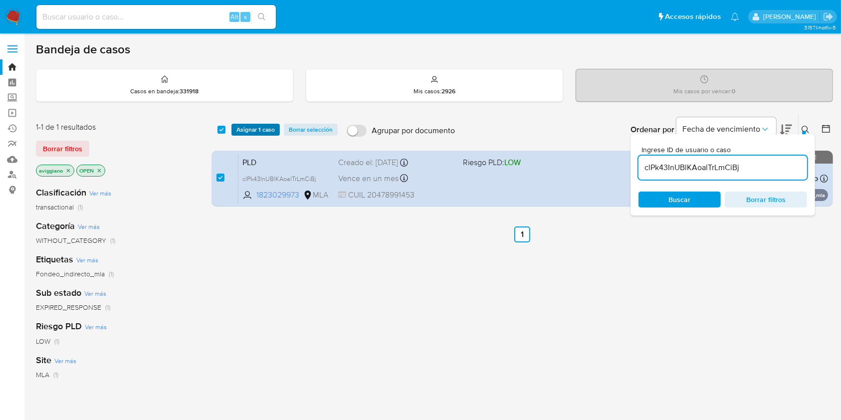
click at [249, 128] on span "Asignar 1 caso" at bounding box center [255, 130] width 38 height 10
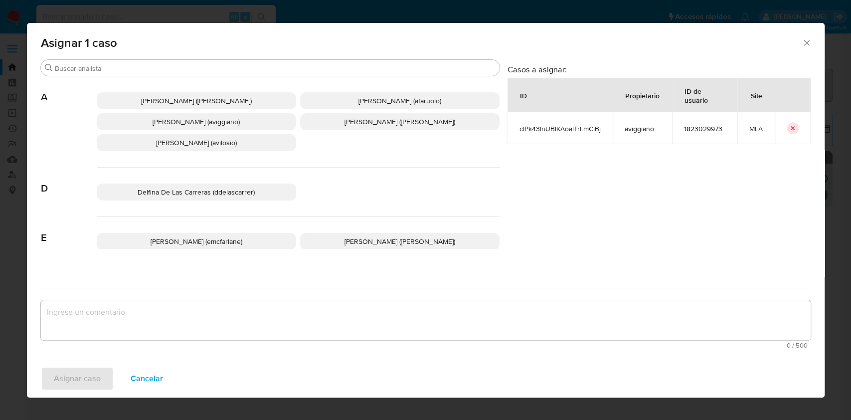
click at [217, 123] on span "[PERSON_NAME] (aviggiano)" at bounding box center [196, 122] width 87 height 10
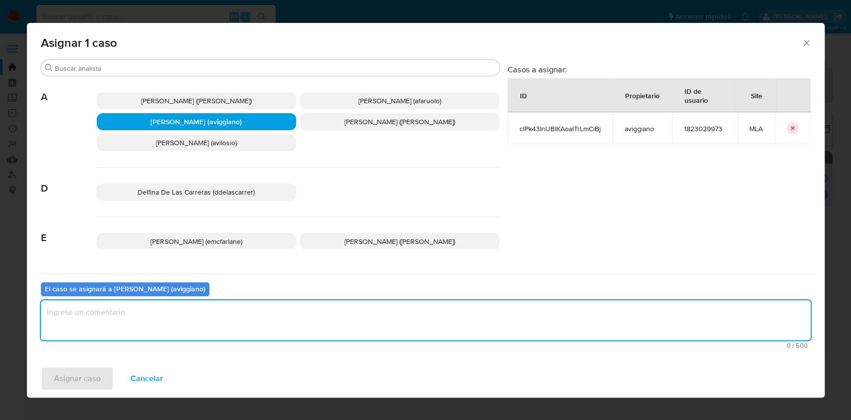
click at [211, 317] on textarea "assign-modal" at bounding box center [426, 320] width 770 height 40
click at [92, 373] on span "Asignar caso" at bounding box center [77, 379] width 47 height 22
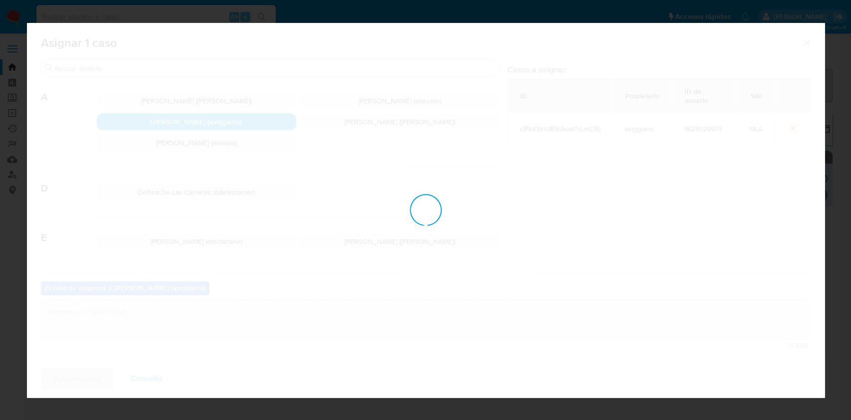
checkbox input "false"
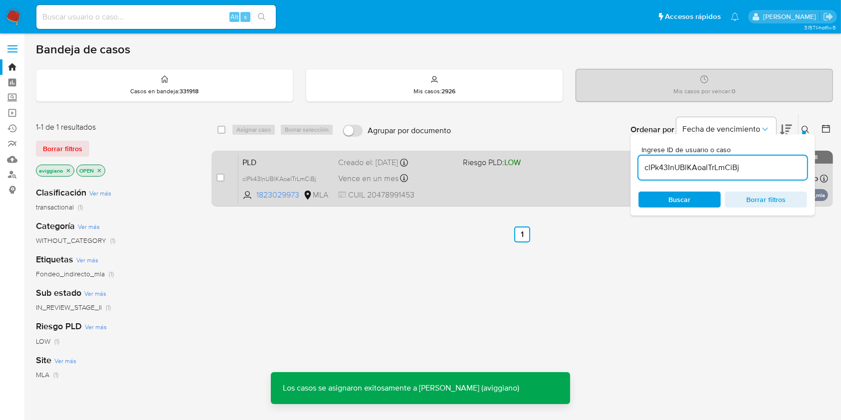
click at [457, 194] on div "PLD clPk43InUBlKAoalTrLmCiBj 1823029973 MLA Riesgo PLD: LOW Creado el: [DATE] C…" at bounding box center [532, 178] width 589 height 50
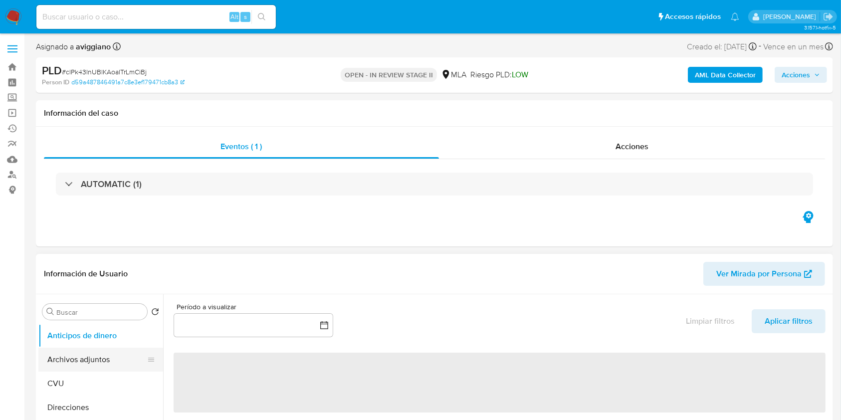
click at [99, 357] on button "Archivos adjuntos" at bounding box center [96, 360] width 117 height 24
select select "10"
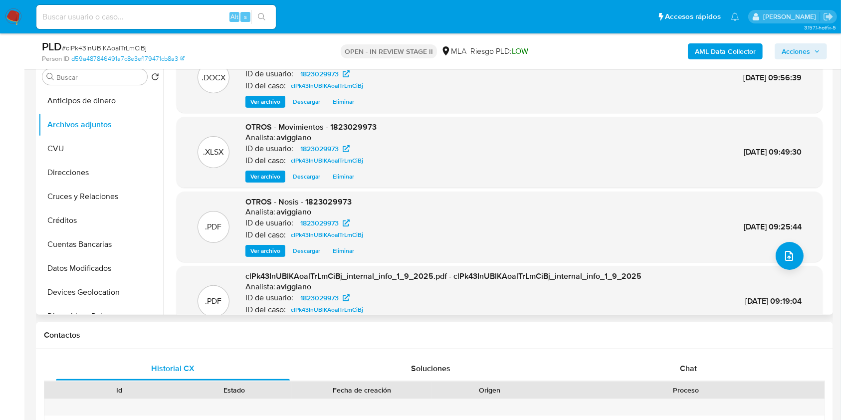
scroll to position [84, 0]
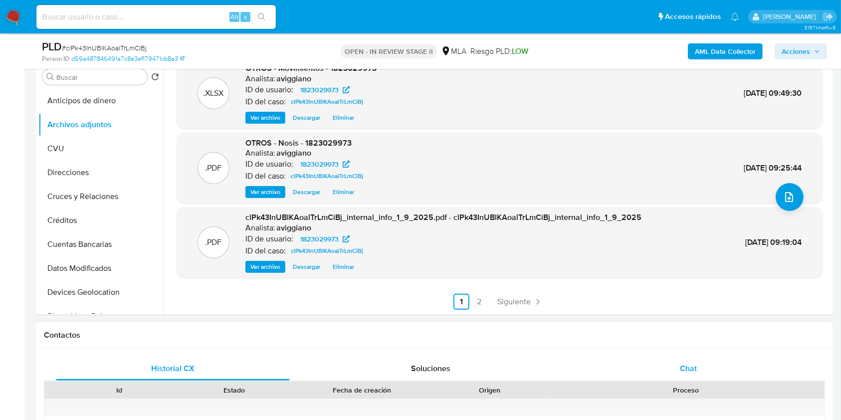
click at [679, 370] on div "Chat" at bounding box center [689, 369] width 234 height 24
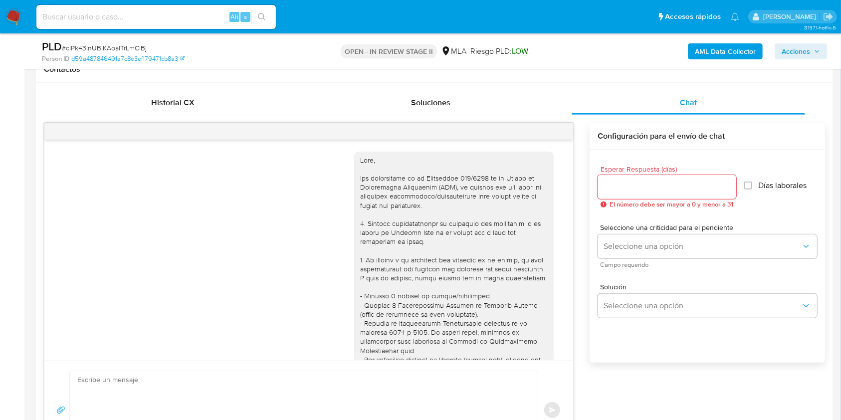
scroll to position [564, 0]
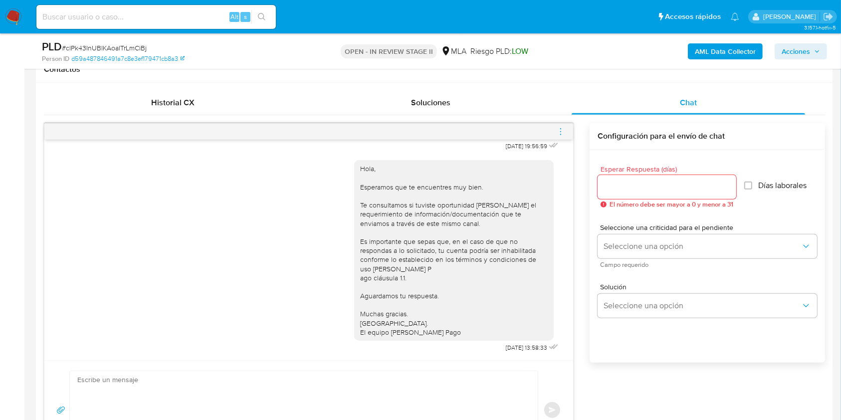
click at [559, 129] on icon "menu-action" at bounding box center [560, 131] width 9 height 9
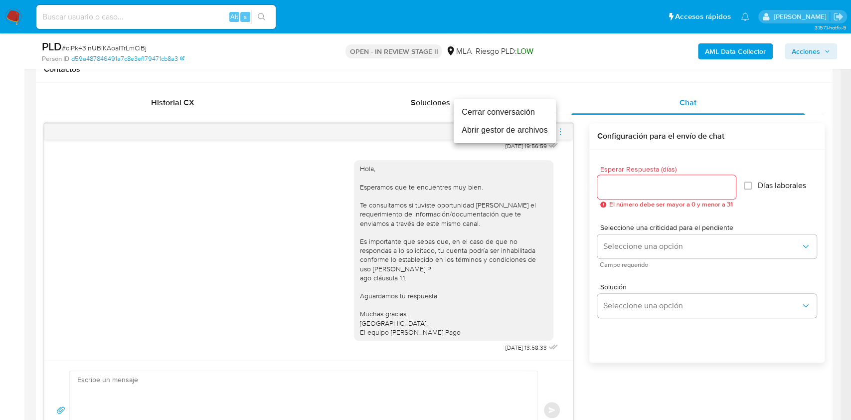
click at [476, 110] on li "Cerrar conversación" at bounding box center [505, 112] width 102 height 18
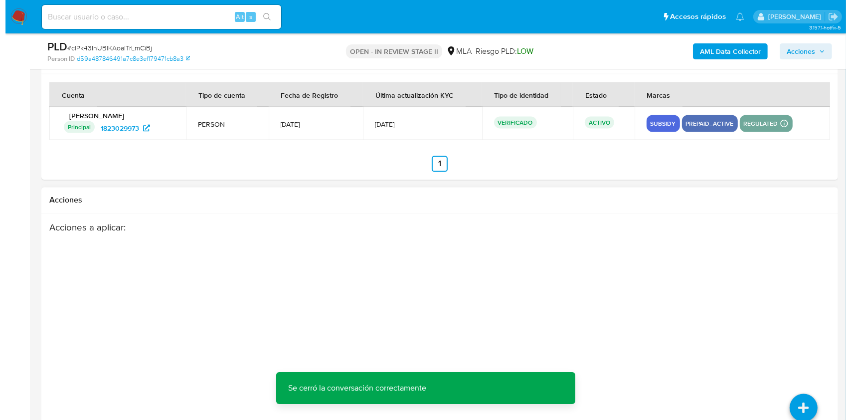
scroll to position [1754, 0]
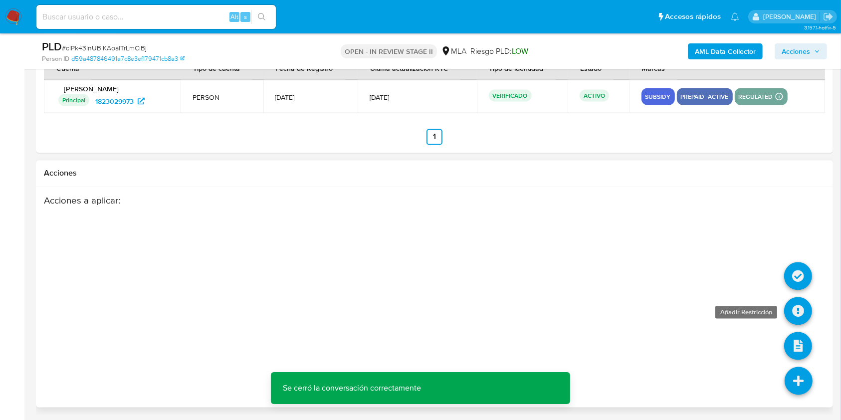
click at [801, 314] on icon at bounding box center [798, 311] width 28 height 28
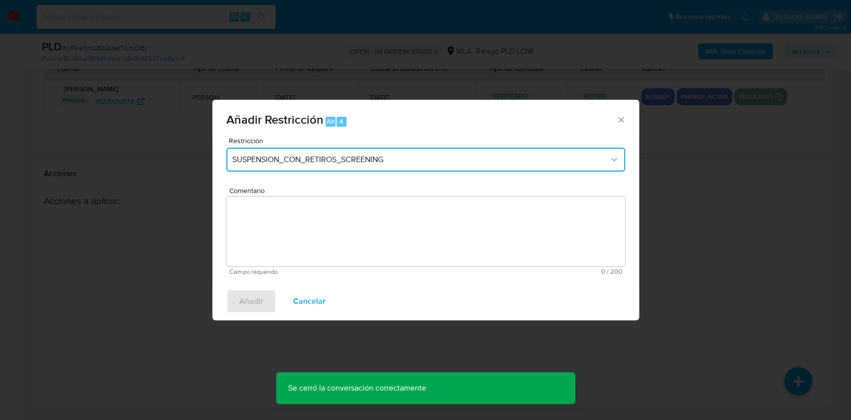
click at [343, 149] on button "SUSPENSION_CON_RETIROS_SCREENING" at bounding box center [425, 160] width 399 height 24
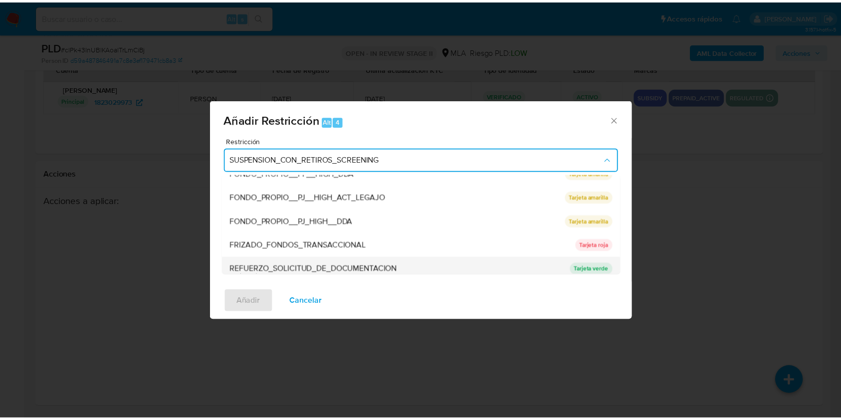
scroll to position [199, 0]
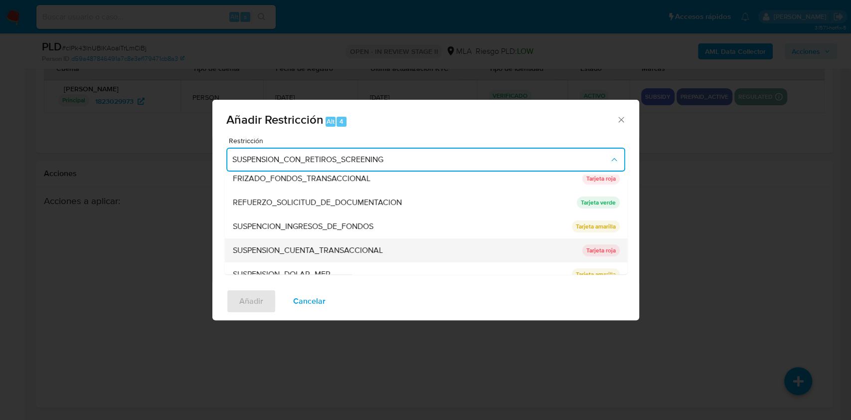
click at [266, 251] on span "SUSPENSION_CUENTA_TRANSACCIONAL" at bounding box center [307, 250] width 150 height 10
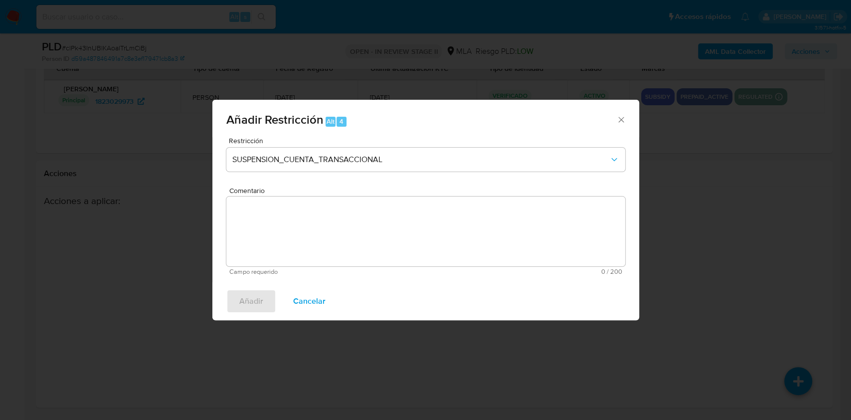
click at [268, 235] on textarea "Comentario" at bounding box center [425, 231] width 399 height 70
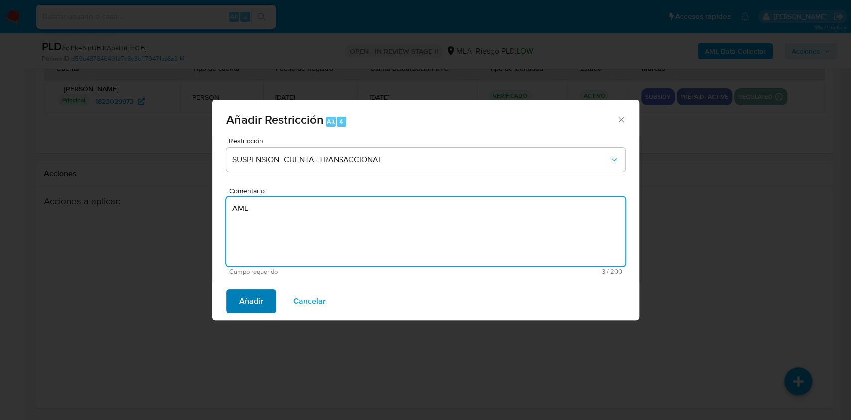
type textarea "AML"
click at [238, 311] on button "Añadir" at bounding box center [251, 301] width 50 height 24
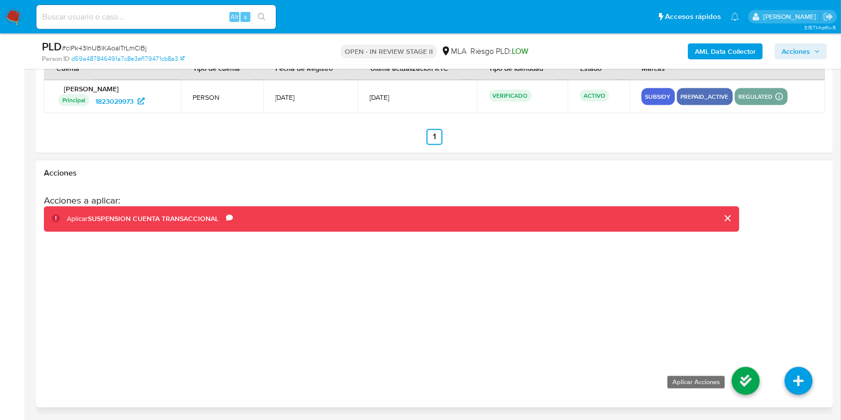
click at [742, 377] on icon at bounding box center [746, 381] width 28 height 28
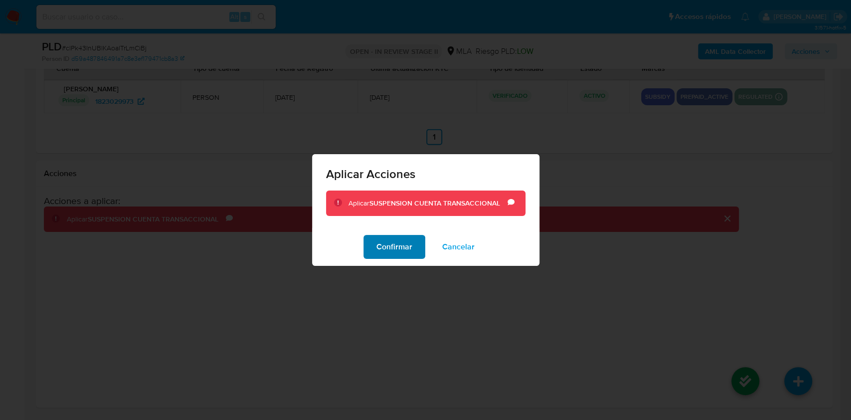
click at [403, 249] on span "Confirmar" at bounding box center [395, 247] width 36 height 22
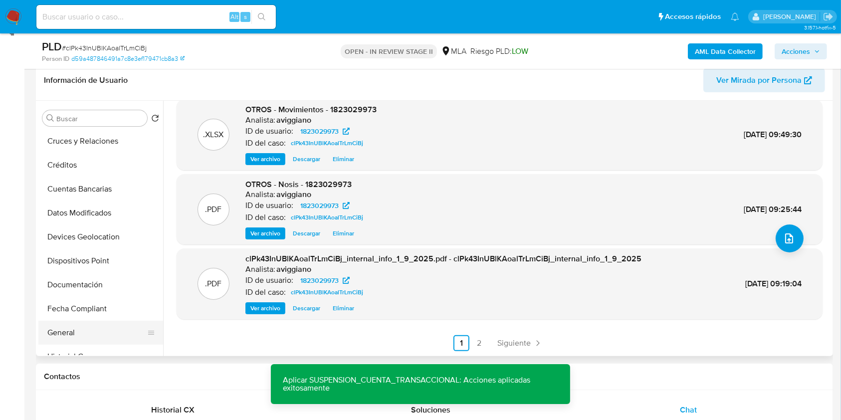
scroll to position [133, 0]
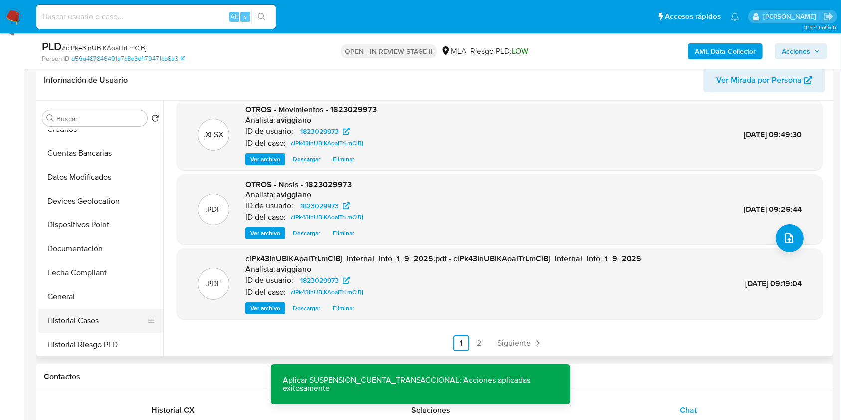
click at [64, 319] on button "Historial Casos" at bounding box center [96, 321] width 117 height 24
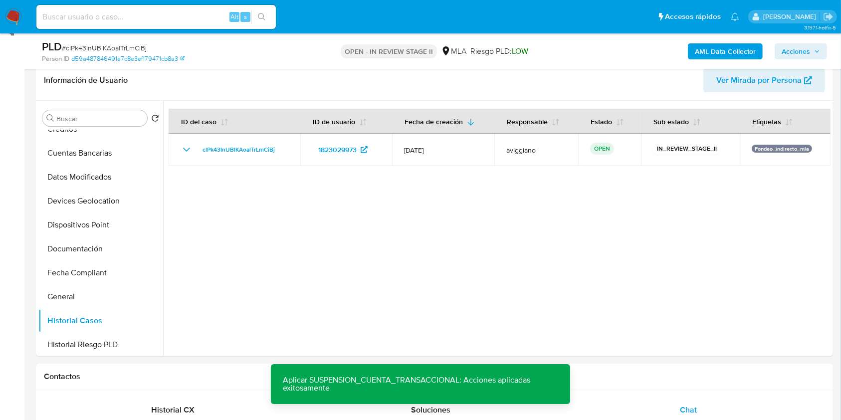
click at [790, 46] on span "Acciones" at bounding box center [795, 51] width 28 height 16
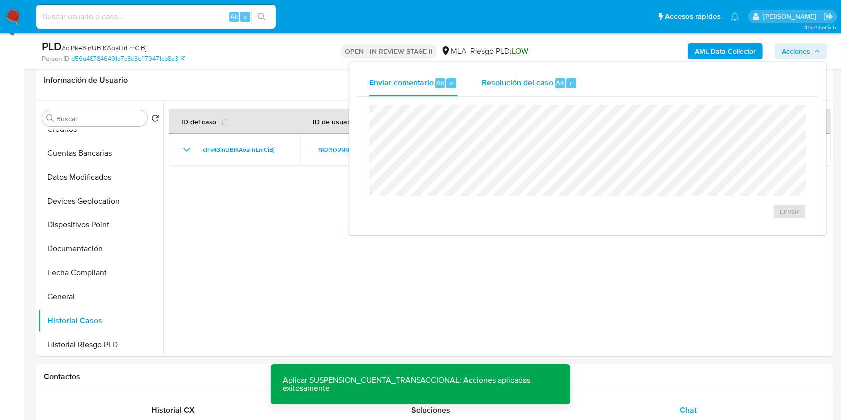
click at [519, 87] on span "Resolución del caso" at bounding box center [517, 82] width 71 height 11
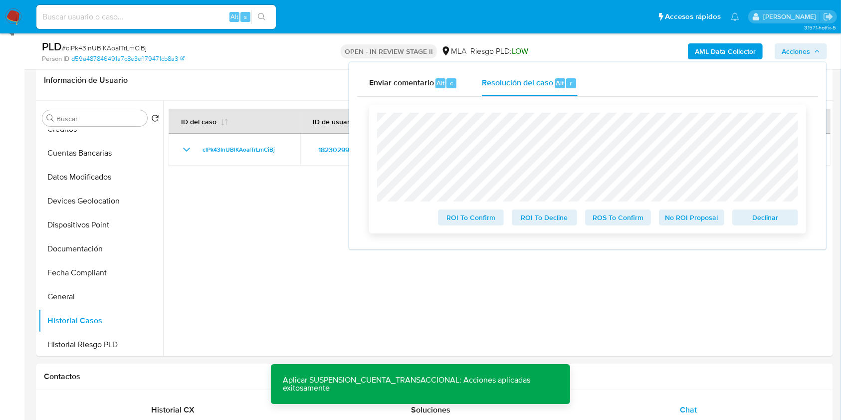
click at [774, 218] on span "Declinar" at bounding box center [765, 217] width 52 height 14
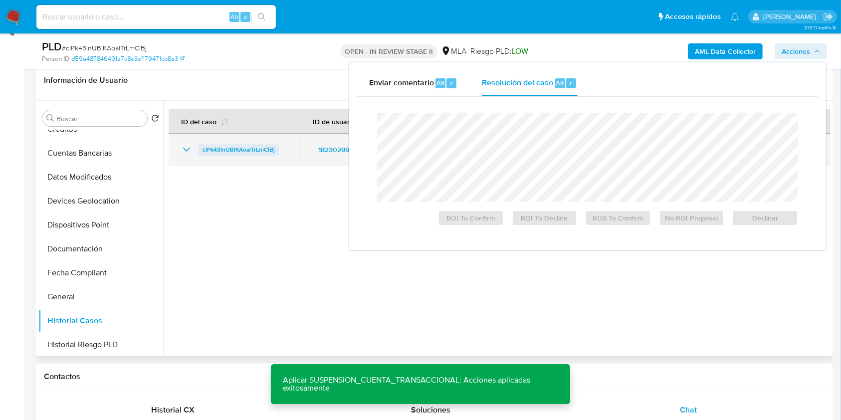
click at [257, 147] on span "clPk43InUBlKAoalTrLmCiBj" at bounding box center [238, 150] width 72 height 12
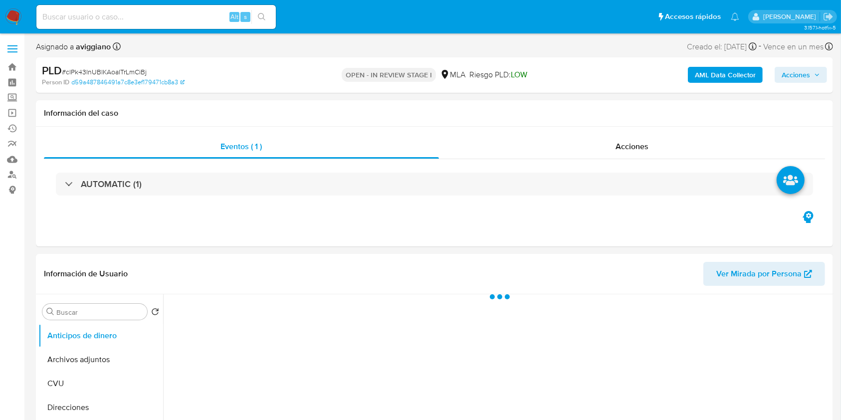
click at [789, 74] on span "Acciones" at bounding box center [795, 75] width 28 height 16
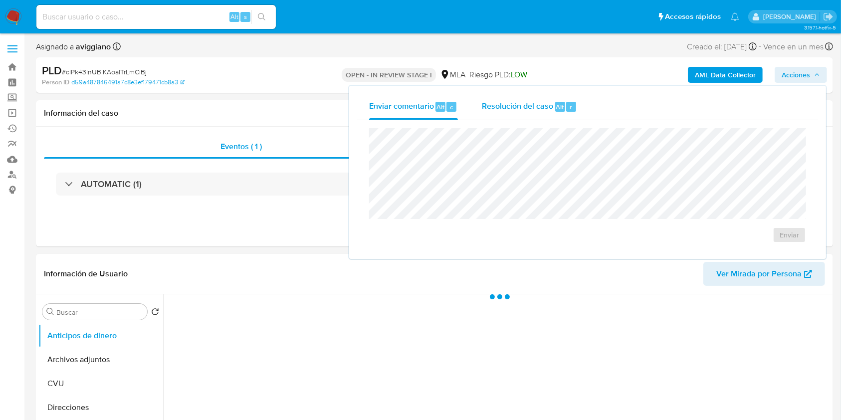
click at [491, 95] on div "Resolución del caso Alt r" at bounding box center [529, 107] width 95 height 26
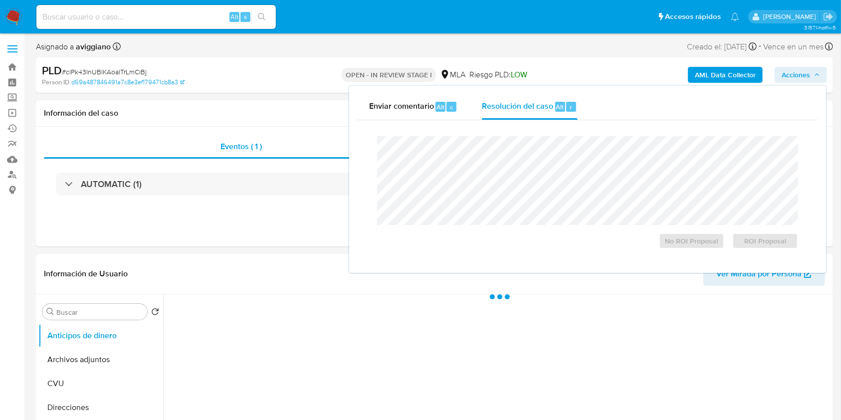
select select "10"
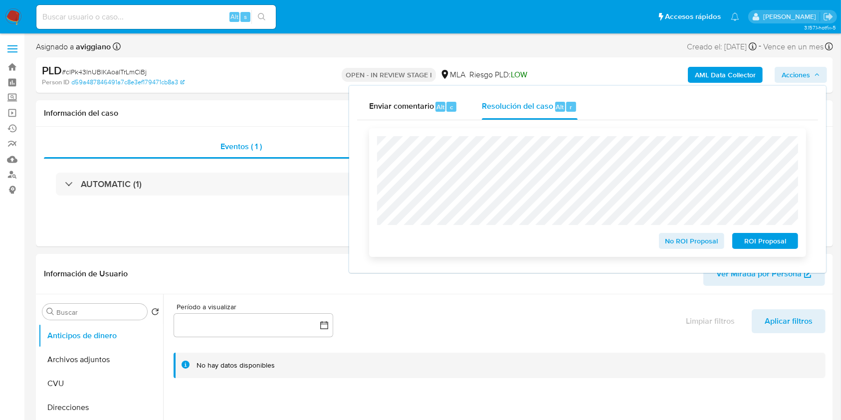
click at [762, 241] on span "ROI Proposal" at bounding box center [765, 241] width 52 height 14
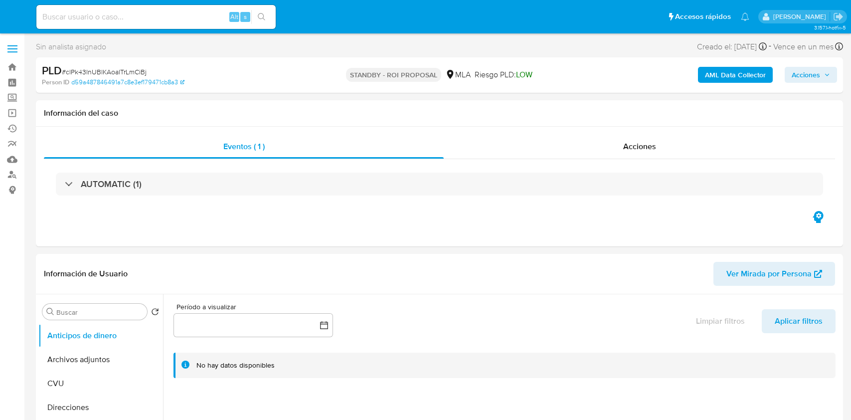
select select "10"
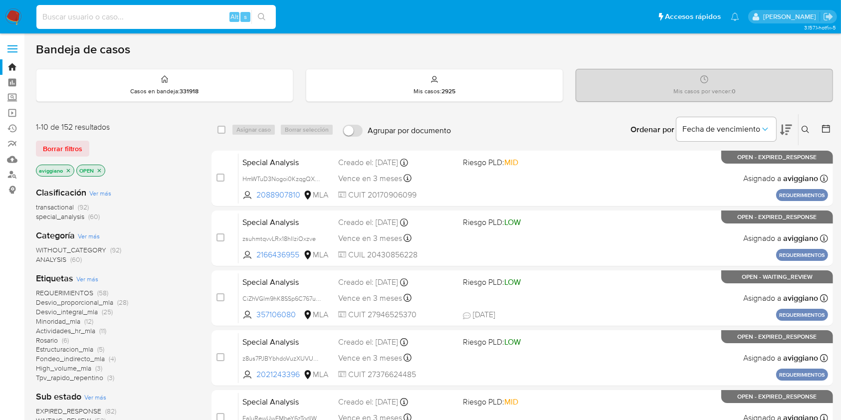
click at [112, 15] on input at bounding box center [155, 16] width 239 height 13
paste input "2275551216"
type input "2275551216"
click at [271, 10] on button "search-icon" at bounding box center [261, 17] width 20 height 14
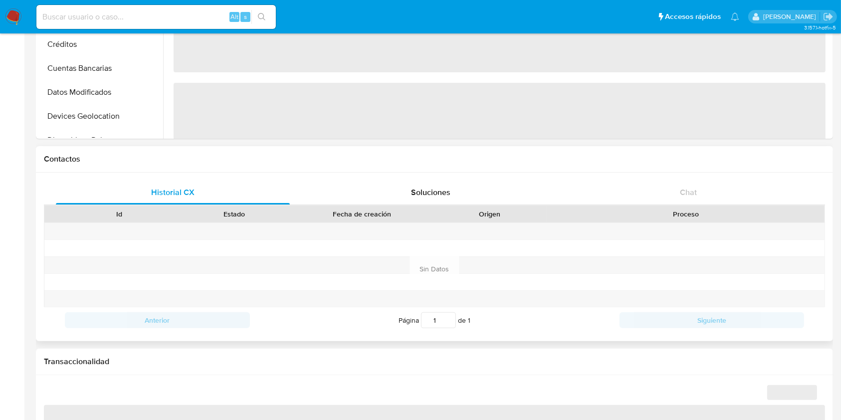
scroll to position [133, 0]
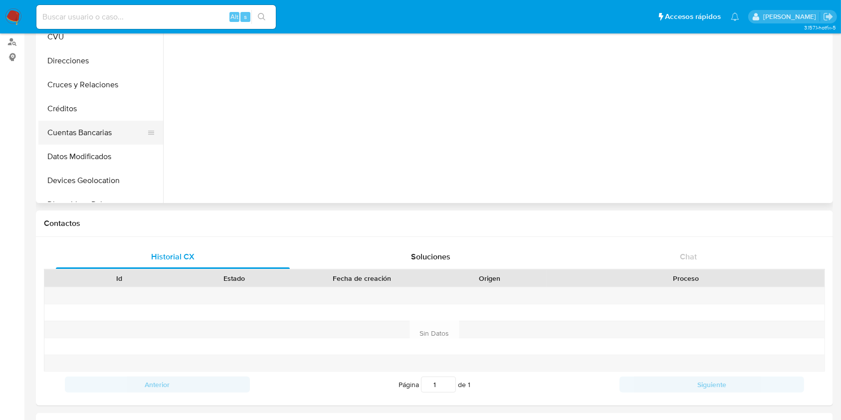
select select "10"
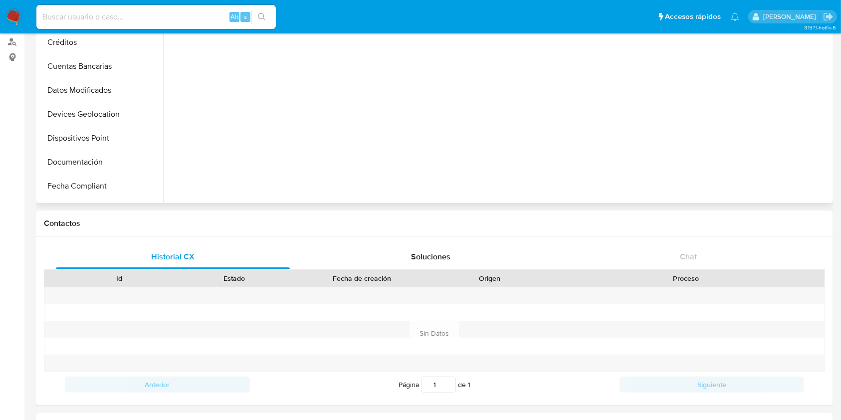
scroll to position [199, 0]
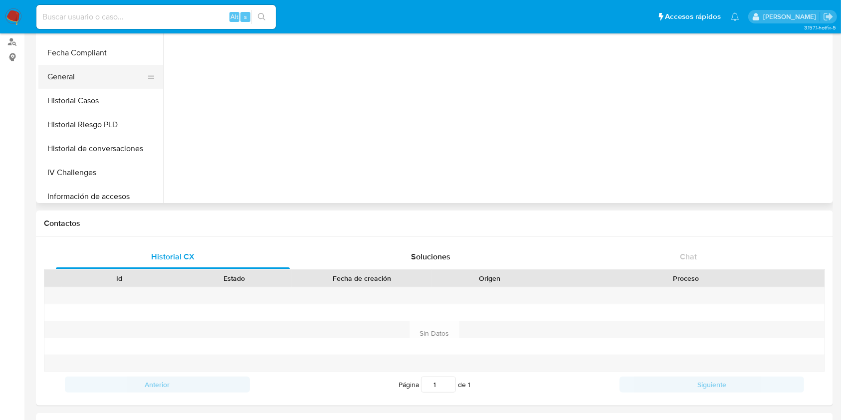
click at [92, 84] on button "General" at bounding box center [96, 77] width 117 height 24
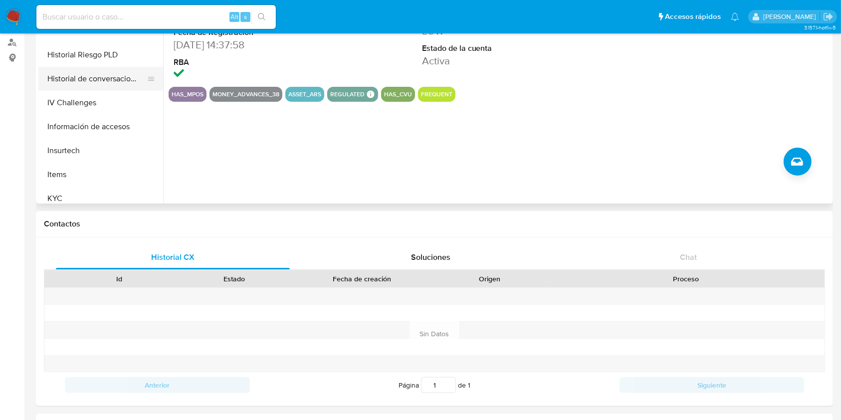
scroll to position [66, 0]
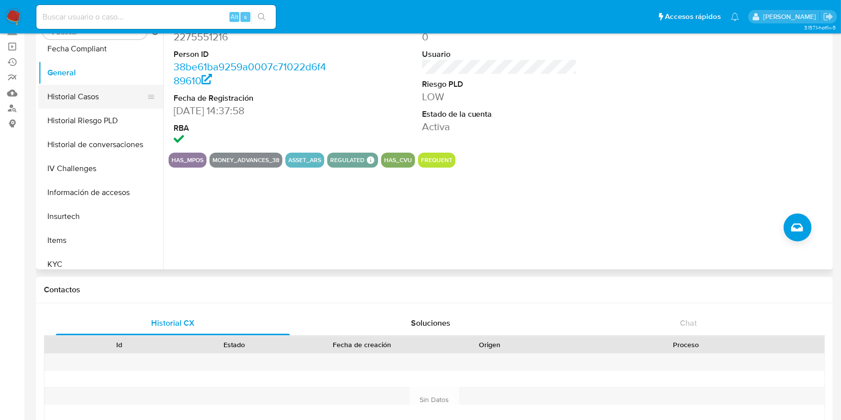
click at [91, 94] on button "Historial Casos" at bounding box center [96, 97] width 117 height 24
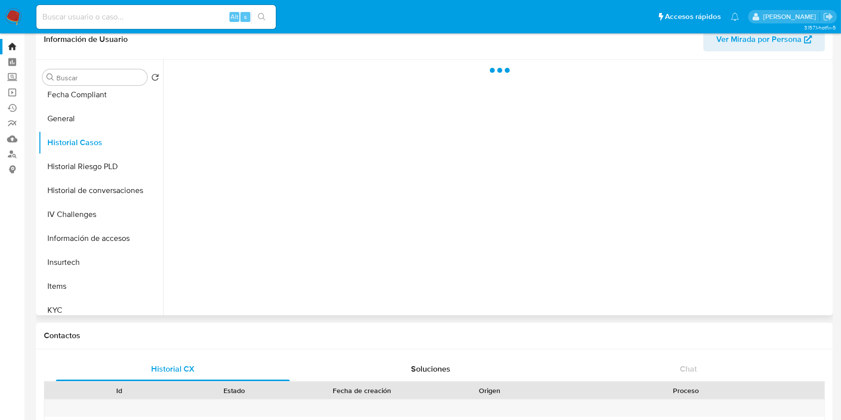
scroll to position [0, 0]
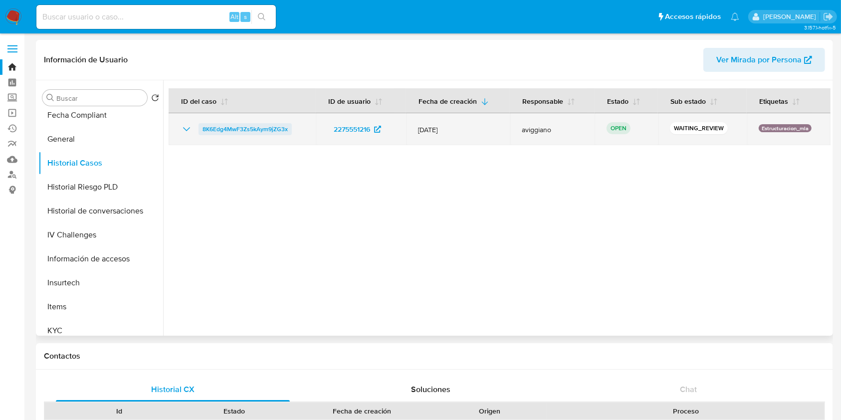
click at [270, 135] on span "8K6Edg4MwF3Zs5kAym9jZG3x" at bounding box center [244, 129] width 85 height 12
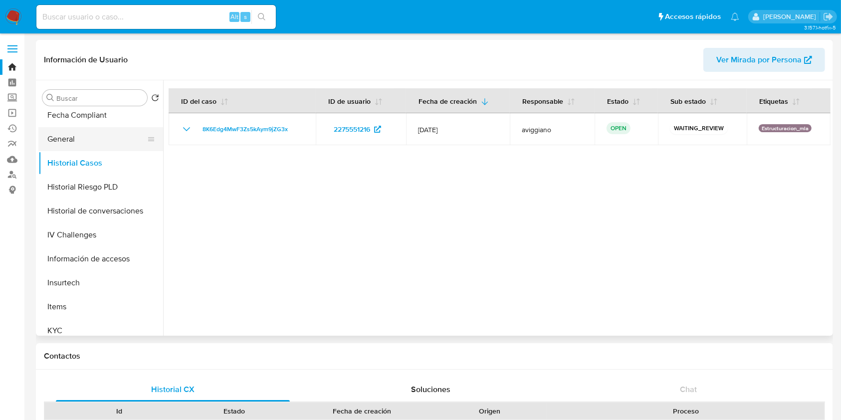
click at [134, 143] on button "General" at bounding box center [96, 139] width 117 height 24
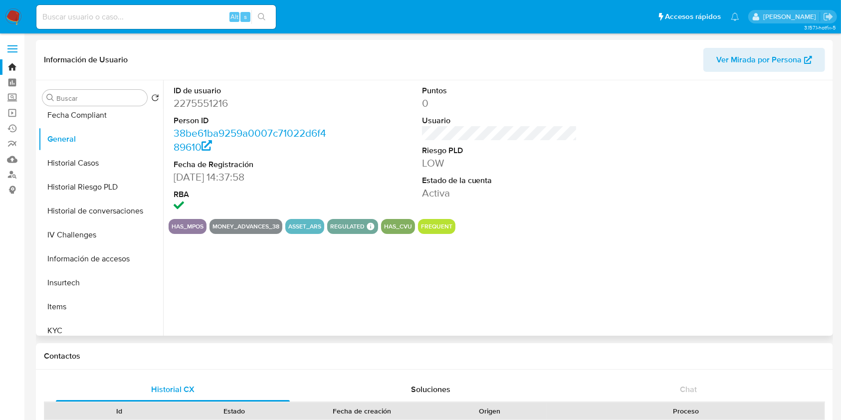
click at [216, 104] on dd "2275551216" at bounding box center [252, 103] width 156 height 14
copy dd "2275551216"
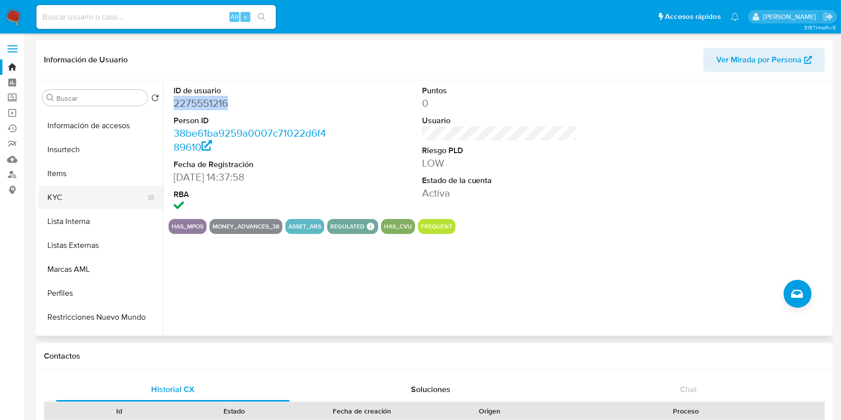
click at [79, 186] on button "KYC" at bounding box center [96, 198] width 117 height 24
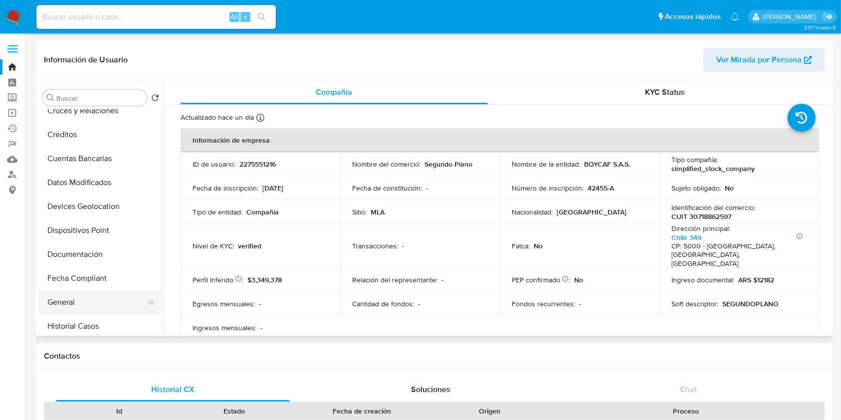
scroll to position [199, 0]
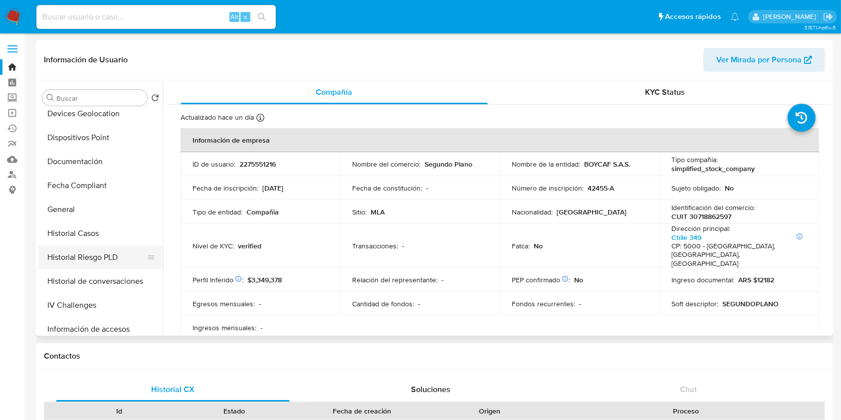
click at [105, 246] on button "Historial Riesgo PLD" at bounding box center [96, 257] width 117 height 24
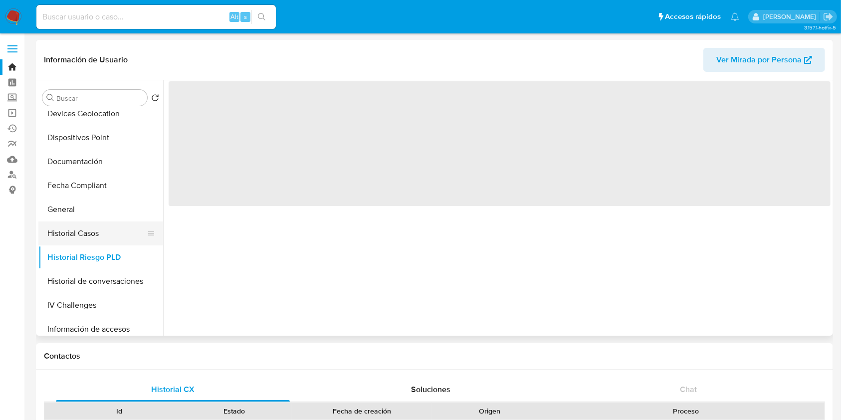
click at [106, 242] on button "Historial Casos" at bounding box center [96, 233] width 117 height 24
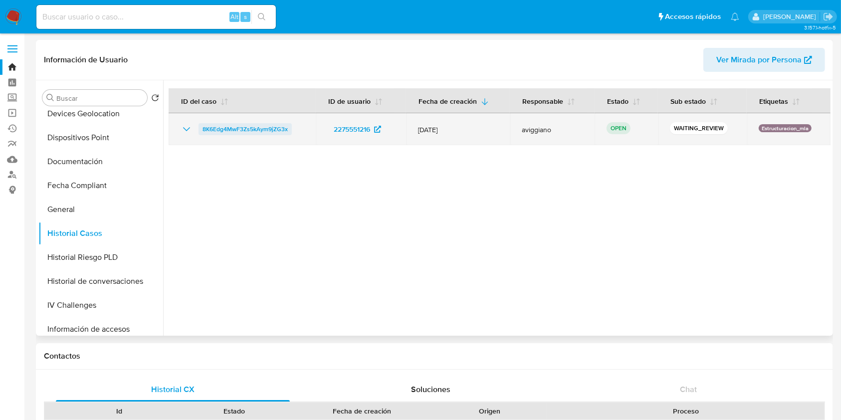
click at [227, 130] on span "8K6Edg4MwF3Zs5kAym9jZG3x" at bounding box center [244, 129] width 85 height 12
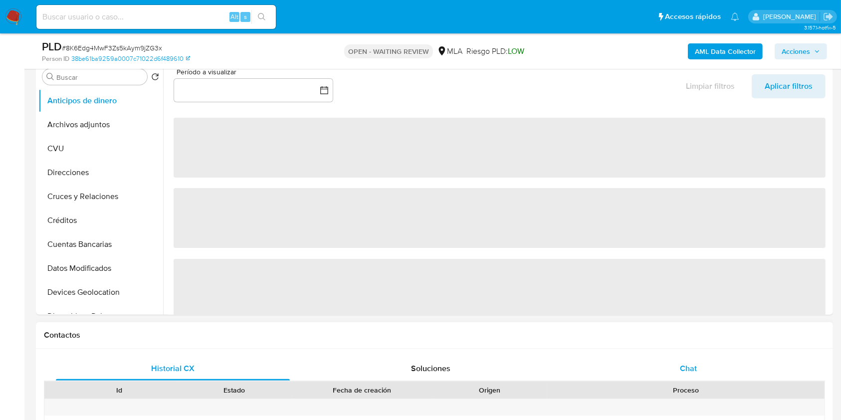
click at [677, 372] on div "Chat" at bounding box center [689, 369] width 234 height 24
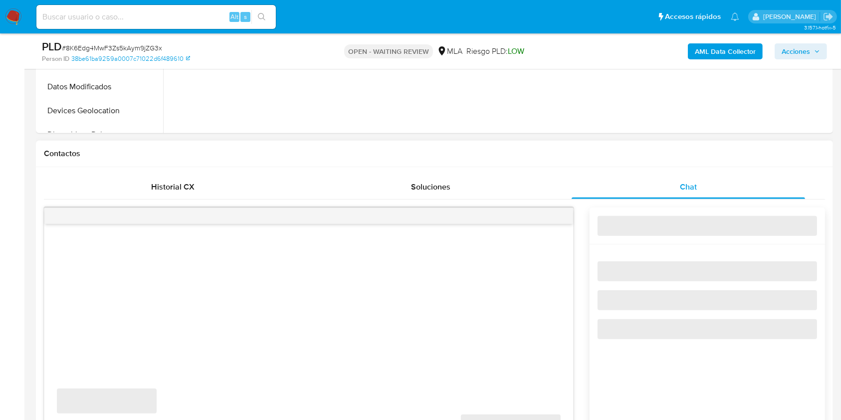
select select "10"
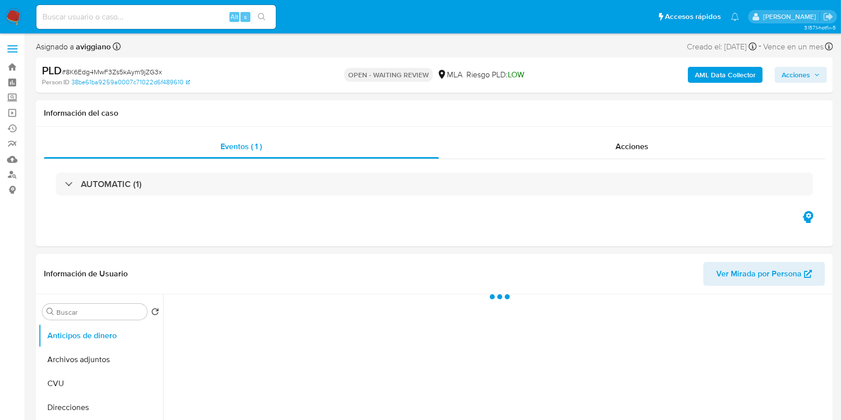
click at [722, 67] on b "AML Data Collector" at bounding box center [725, 75] width 61 height 16
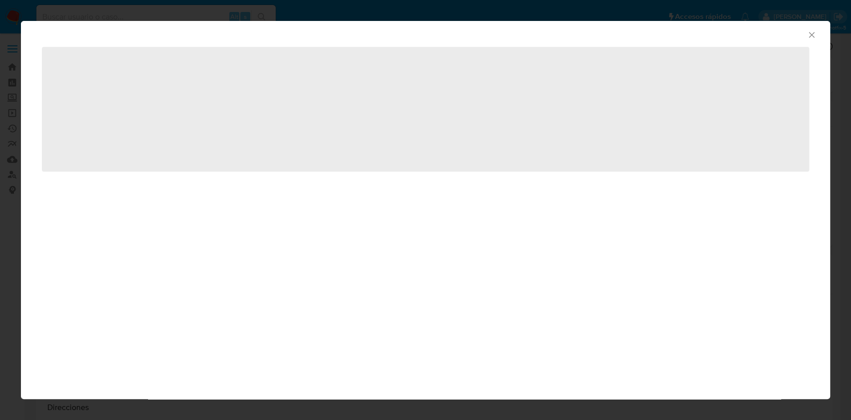
select select "10"
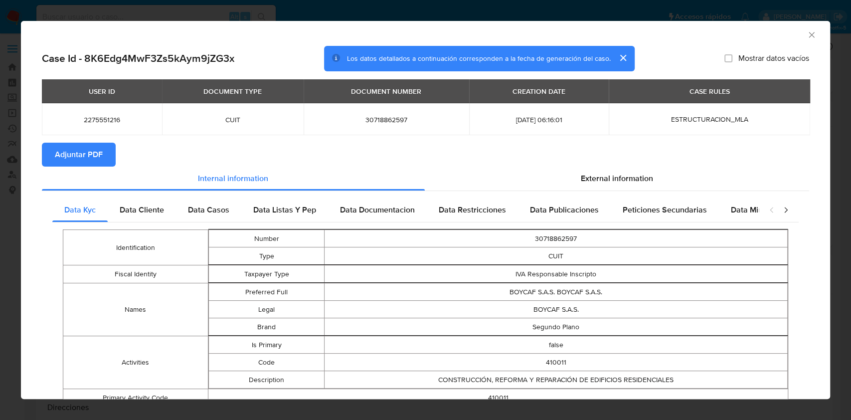
drag, startPoint x: 97, startPoint y: 151, endPoint x: 96, endPoint y: 146, distance: 5.2
click at [96, 146] on span "Adjuntar PDF" at bounding box center [79, 155] width 48 height 22
click at [808, 36] on div "AML Data Collector" at bounding box center [425, 33] width 809 height 25
click at [807, 34] on icon "Cerrar ventana" at bounding box center [812, 35] width 10 height 10
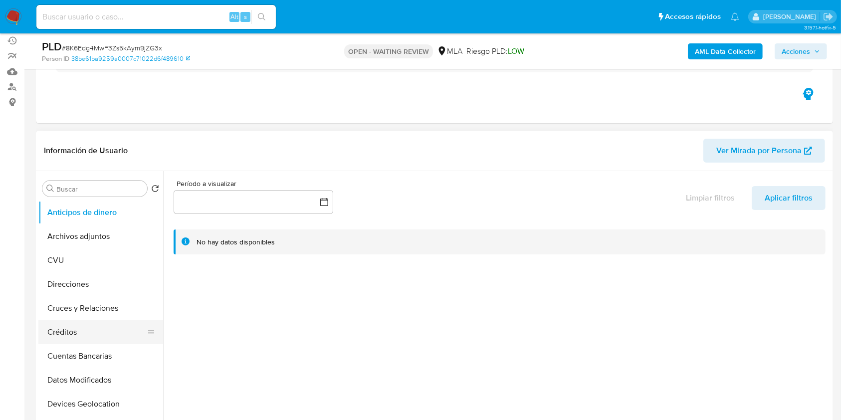
scroll to position [199, 0]
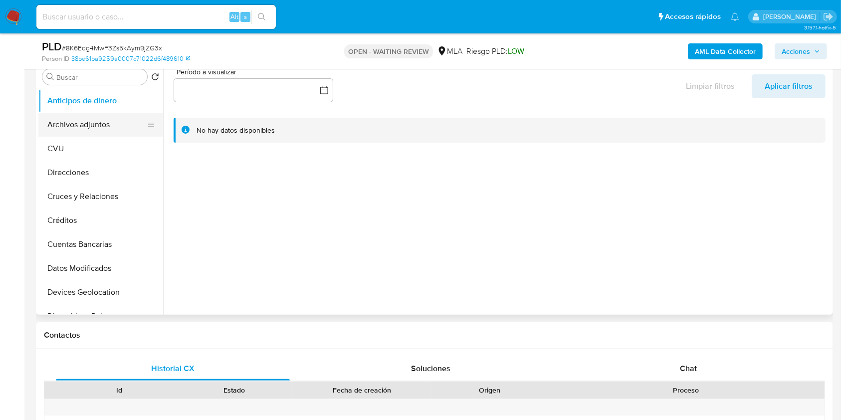
click at [91, 126] on button "Archivos adjuntos" at bounding box center [96, 125] width 117 height 24
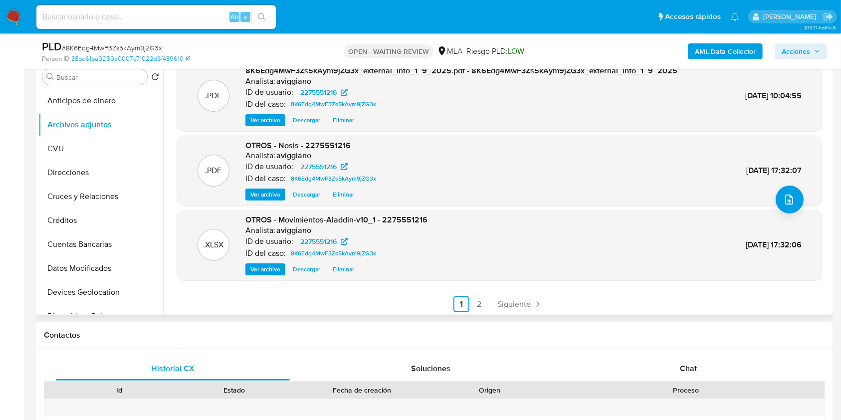
scroll to position [84, 0]
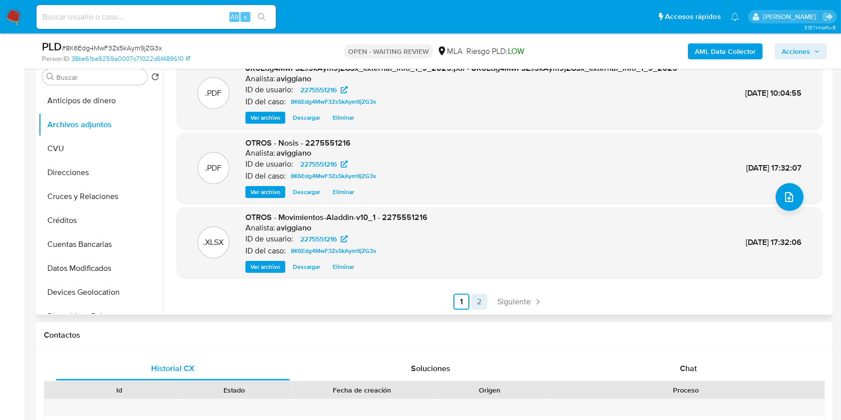
click at [473, 307] on link "2" at bounding box center [479, 302] width 16 height 16
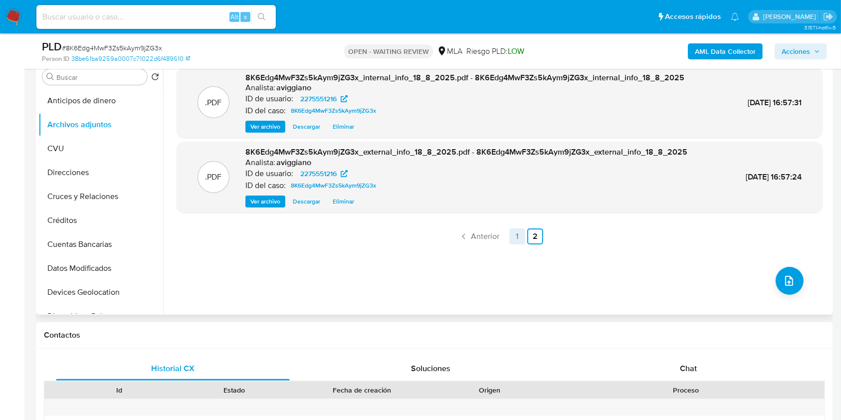
click at [513, 238] on link "1" at bounding box center [517, 236] width 16 height 16
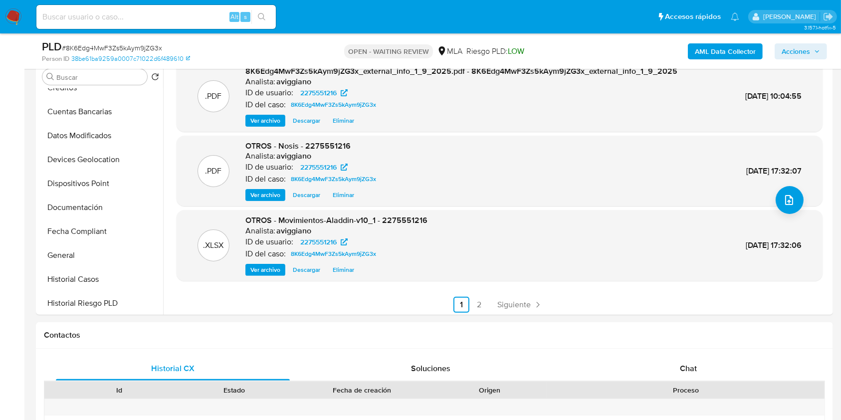
scroll to position [84, 0]
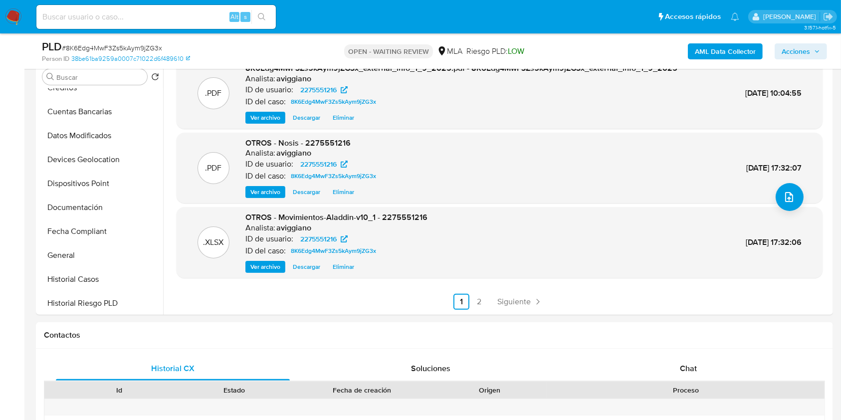
click at [398, 222] on span "OTROS - Movimientos-Aladdin-v10_1 - 2275551216" at bounding box center [336, 216] width 182 height 11
copy span "2275551216"
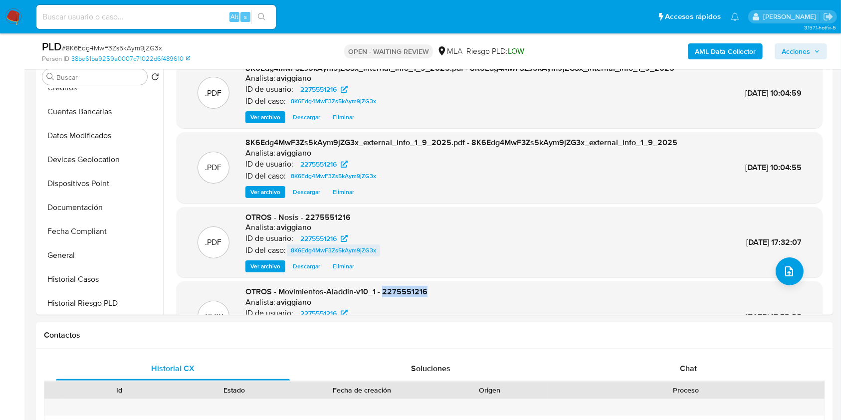
scroll to position [0, 0]
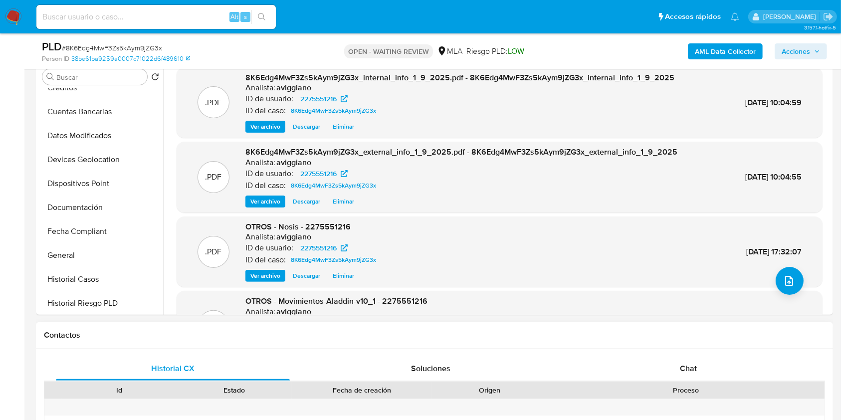
click at [674, 348] on div "Contactos" at bounding box center [434, 335] width 797 height 26
click at [669, 359] on div "Chat" at bounding box center [689, 369] width 234 height 24
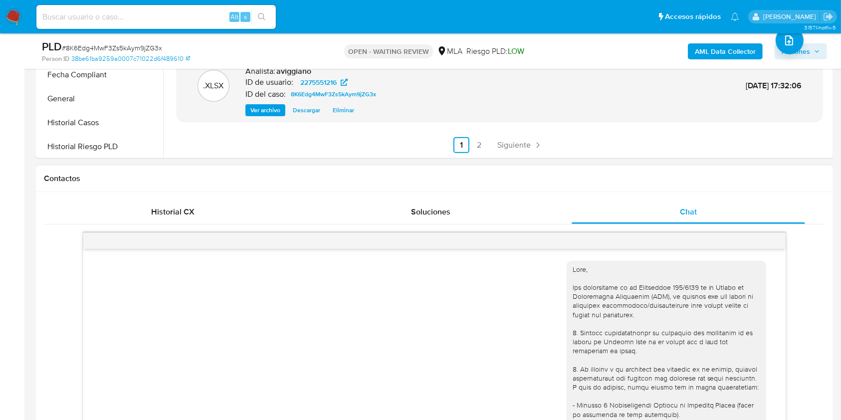
scroll to position [266, 0]
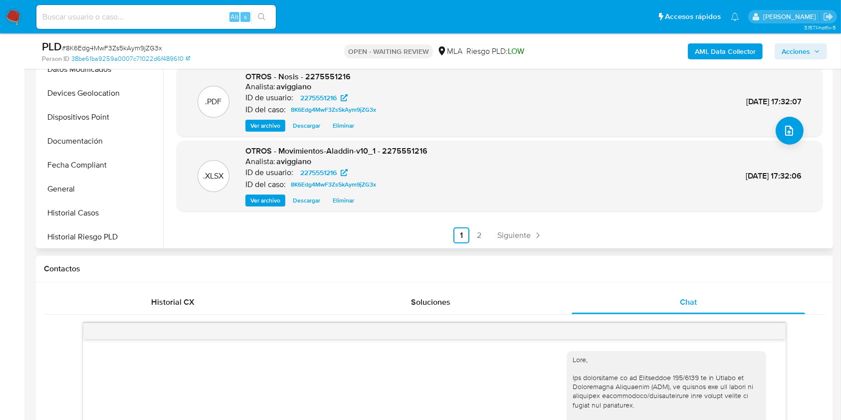
click at [401, 148] on span "OTROS - Movimientos-Aladdin-v10_1 - 2275551216" at bounding box center [336, 150] width 182 height 11
copy span "2275551216"
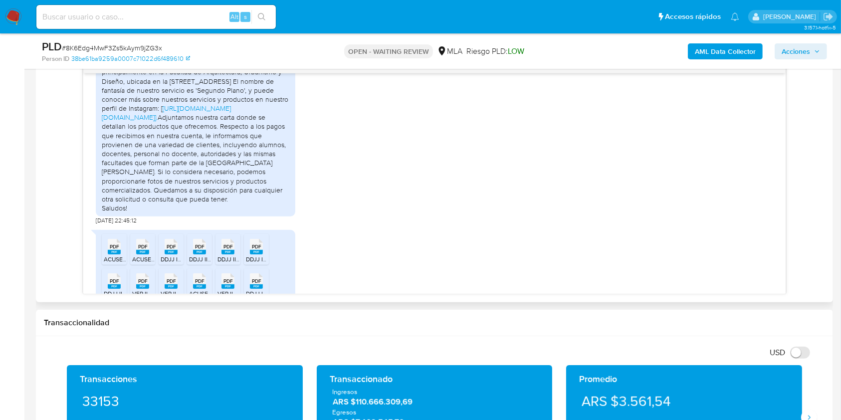
scroll to position [931, 0]
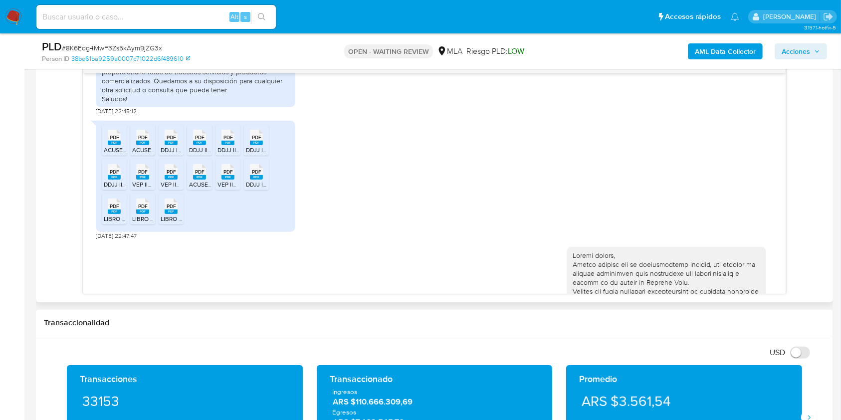
click at [177, 145] on rect at bounding box center [171, 143] width 13 height 4
click at [201, 145] on rect at bounding box center [199, 143] width 13 height 4
drag, startPoint x: 220, startPoint y: 169, endPoint x: 244, endPoint y: 169, distance: 23.9
click at [220, 146] on div "PDF PDF" at bounding box center [227, 136] width 21 height 19
click at [258, 154] on span "DDJJ IVA 04-2025 BOYCAF.pdf" at bounding box center [288, 150] width 84 height 8
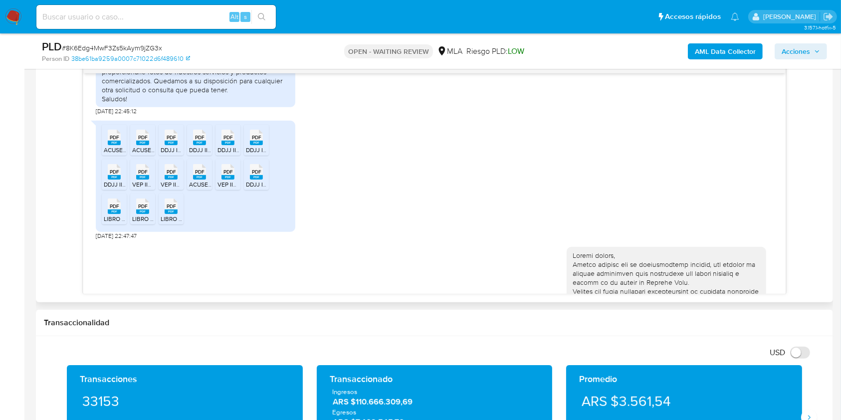
click at [116, 180] on rect at bounding box center [114, 177] width 13 height 4
click at [256, 180] on rect at bounding box center [256, 177] width 13 height 4
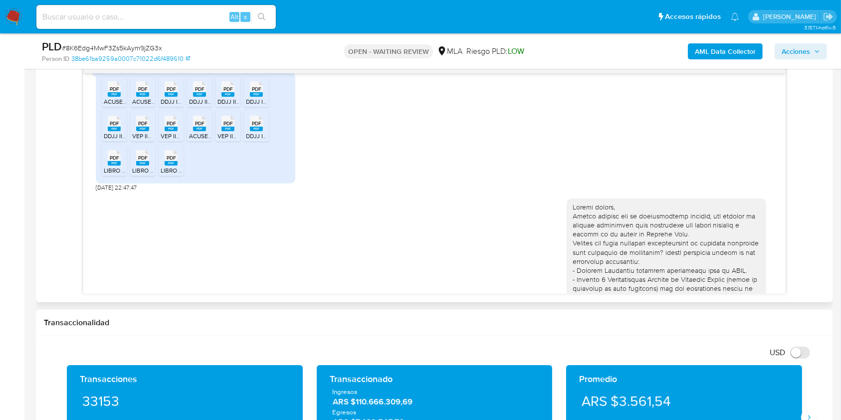
scroll to position [997, 0]
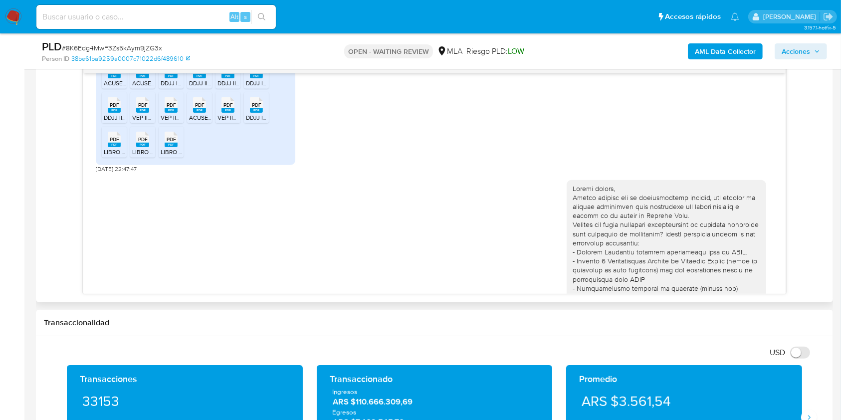
click at [106, 148] on div "PDF PDF" at bounding box center [114, 138] width 21 height 19
click at [145, 147] on rect at bounding box center [142, 145] width 13 height 4
click at [164, 148] on div "PDF PDF" at bounding box center [171, 138] width 21 height 19
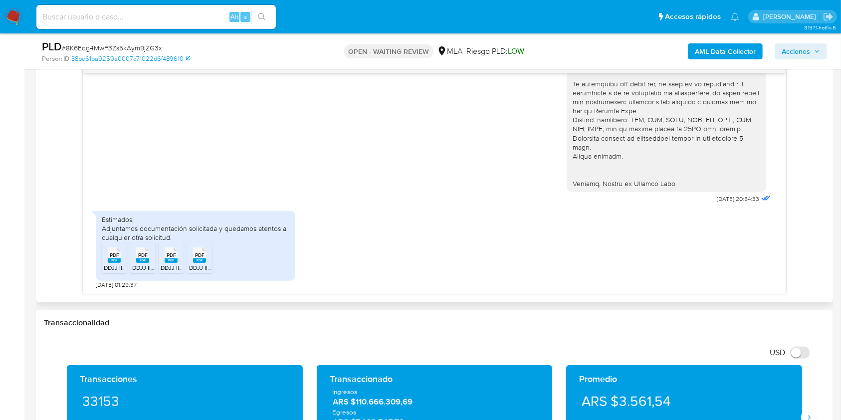
scroll to position [1265, 0]
click at [120, 260] on rect at bounding box center [114, 260] width 13 height 4
drag, startPoint x: 143, startPoint y: 261, endPoint x: 156, endPoint y: 260, distance: 13.5
click at [144, 261] on icon "PDF" at bounding box center [142, 254] width 13 height 17
click at [171, 261] on rect at bounding box center [171, 260] width 13 height 4
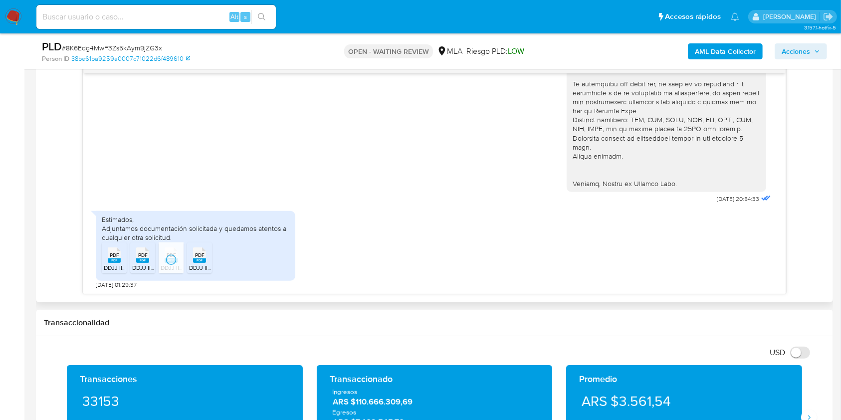
click at [206, 255] on div "PDF PDF" at bounding box center [199, 253] width 21 height 19
click at [104, 264] on span "DDJJ IIBB 03-2025 BOYCAF.pdf" at bounding box center [147, 267] width 86 height 8
click at [141, 259] on rect at bounding box center [142, 260] width 13 height 4
click at [164, 254] on div "PDF PDF" at bounding box center [171, 253] width 21 height 19
click at [197, 258] on rect at bounding box center [199, 260] width 13 height 4
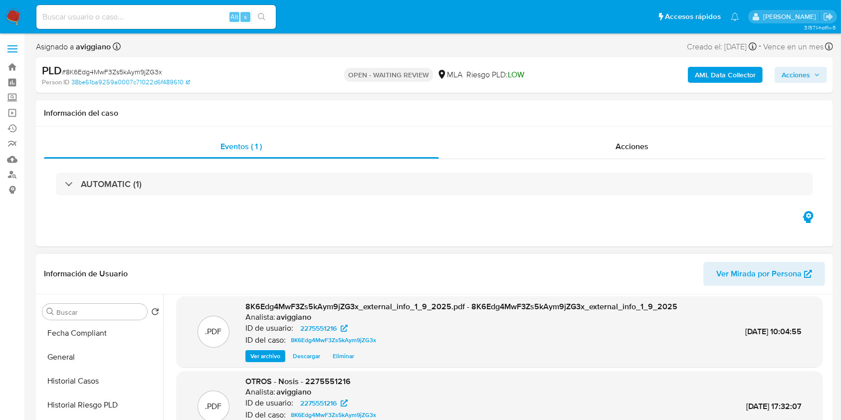
scroll to position [84, 0]
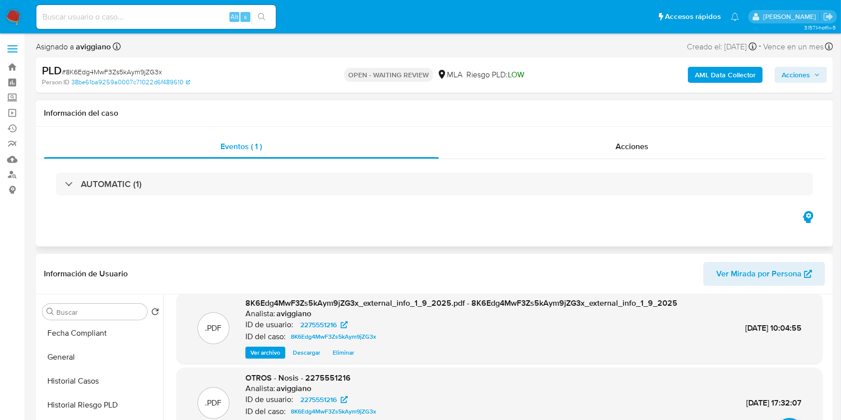
click at [815, 133] on div "Eventos ( 1 ) Acciones AUTOMATIC (1)" at bounding box center [434, 187] width 797 height 120
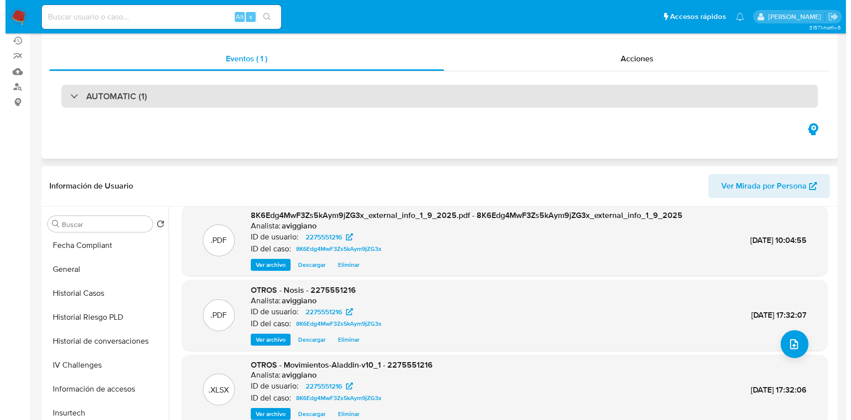
scroll to position [199, 0]
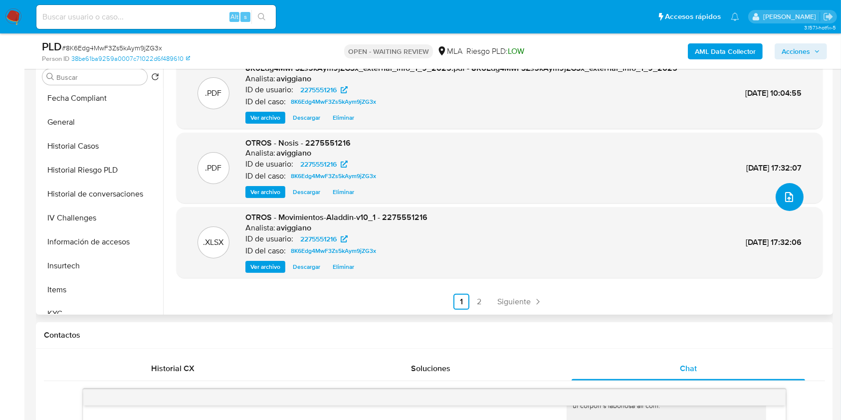
click at [790, 200] on span "upload-file" at bounding box center [789, 197] width 12 height 12
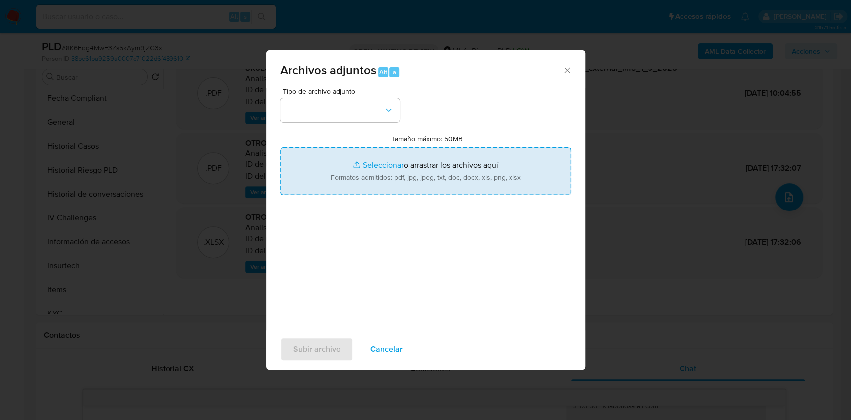
click at [539, 156] on input "Tamaño máximo: 50MB Seleccionar archivos" at bounding box center [425, 171] width 291 height 48
type input "C:\fakepath\Caselog 8K6Edg4MwF3Zs5kAym9jZG3x_2025_07_17_17_44_45.docx"
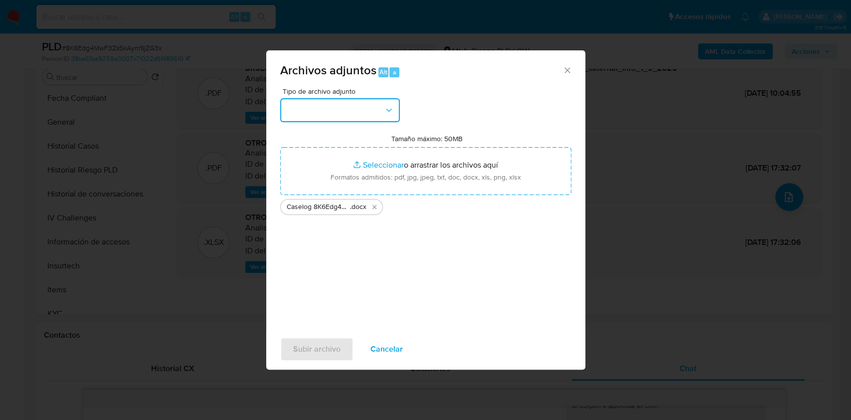
click at [358, 116] on button "button" at bounding box center [340, 110] width 120 height 24
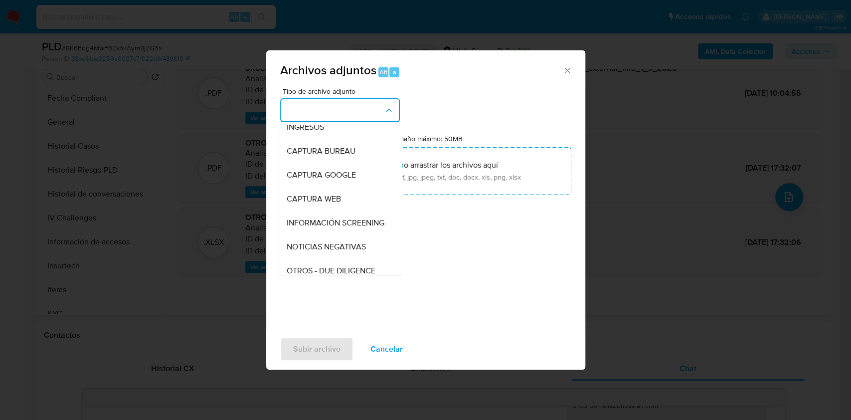
scroll to position [133, 0]
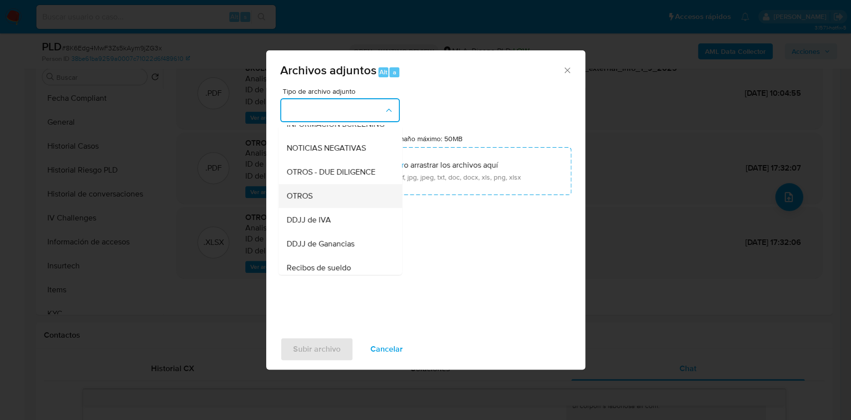
click at [301, 208] on div "OTROS" at bounding box center [337, 196] width 102 height 24
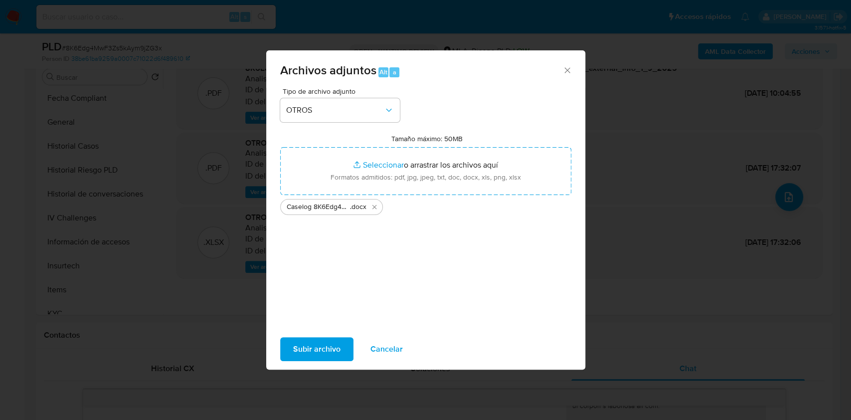
click at [319, 341] on span "Subir archivo" at bounding box center [316, 349] width 47 height 22
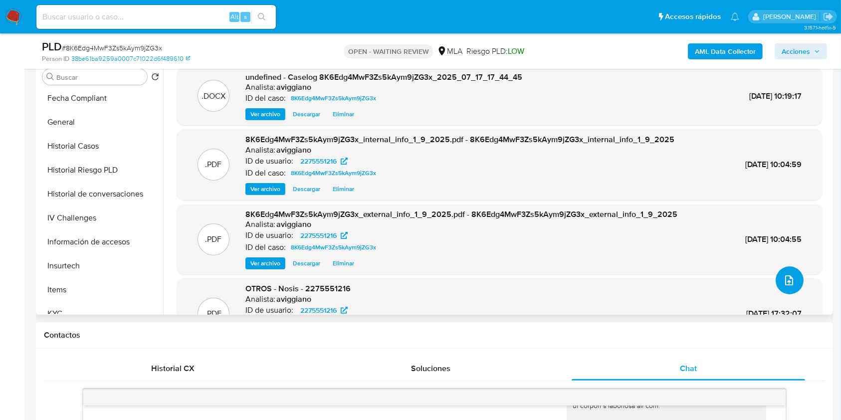
scroll to position [0, 0]
click at [85, 144] on button "Historial Casos" at bounding box center [96, 146] width 117 height 24
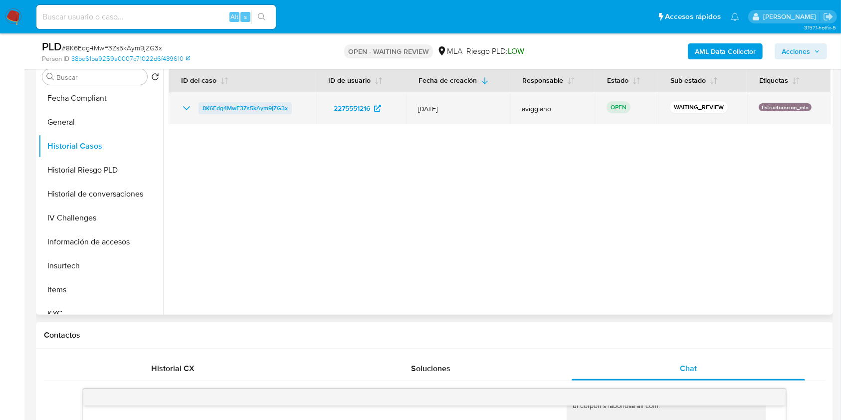
drag, startPoint x: 298, startPoint y: 108, endPoint x: 200, endPoint y: 104, distance: 97.3
click at [200, 104] on div "8K6Edg4MwF3Zs5kAym9jZG3x" at bounding box center [242, 108] width 123 height 12
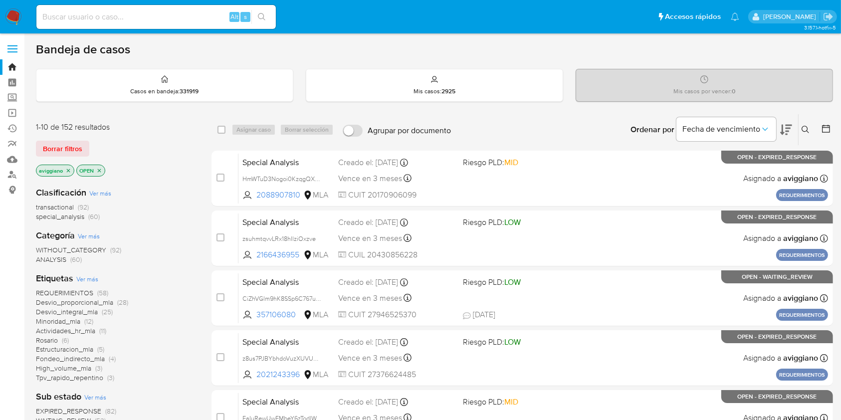
click at [808, 129] on icon at bounding box center [805, 130] width 8 height 8
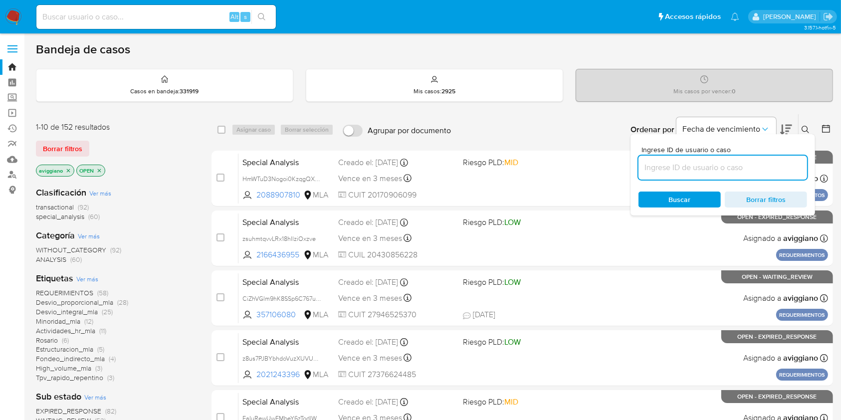
click at [750, 164] on input at bounding box center [722, 167] width 169 height 13
type input "8K6Edg4MwF3Zs5kAym9jZG3x"
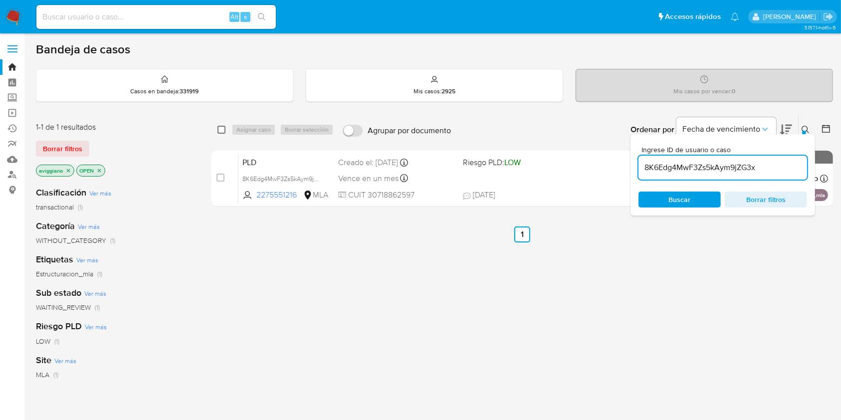
click at [222, 130] on input "checkbox" at bounding box center [221, 130] width 8 height 8
checkbox input "true"
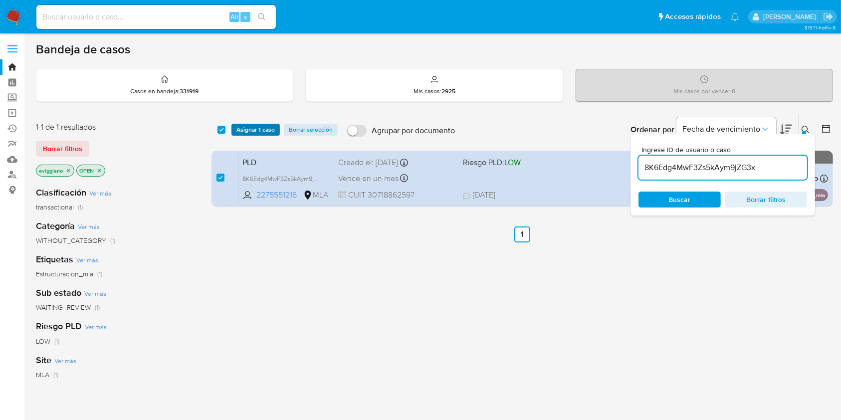
click at [238, 128] on span "Asignar 1 caso" at bounding box center [255, 130] width 38 height 10
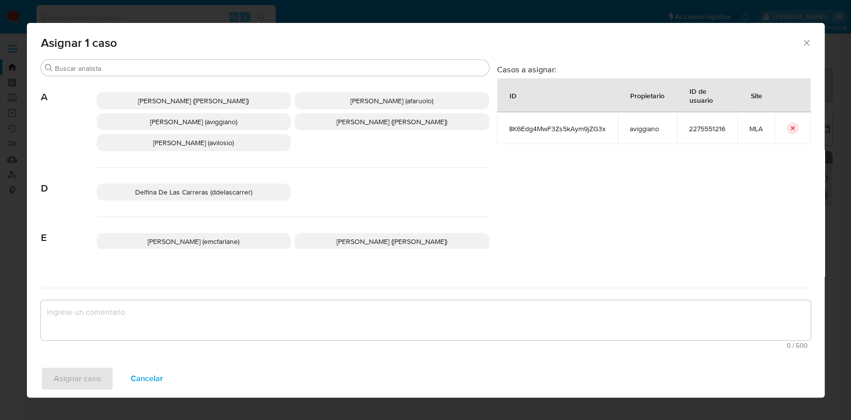
click at [150, 126] on span "[PERSON_NAME] (aviggiano)" at bounding box center [193, 122] width 87 height 10
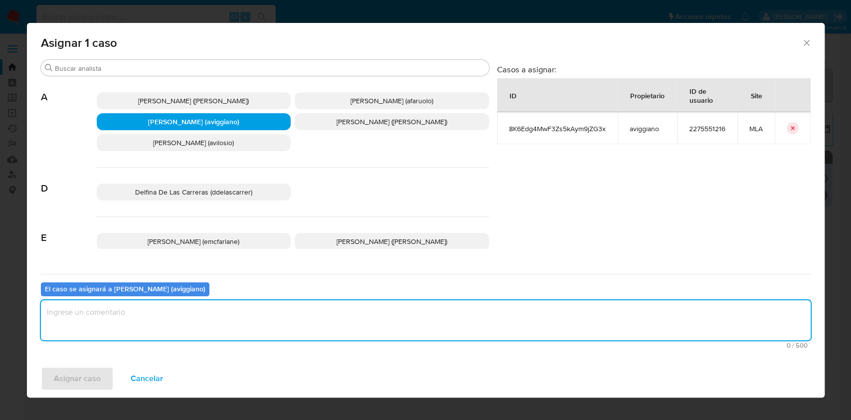
click at [132, 302] on textarea "assign-modal" at bounding box center [426, 320] width 770 height 40
click at [84, 382] on span "Asignar caso" at bounding box center [77, 379] width 47 height 22
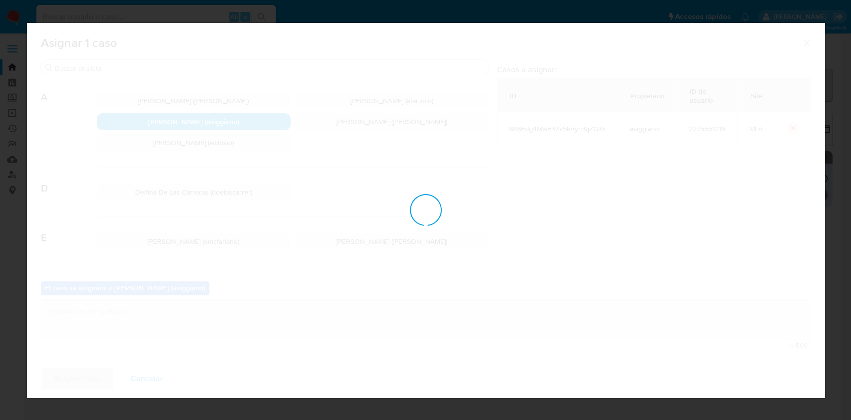
checkbox input "false"
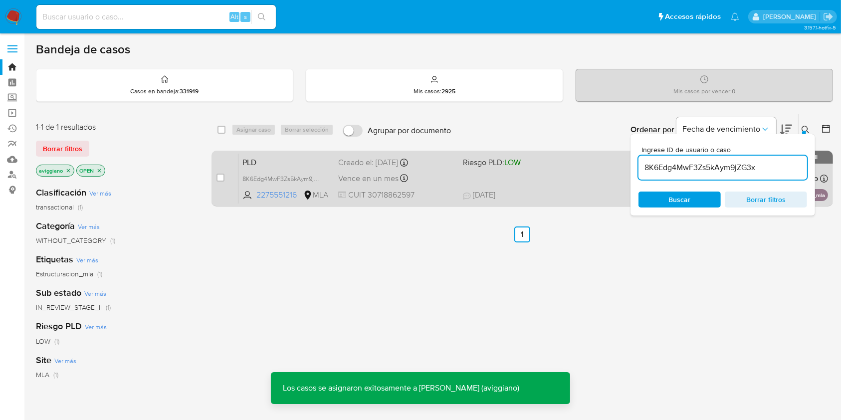
click at [576, 186] on div "PLD 8K6Edg4MwF3Zs5kAym9jZG3x 2275551216 MLA Riesgo PLD: LOW Creado el: [DATE] C…" at bounding box center [532, 178] width 589 height 50
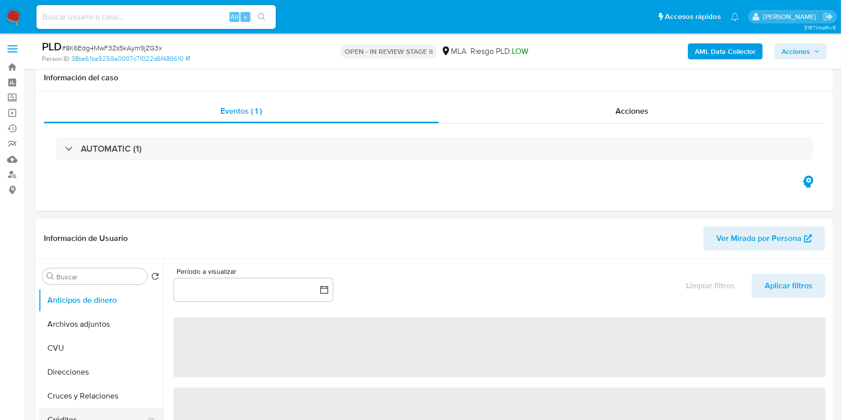
scroll to position [133, 0]
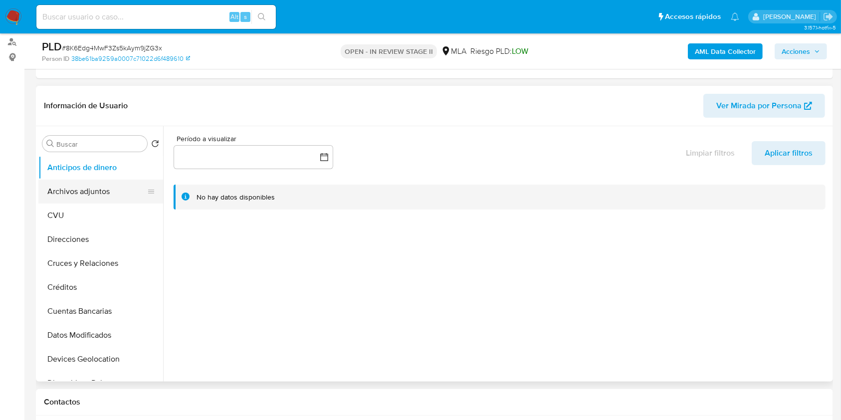
select select "10"
click at [96, 200] on button "Archivos adjuntos" at bounding box center [96, 192] width 117 height 24
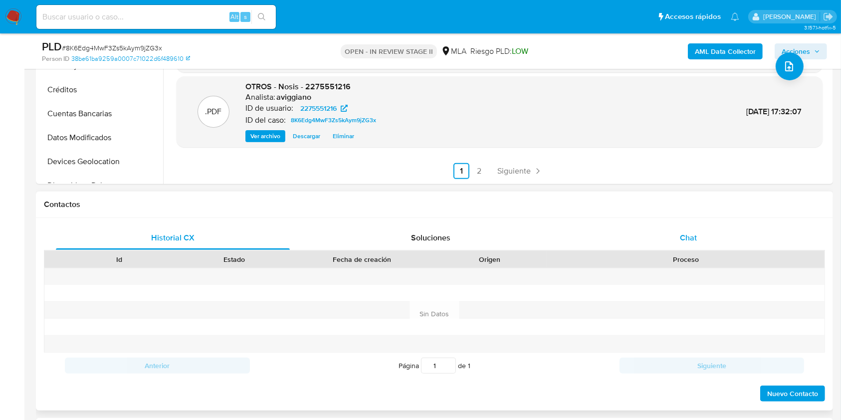
scroll to position [332, 0]
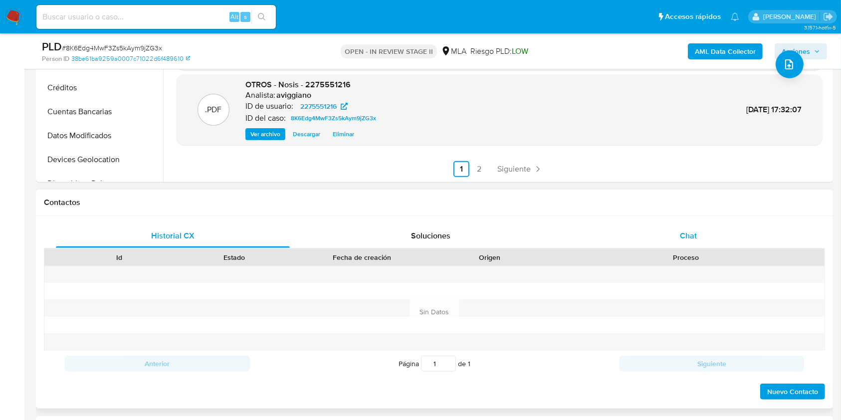
click at [648, 233] on div "Chat" at bounding box center [689, 236] width 234 height 24
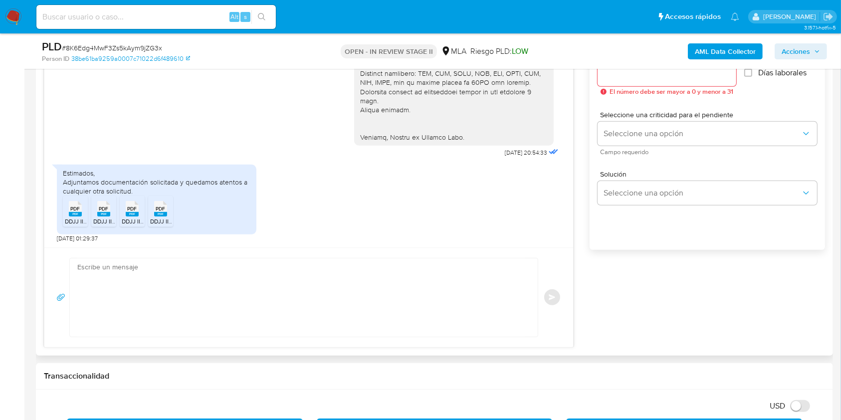
scroll to position [598, 0]
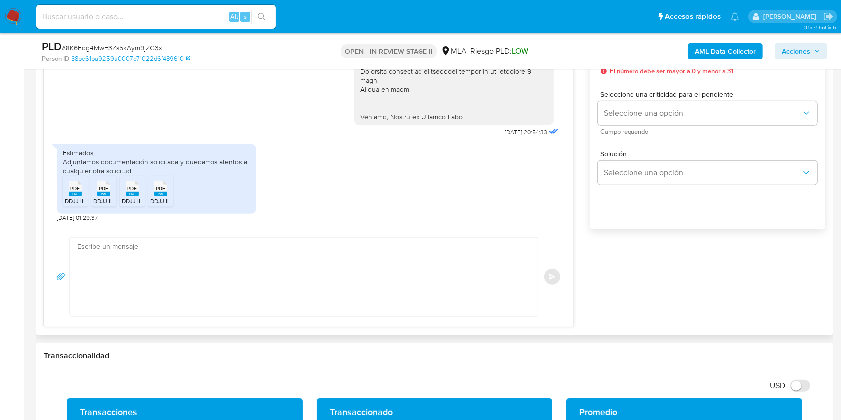
click at [352, 286] on textarea at bounding box center [301, 277] width 448 height 78
